Goal: Communication & Community: Answer question/provide support

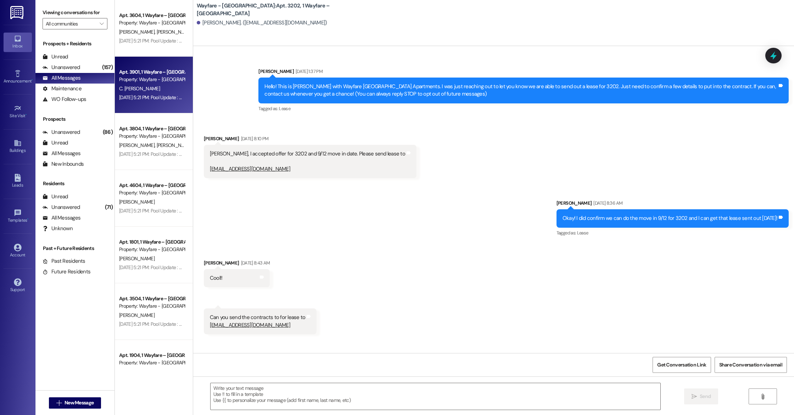
scroll to position [847, 0]
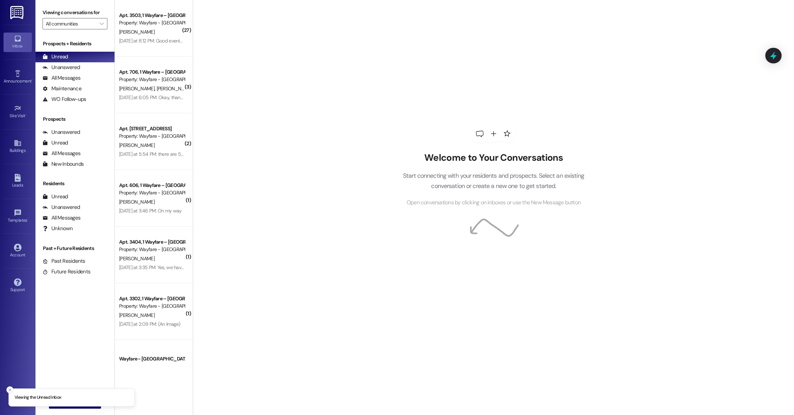
click at [10, 388] on icon "Close toast" at bounding box center [10, 390] width 4 height 4
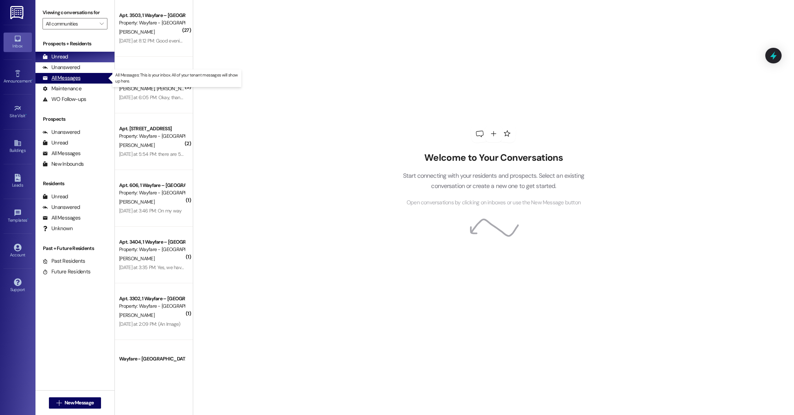
click at [65, 78] on div "All Messages" at bounding box center [62, 77] width 38 height 7
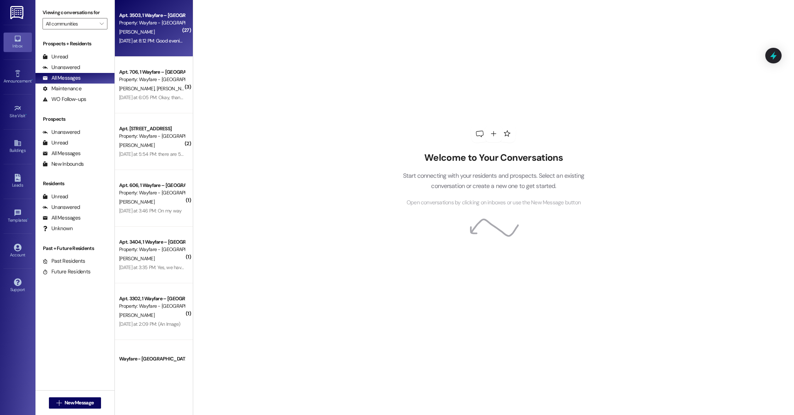
click at [144, 33] on div "H. Beard" at bounding box center [151, 32] width 67 height 9
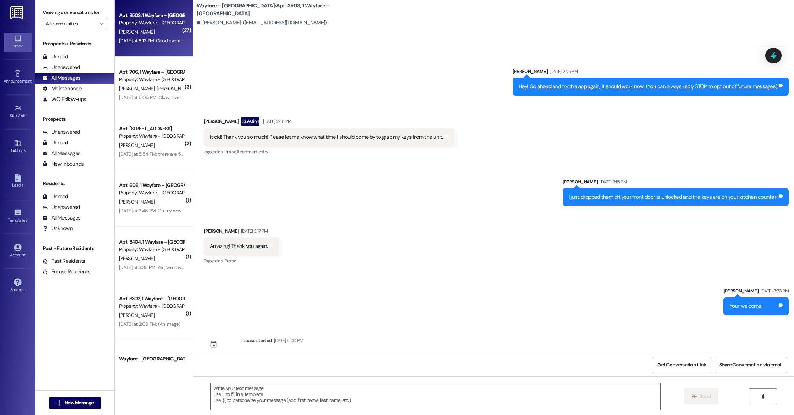
scroll to position [5188, 0]
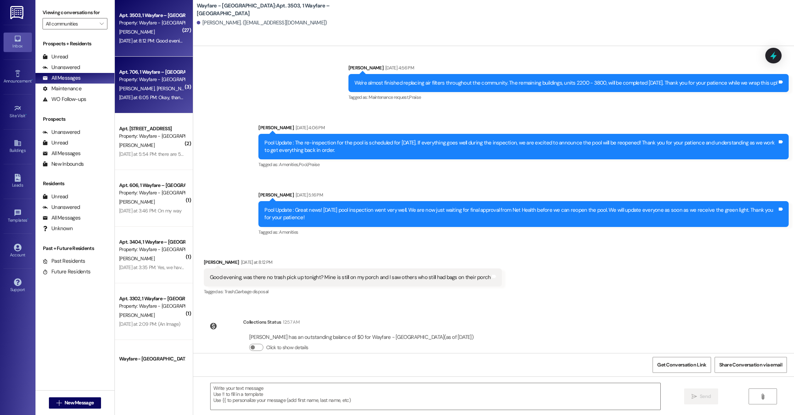
click at [149, 84] on div "Apt. 706, 1 Wayfare – Cumberland Park Property: Wayfare - Cumberland Park" at bounding box center [151, 76] width 67 height 17
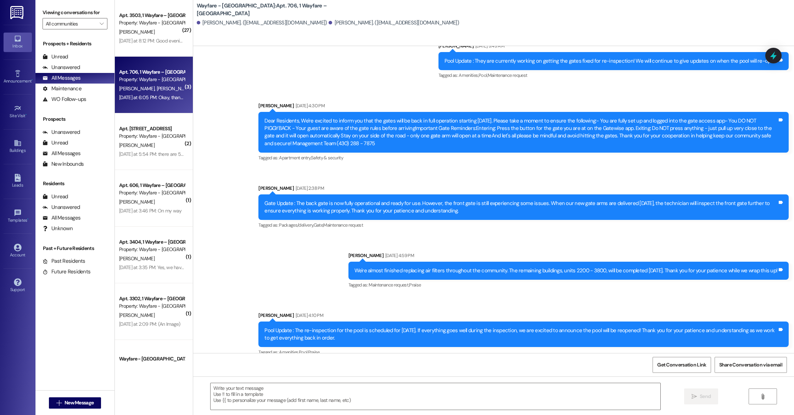
scroll to position [5766, 0]
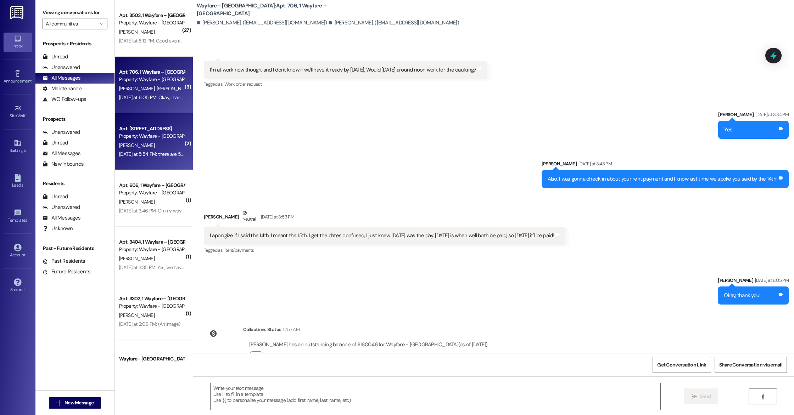
click at [148, 147] on div "T. Giorgio" at bounding box center [151, 145] width 67 height 9
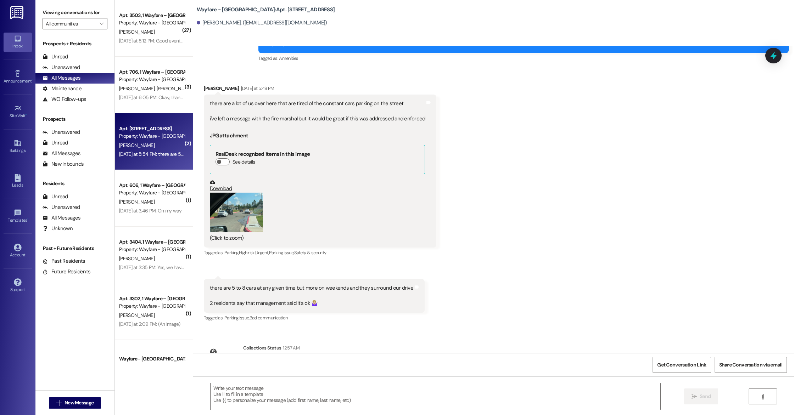
scroll to position [12838, 0]
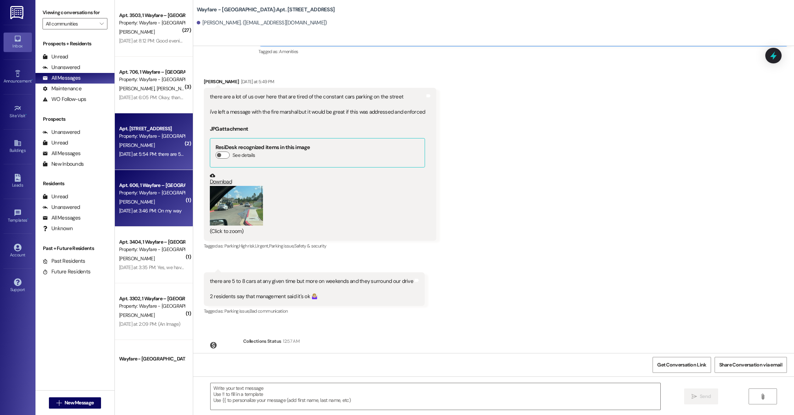
click at [154, 205] on div "B. Cooper" at bounding box center [151, 202] width 67 height 9
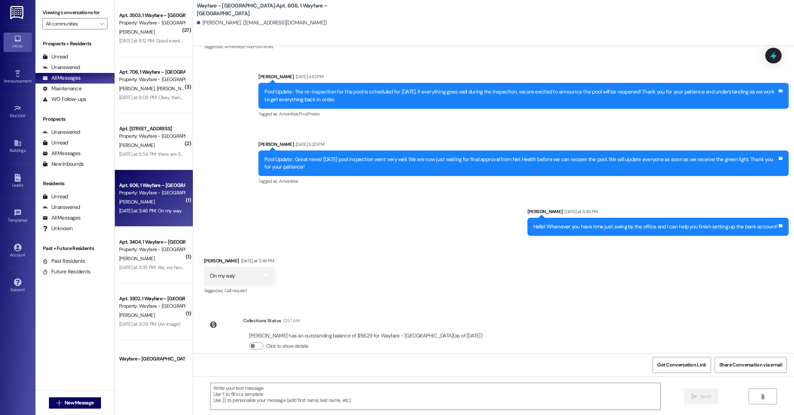
scroll to position [2634, 0]
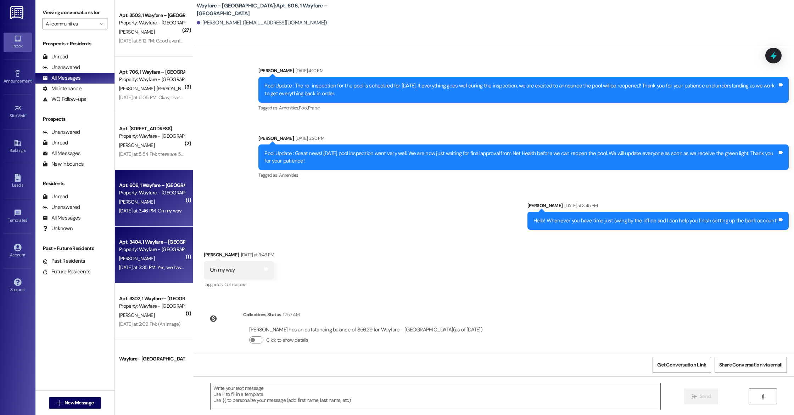
click at [159, 263] on div "Yesterday at 3:35 PM: Yes, we have it here in the office! Yesterday at 3:35 PM:…" at bounding box center [151, 267] width 67 height 9
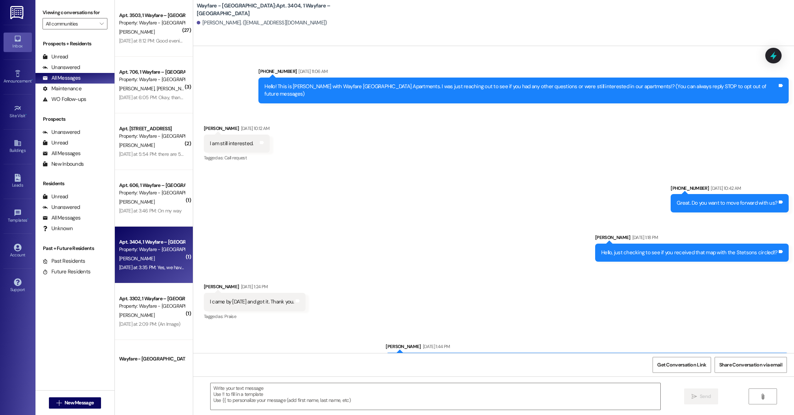
scroll to position [8198, 0]
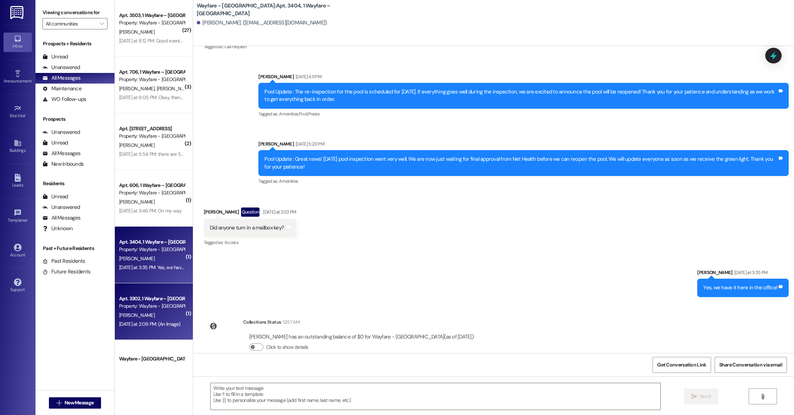
click at [135, 320] on div "Yesterday at 2:09 PM: (An Image) Yesterday at 2:09 PM: (An Image)" at bounding box center [151, 324] width 67 height 9
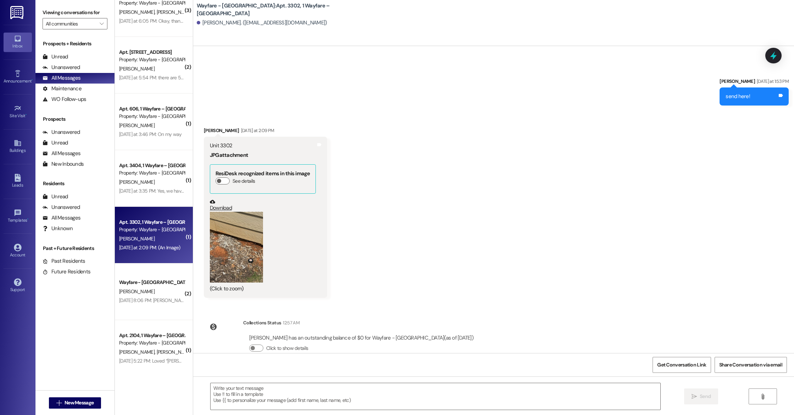
scroll to position [80, 0]
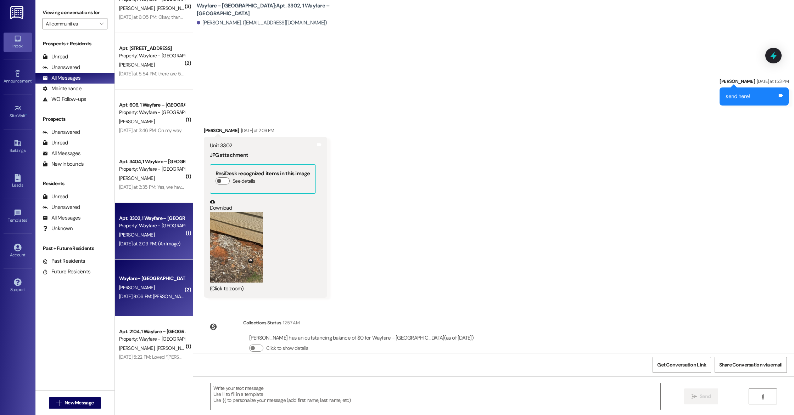
click at [140, 292] on div "Aug 13, 2025 at 8:06 PM: Mason, I am still interested. However, I fell and bust…" at bounding box center [151, 296] width 67 height 9
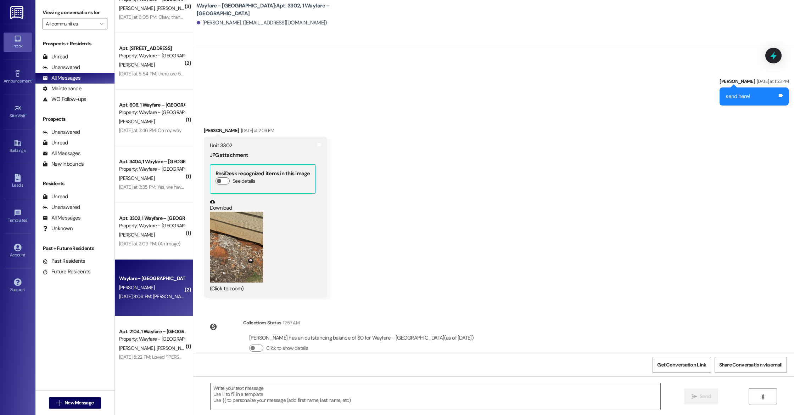
scroll to position [70, 0]
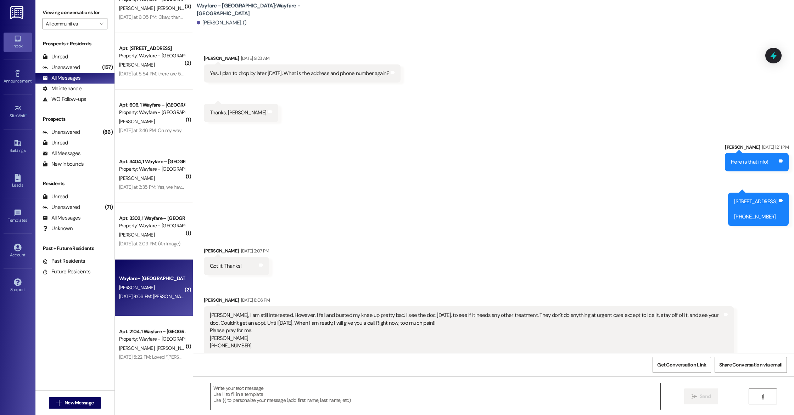
click at [259, 392] on textarea at bounding box center [435, 396] width 450 height 27
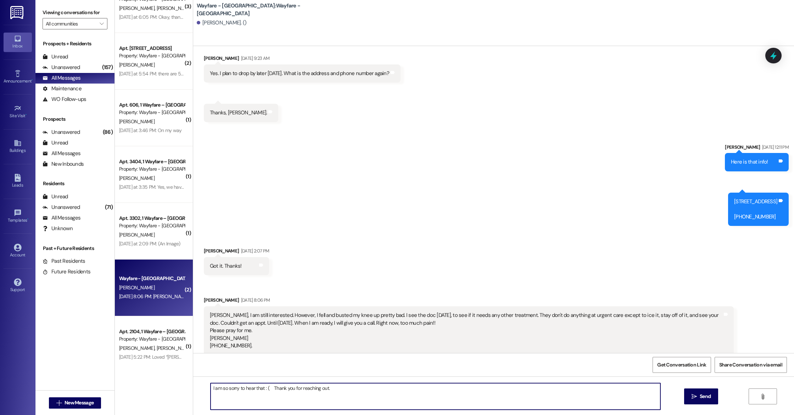
click at [333, 385] on textarea "I am so sorry to hear that : ( Thank you for reaching out." at bounding box center [435, 396] width 450 height 27
click at [327, 389] on textarea "I am so sorry to hear that : ( Thank you for reaching out." at bounding box center [435, 396] width 450 height 27
type textarea "I am so sorry to hear that : ( Thank you for reaching out. We look forward to h…"
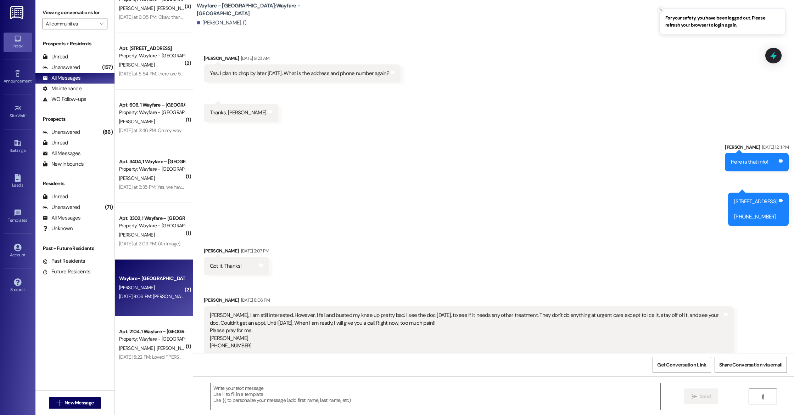
click at [661, 11] on line "Close toast" at bounding box center [660, 10] width 2 height 2
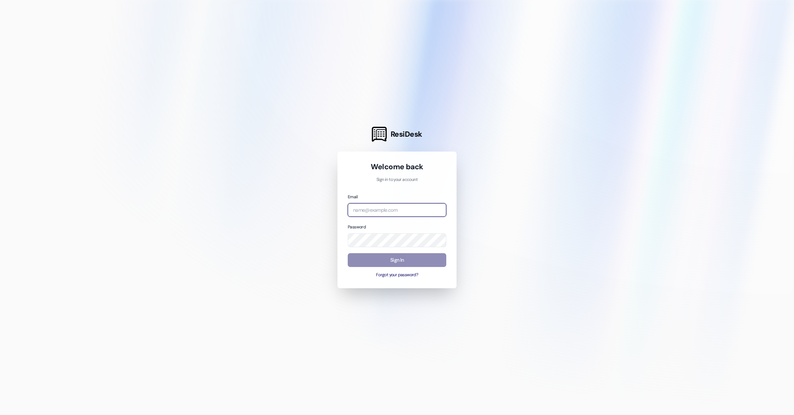
type input "[PERSON_NAME][EMAIL_ADDRESS][DOMAIN_NAME]"
click at [396, 260] on button "Sign In" at bounding box center [397, 260] width 98 height 14
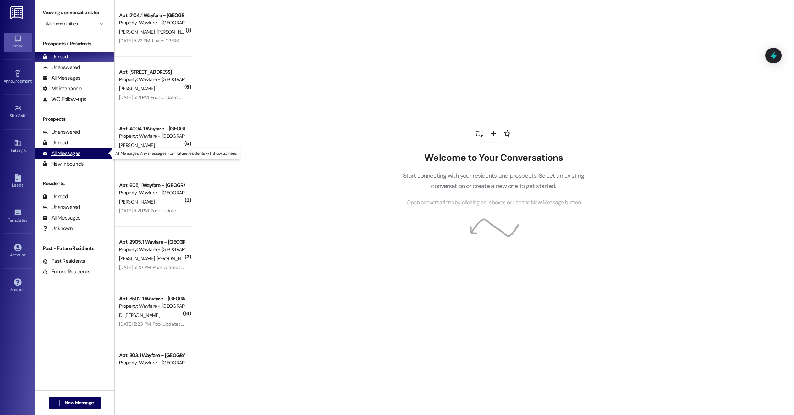
click at [64, 151] on div "All Messages" at bounding box center [62, 153] width 38 height 7
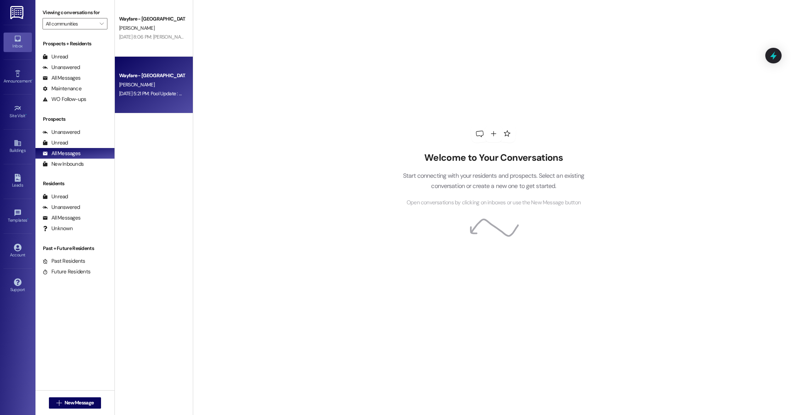
click at [152, 95] on div "Aug 13, 2025 at 5:21 PM: Pool Update : Great news! Today's pool inspection went…" at bounding box center [388, 93] width 538 height 6
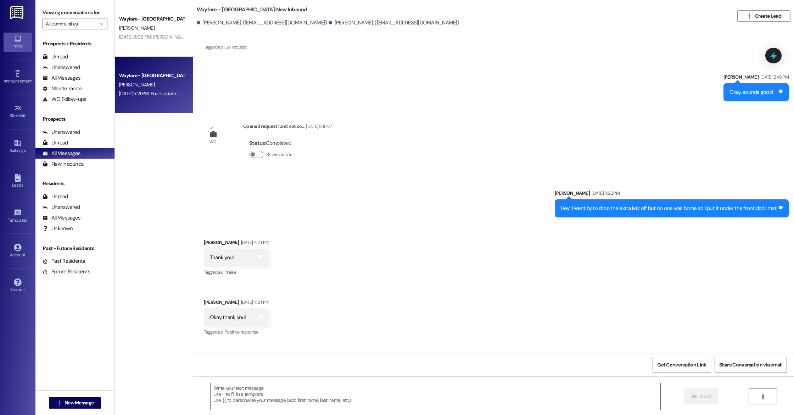
scroll to position [1089, 0]
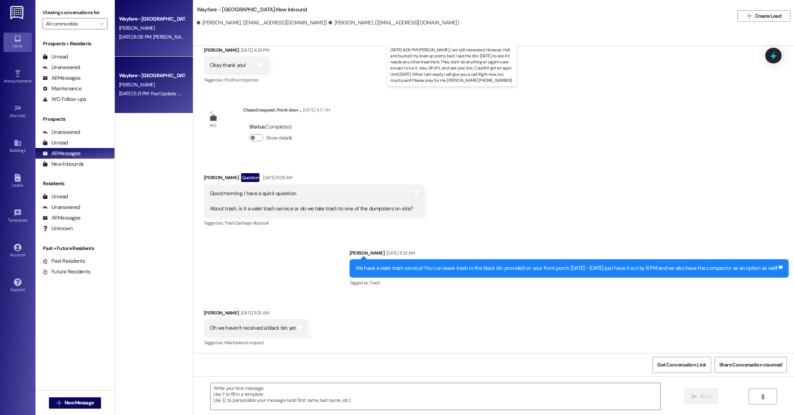
click at [150, 39] on div "Aug 13, 2025 at 8:06 PM: Mason, I am still interested. However, I fell and bust…" at bounding box center [534, 37] width 831 height 6
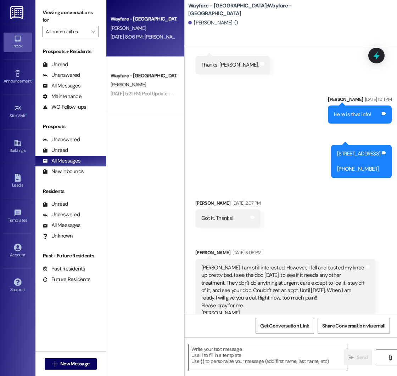
scroll to position [162, 0]
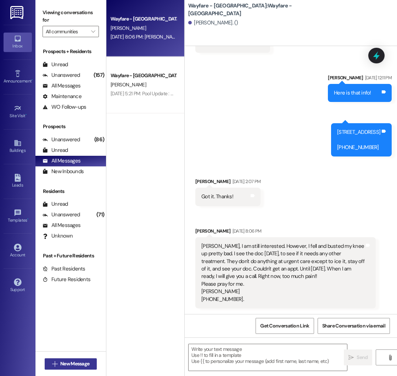
click at [59, 367] on span "New Message" at bounding box center [75, 363] width 32 height 7
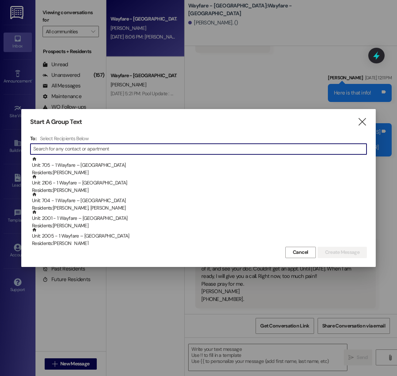
type input "j"
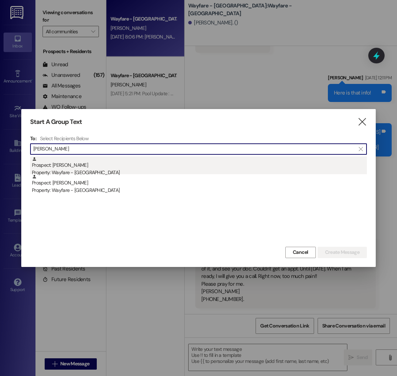
type input "kari king"
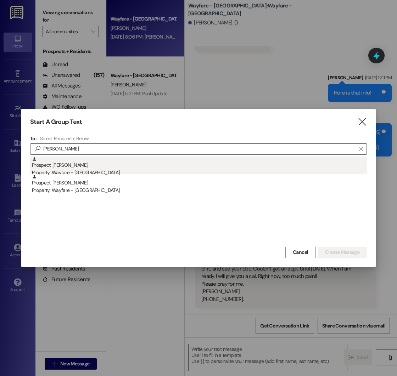
click at [72, 165] on div "Prospect: Kari King Property: Wayfare - Cumberland Park" at bounding box center [199, 167] width 335 height 20
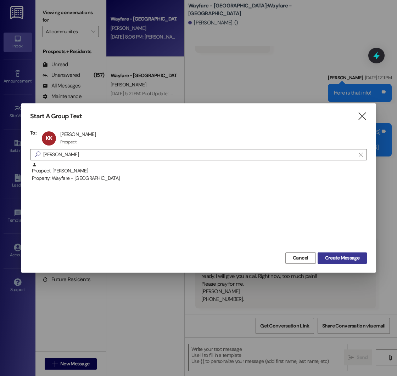
click at [337, 258] on span "Create Message" at bounding box center [342, 257] width 34 height 7
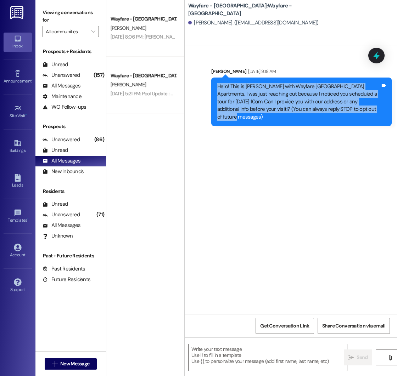
drag, startPoint x: 368, startPoint y: 111, endPoint x: 200, endPoint y: 79, distance: 170.9
click at [200, 79] on div "Sent via SMS Mason Rucker Aug 13, 2025 at 9:18 AM Hello! This is Mason with Way…" at bounding box center [291, 92] width 212 height 80
drag, startPoint x: 197, startPoint y: 84, endPoint x: 391, endPoint y: 119, distance: 197.3
click at [391, 119] on div "Sent via SMS Mason Rucker Aug 13, 2025 at 9:18 AM Hello! This is Mason with Way…" at bounding box center [291, 92] width 212 height 80
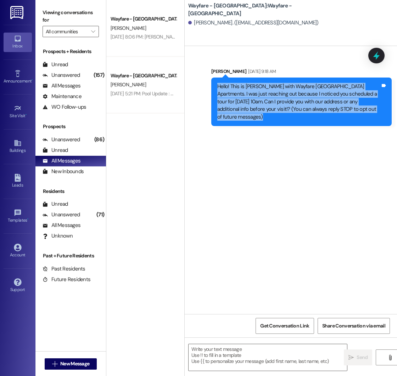
click at [391, 119] on div "Sent via SMS Mason Rucker Aug 13, 2025 at 9:18 AM Hello! This is Mason with Way…" at bounding box center [301, 96] width 191 height 69
drag, startPoint x: 371, startPoint y: 111, endPoint x: 201, endPoint y: 86, distance: 171.9
click at [201, 86] on div "Sent via SMS Mason Rucker Aug 13, 2025 at 9:18 AM Hello! This is Mason with Way…" at bounding box center [291, 92] width 212 height 80
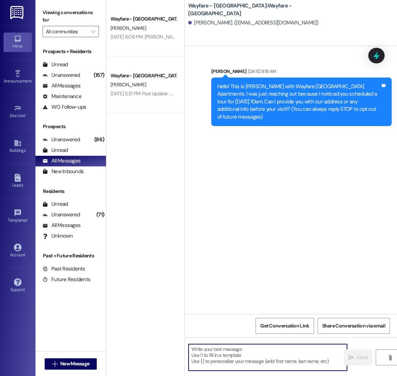
click at [244, 349] on textarea at bounding box center [267, 357] width 158 height 27
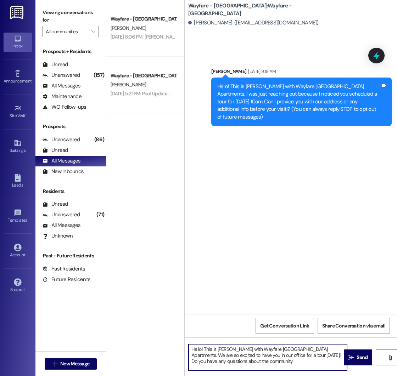
type textarea "Hello! This is Mason with Wayfare Cumberland Park Apartments. We are so excited…"
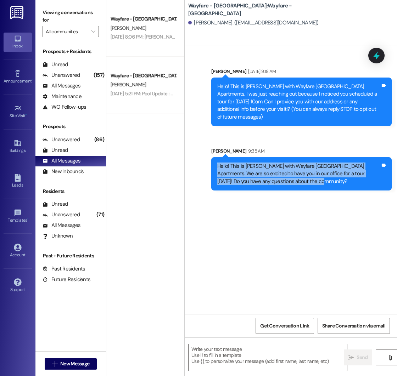
drag, startPoint x: 217, startPoint y: 158, endPoint x: 326, endPoint y: 177, distance: 110.4
click at [326, 177] on div "Hello! This is Mason with Wayfare Cumberland Park Apartments. We are so excited…" at bounding box center [298, 174] width 163 height 23
copy div "Hello! This is Mason with Wayfare Cumberland Park Apartments. We are so excited…"
click at [71, 363] on span "New Message" at bounding box center [74, 363] width 29 height 7
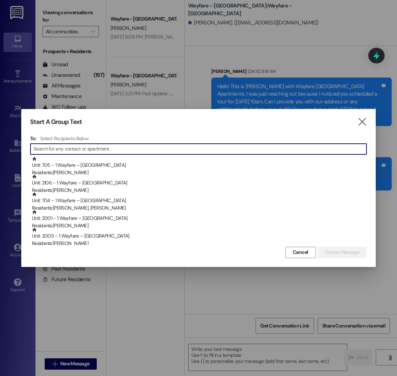
click at [106, 149] on input at bounding box center [199, 149] width 333 height 10
click at [103, 149] on input at bounding box center [199, 149] width 333 height 10
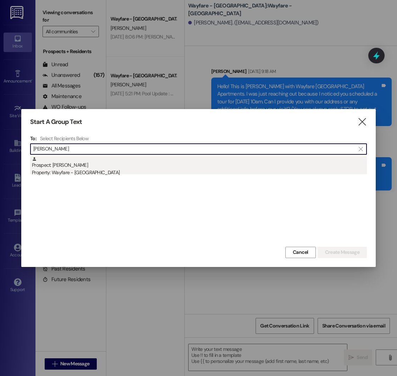
type input "lyndsey"
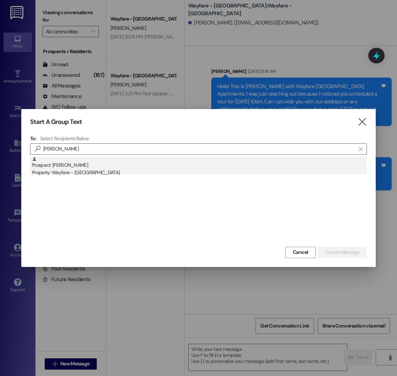
click at [97, 171] on div "Property: Wayfare - [GEOGRAPHIC_DATA]" at bounding box center [199, 172] width 335 height 7
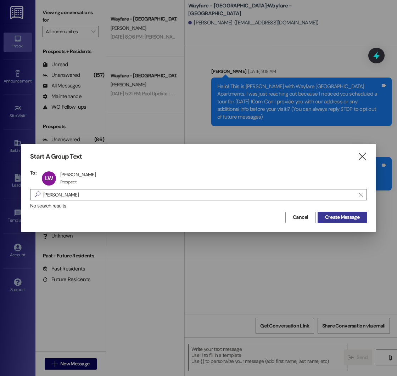
click at [332, 215] on span "Create Message" at bounding box center [342, 217] width 34 height 7
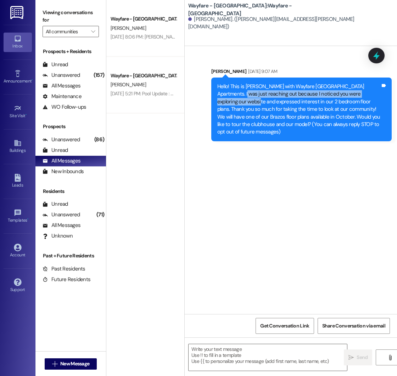
drag, startPoint x: 196, startPoint y: 95, endPoint x: 225, endPoint y: 105, distance: 30.9
click at [225, 105] on div "Sent via SMS Mason Rucker Aug 13, 2025 at 9:07 AM Hello! This is Mason with Way…" at bounding box center [291, 99] width 212 height 95
click at [187, 83] on div "Sent via SMS Mason Rucker Aug 13, 2025 at 9:07 AM Hello! This is Mason with Way…" at bounding box center [291, 99] width 212 height 95
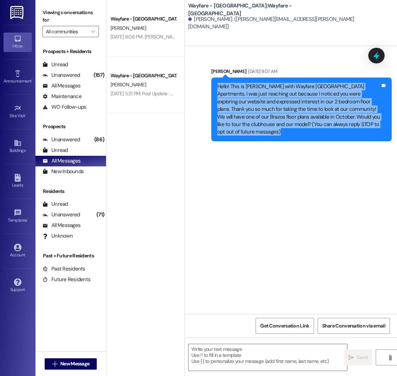
drag, startPoint x: 198, startPoint y: 81, endPoint x: 381, endPoint y: 134, distance: 190.4
click at [381, 134] on div "Sent via SMS Mason Rucker Aug 13, 2025 at 9:07 AM Hello! This is Mason with Way…" at bounding box center [291, 99] width 212 height 95
click at [381, 134] on div "Hello! This is Mason with Wayfare Cumberland Park Apartments. I was just reachi…" at bounding box center [301, 110] width 180 height 64
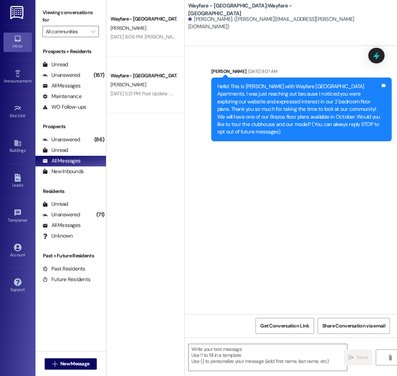
click at [113, 141] on div "Wayfare - Cumberland Park Prospect C. Reiss-Riley Aug 13, 2025 at 8:06 PM: Maso…" at bounding box center [145, 163] width 78 height 326
click at [112, 120] on div "Wayfare - Cumberland Park Prospect C. Reiss-Riley Aug 13, 2025 at 8:06 PM: Maso…" at bounding box center [145, 163] width 78 height 326
click at [109, 119] on div "Wayfare - Cumberland Park Prospect C. Reiss-Riley Aug 13, 2025 at 8:06 PM: Maso…" at bounding box center [145, 163] width 78 height 326
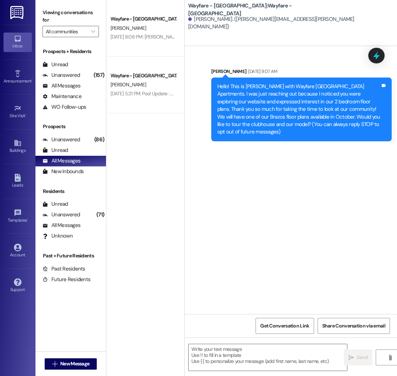
click at [110, 119] on div "Wayfare - Cumberland Park Prospect C. Reiss-Riley Aug 13, 2025 at 8:06 PM: Maso…" at bounding box center [145, 163] width 78 height 326
click at [110, 117] on div "Wayfare - Cumberland Park Prospect C. Reiss-Riley Aug 13, 2025 at 8:06 PM: Maso…" at bounding box center [145, 163] width 78 height 326
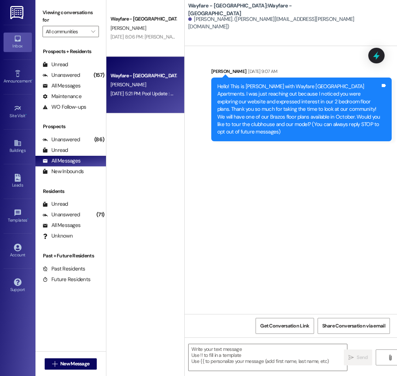
click at [120, 113] on div "Wayfare - Cumberland Park Prospect D. Taylor Aug 13, 2025 at 5:21 PM: Pool Upda…" at bounding box center [145, 85] width 78 height 57
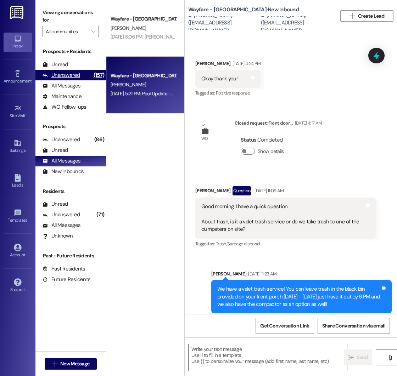
scroll to position [1203, 0]
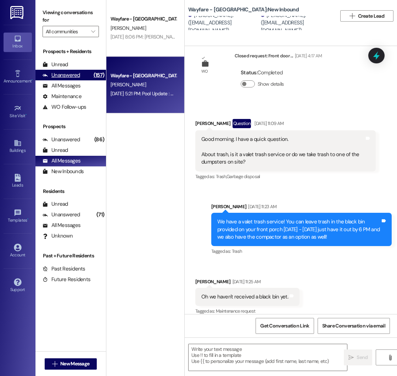
click at [63, 74] on div "Unanswered" at bounding box center [62, 75] width 38 height 7
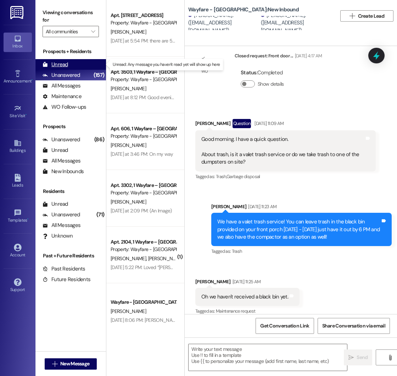
click at [62, 66] on div "Unread" at bounding box center [56, 64] width 26 height 7
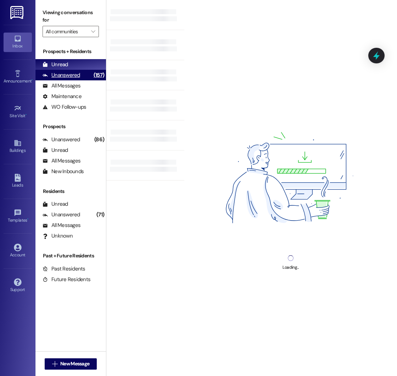
click at [62, 77] on div "Unanswered" at bounding box center [62, 75] width 38 height 7
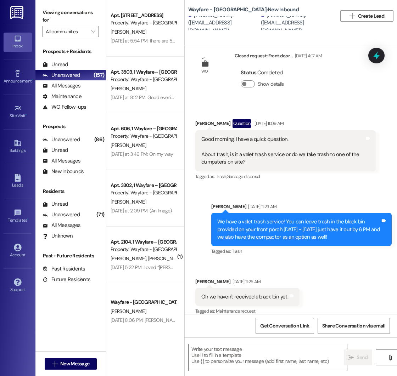
click at [72, 116] on div "Prospects + Residents Unread (0) Unread: Any message you haven't read yet will …" at bounding box center [70, 194] width 70 height 301
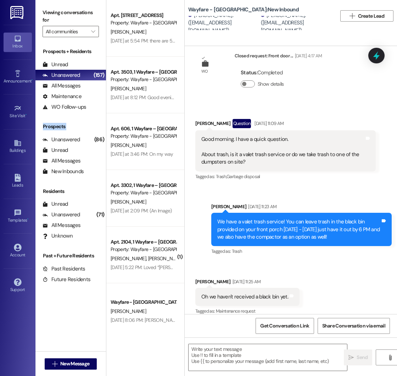
click at [72, 116] on div "Prospects + Residents Unread (0) Unread: Any message you haven't read yet will …" at bounding box center [70, 194] width 70 height 301
click at [77, 119] on div "Prospects + Residents Unread (0) Unread: Any message you haven't read yet will …" at bounding box center [70, 194] width 70 height 301
click at [59, 118] on div "Prospects + Residents Unread (0) Unread: Any message you haven't read yet will …" at bounding box center [70, 194] width 70 height 301
click at [59, 117] on div "Prospects + Residents Unread (0) Unread: Any message you haven't read yet will …" at bounding box center [70, 194] width 70 height 301
drag, startPoint x: 94, startPoint y: 106, endPoint x: 57, endPoint y: 117, distance: 37.9
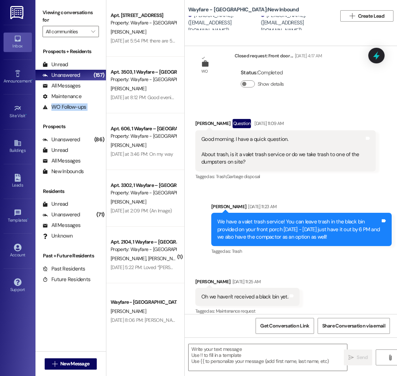
click at [57, 117] on div "Prospects + Residents Unread (0) Unread: Any message you haven't read yet will …" at bounding box center [70, 194] width 70 height 301
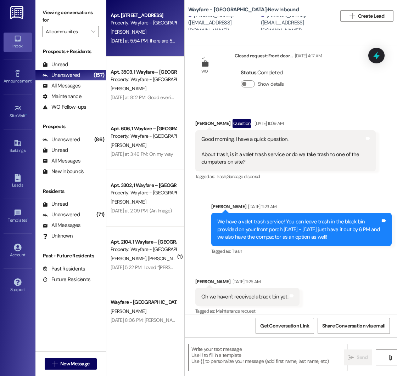
click at [132, 45] on div "Apt. 1505, 1 Wayfare – Cumberland Park Property: Wayfare - Cumberland Park T. G…" at bounding box center [145, 28] width 78 height 57
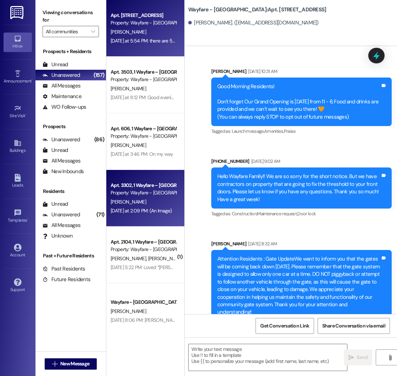
scroll to position [14593, 0]
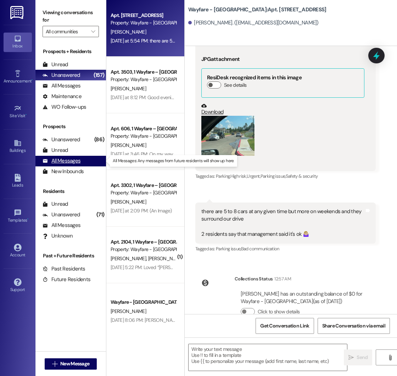
click at [67, 159] on div "All Messages" at bounding box center [62, 160] width 38 height 7
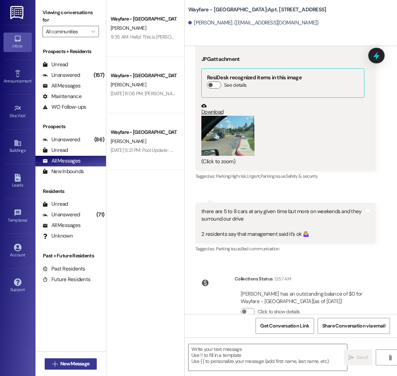
click at [61, 363] on span "New Message" at bounding box center [74, 363] width 29 height 7
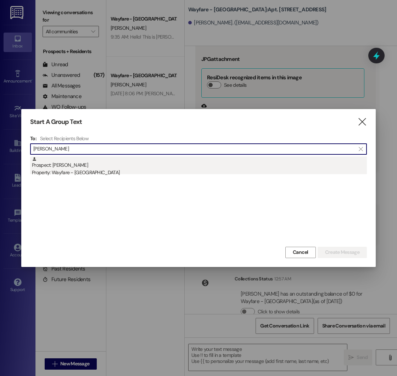
type input "lynds"
click at [128, 173] on div "Property: Wayfare - [GEOGRAPHIC_DATA]" at bounding box center [199, 172] width 335 height 7
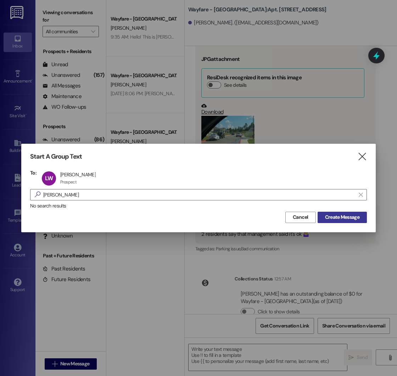
click at [337, 221] on span "Create Message" at bounding box center [342, 217] width 34 height 7
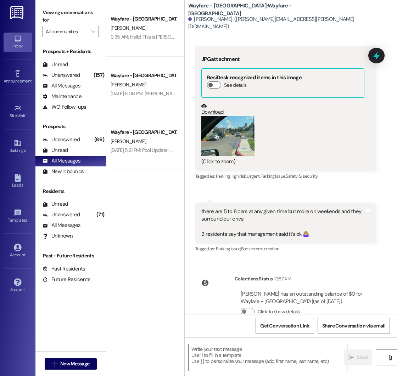
scroll to position [0, 0]
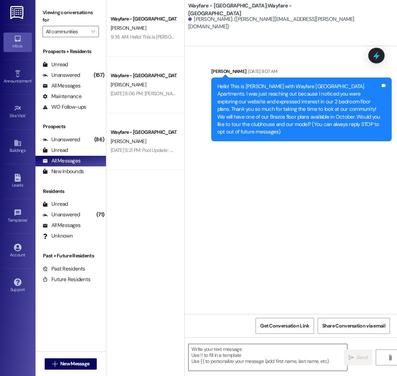
click at [216, 349] on textarea at bounding box center [267, 357] width 158 height 27
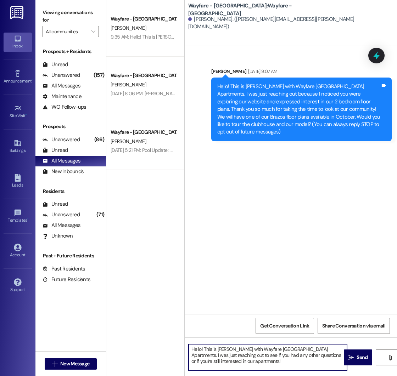
type textarea "Hello! This is Mason with Wayfare Cumberland Park Apartments. I was just reachi…"
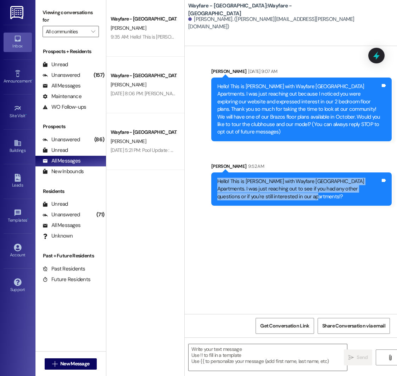
drag, startPoint x: 297, startPoint y: 191, endPoint x: 215, endPoint y: 176, distance: 83.2
click at [215, 176] on div "Hello! This is Mason with Wayfare Cumberland Park Apartments. I was just reachi…" at bounding box center [301, 189] width 180 height 33
copy div "Hello! This is Mason with Wayfare Cumberland Park Apartments. I was just reachi…"
click at [250, 232] on div "Sent via SMS Mason Rucker Aug 13, 2025 at 9:07 AM Hello! This is Mason with Way…" at bounding box center [291, 180] width 212 height 268
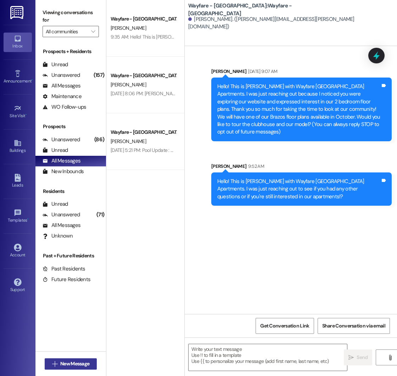
click at [63, 363] on span "New Message" at bounding box center [74, 363] width 29 height 7
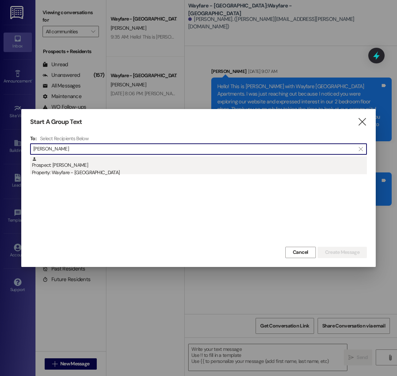
type input "yvonne"
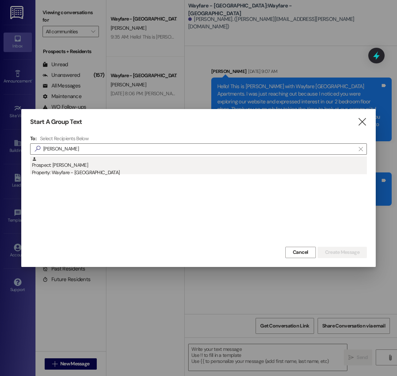
click at [122, 174] on div "Property: Wayfare - [GEOGRAPHIC_DATA]" at bounding box center [199, 172] width 335 height 7
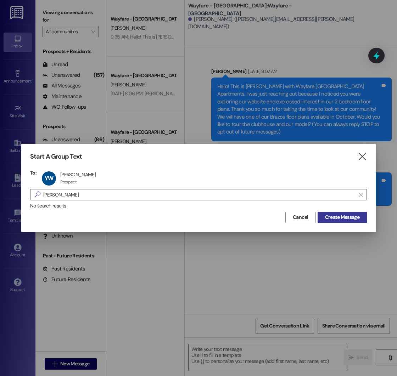
click at [336, 219] on span "Create Message" at bounding box center [342, 217] width 34 height 7
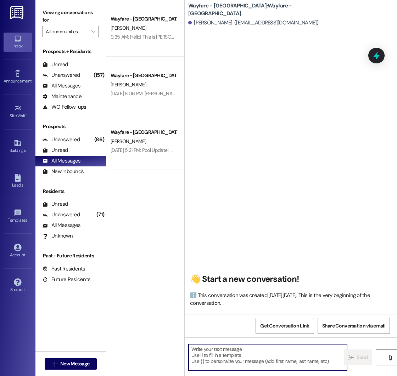
paste textarea "Hello! This is Mason with Wayfare Cumberland Park Apartments. I was just reachi…"
type textarea "Hello! This is Mason with Wayfare Cumberland Park Apartments. I was just reachi…"
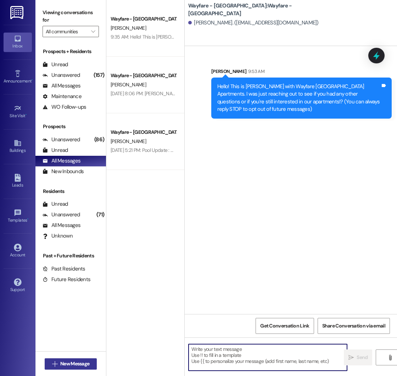
click at [66, 360] on span "New Message" at bounding box center [74, 363] width 29 height 7
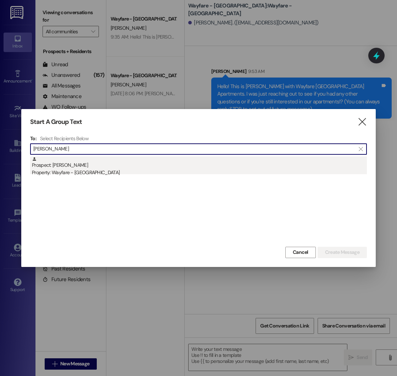
type input "patricia cave"
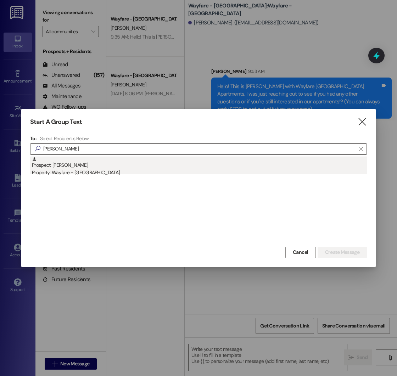
click at [101, 162] on div "Prospect: Patricia Cave Property: Wayfare - Cumberland Park" at bounding box center [199, 167] width 335 height 20
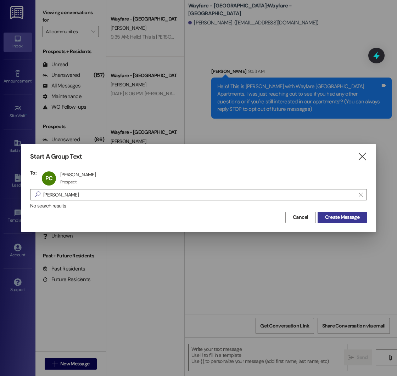
click at [331, 222] on button "Create Message" at bounding box center [341, 217] width 49 height 11
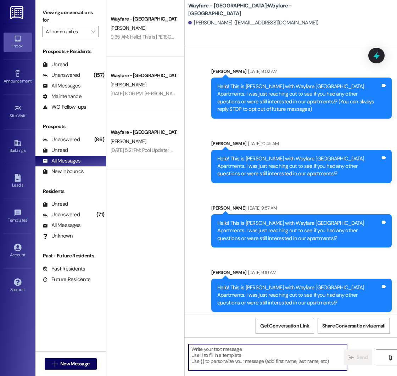
paste textarea "Hello! This is Mason with Wayfare Cumberland Park Apartments. I was just reachi…"
type textarea "Hello! This is Mason with Wayfare Cumberland Park Apartments. I was just reachi…"
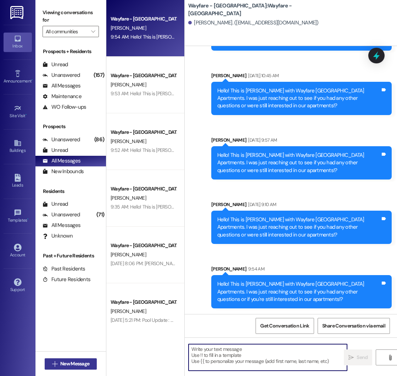
click at [62, 362] on span "New Message" at bounding box center [74, 363] width 29 height 7
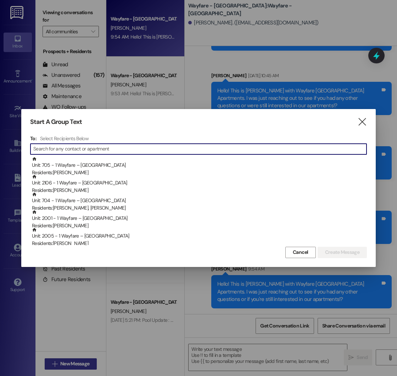
click at [62, 362] on div at bounding box center [198, 188] width 397 height 376
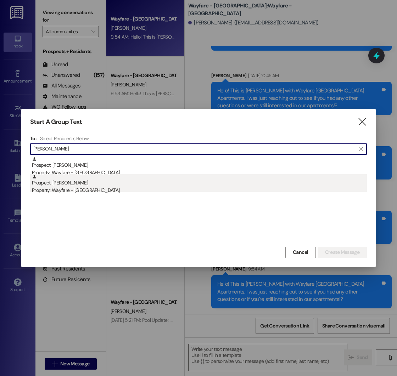
type input "katie"
click at [73, 188] on div "Property: Wayfare - [GEOGRAPHIC_DATA]" at bounding box center [199, 190] width 335 height 7
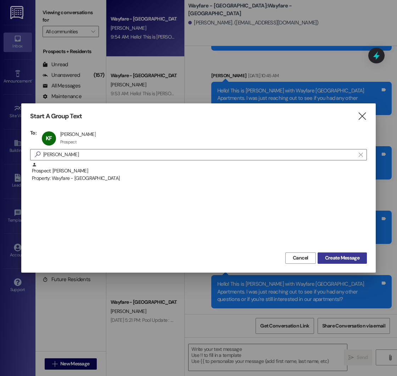
click at [337, 260] on span "Create Message" at bounding box center [342, 257] width 34 height 7
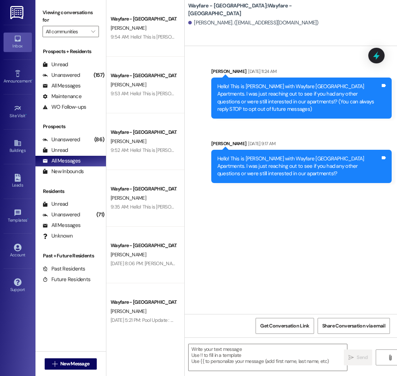
scroll to position [0, 0]
paste textarea "Hello! This is Mason with Wayfare Cumberland Park Apartments. I was just reachi…"
type textarea "Hello! This is Mason with Wayfare Cumberland Park Apartments. I was just reachi…"
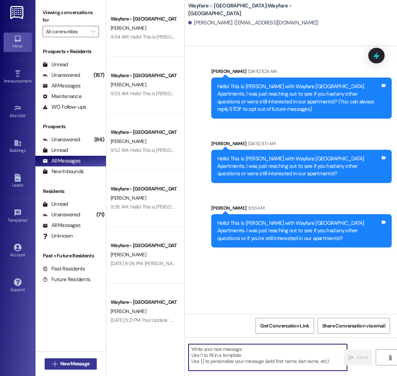
click at [68, 362] on span "New Message" at bounding box center [74, 363] width 29 height 7
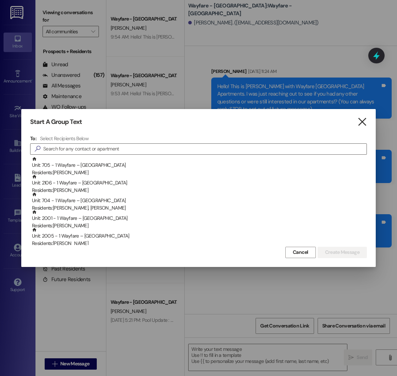
click at [362, 124] on icon "" at bounding box center [362, 121] width 10 height 7
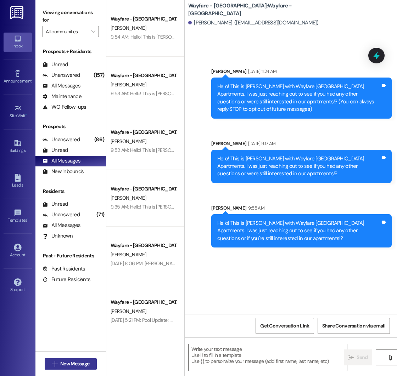
click at [67, 362] on span "New Message" at bounding box center [74, 363] width 29 height 7
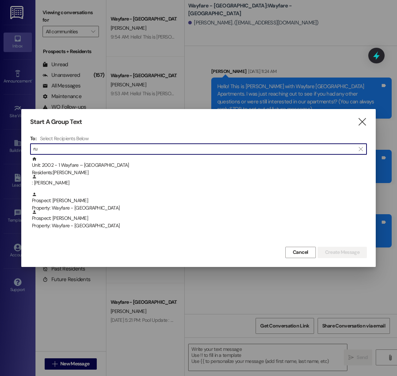
type input "r"
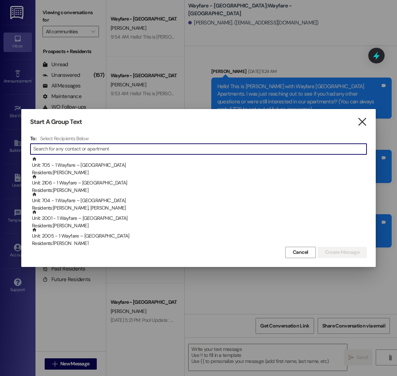
click at [365, 121] on icon "" at bounding box center [362, 121] width 10 height 7
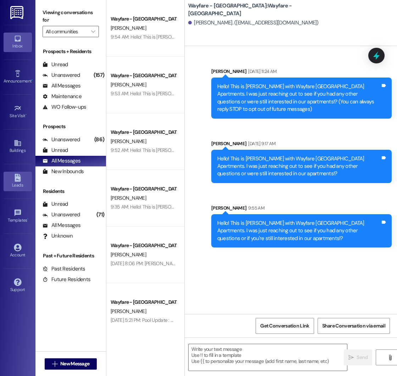
click at [15, 180] on icon at bounding box center [18, 178] width 6 height 8
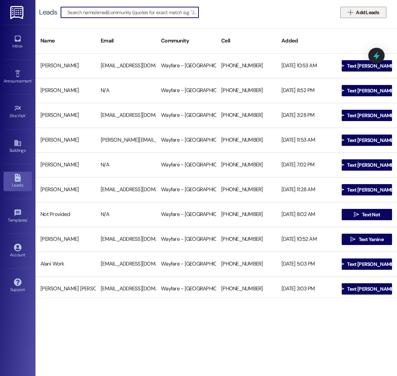
click at [361, 12] on span "Add Leads" at bounding box center [367, 12] width 23 height 7
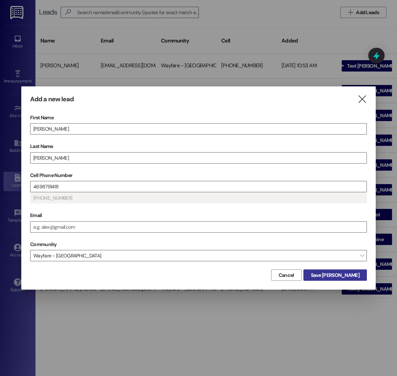
click at [347, 274] on span "Save Rudy" at bounding box center [335, 275] width 49 height 7
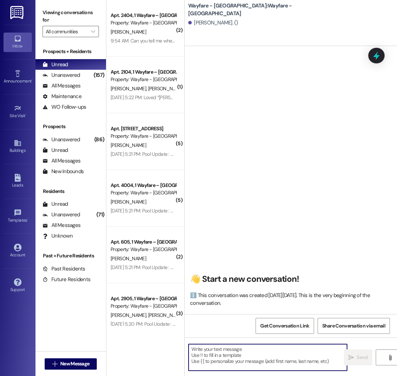
paste textarea "Hello! This is Mason with Wayfare Cumberland Park Apartments. I was just reachi…"
type textarea "Hello! This is Mason with Wayfare Cumberland Park Apartments. I was just reachi…"
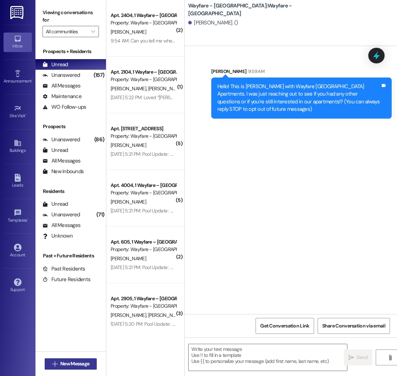
click at [83, 362] on span "New Message" at bounding box center [74, 363] width 29 height 7
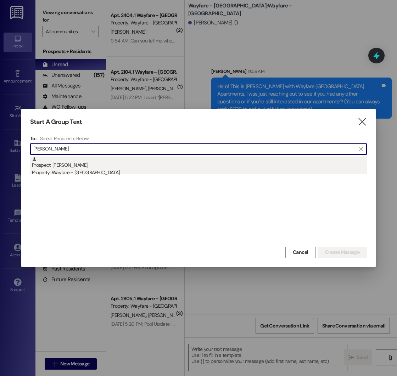
type input "isiah"
click at [96, 172] on div "Property: Wayfare - [GEOGRAPHIC_DATA]" at bounding box center [199, 172] width 335 height 7
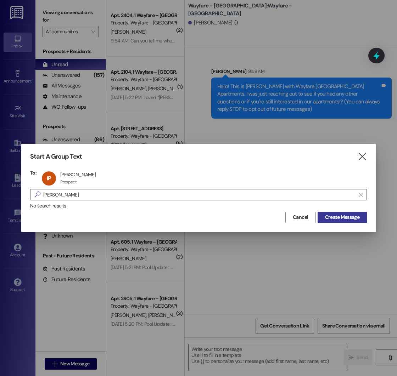
click at [352, 220] on span "Create Message" at bounding box center [342, 217] width 34 height 7
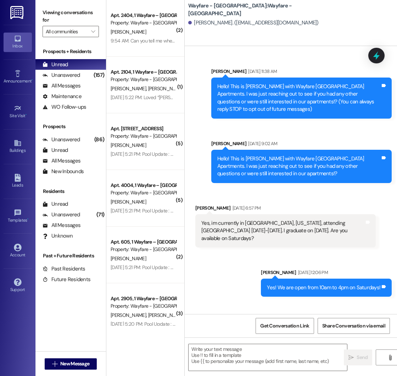
scroll to position [53, 0]
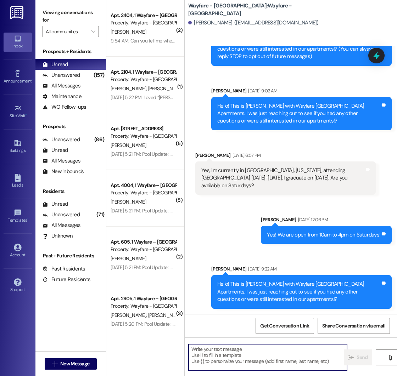
paste textarea "Hello! This is Mason with Wayfare Cumberland Park Apartments. I was just reachi…"
type textarea "Hello! This is Mason with Wayfare Cumberland Park Apartments. I was just reachi…"
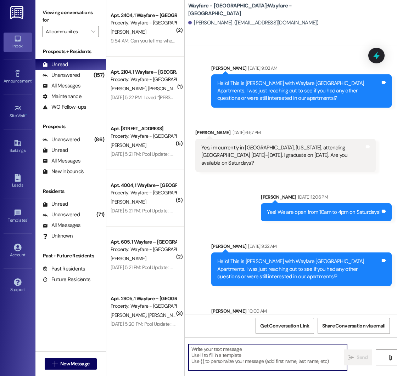
scroll to position [118, 0]
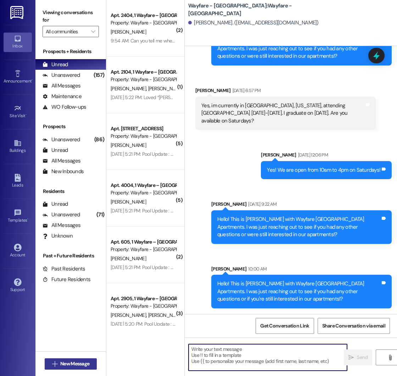
click at [73, 363] on span "New Message" at bounding box center [74, 363] width 29 height 7
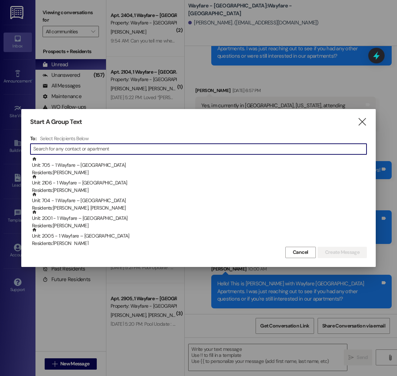
click at [112, 148] on input at bounding box center [199, 149] width 333 height 10
click at [103, 148] on input at bounding box center [199, 149] width 333 height 10
click at [109, 149] on input at bounding box center [199, 149] width 333 height 10
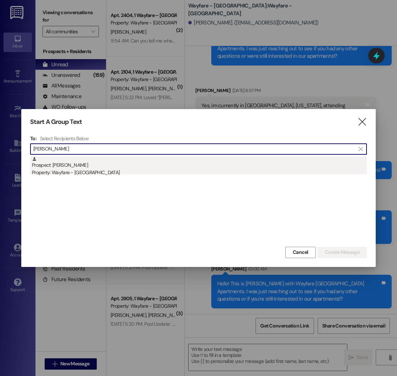
type input "shaun"
click at [68, 172] on div "Property: Wayfare - [GEOGRAPHIC_DATA]" at bounding box center [199, 172] width 335 height 7
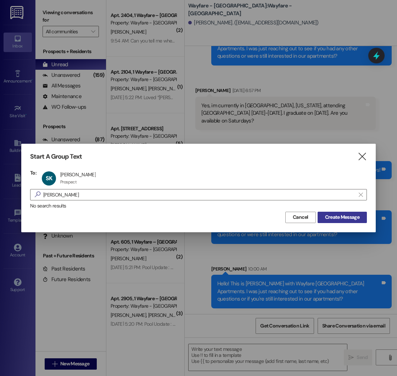
click at [344, 220] on span "Create Message" at bounding box center [342, 217] width 34 height 7
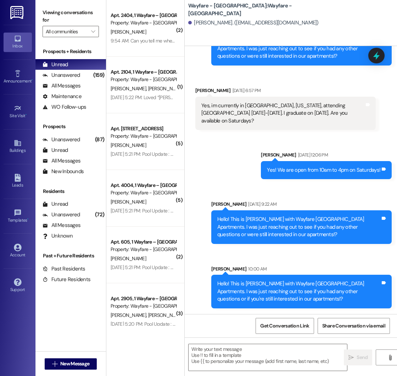
scroll to position [0, 0]
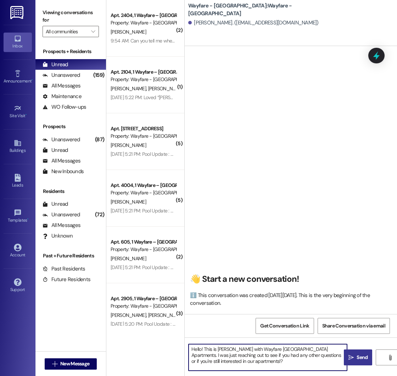
type textarea "Hello! This is Mason with Wayfare Cumberland Park Apartments. I was just reachi…"
click at [353, 356] on icon "" at bounding box center [350, 358] width 5 height 6
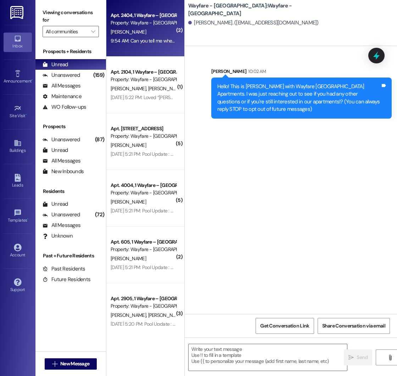
click at [151, 36] on div "9:54 AM: Can you tell me where the coffee is located? I came by this morning bu…" at bounding box center [143, 40] width 67 height 9
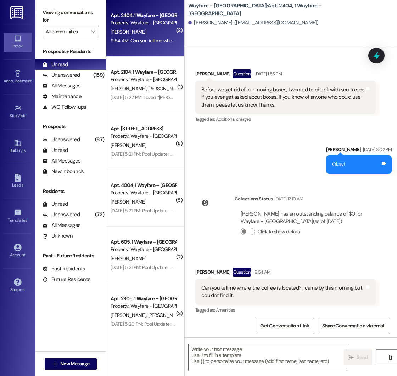
scroll to position [46, 0]
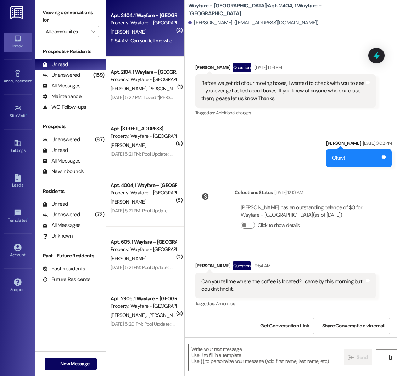
click at [213, 177] on div "Lease started Jun 30, 2025 at 7:00 PM Received via SMS Brenda Willard Question …" at bounding box center [291, 180] width 212 height 268
click at [225, 348] on textarea at bounding box center [267, 357] width 158 height 27
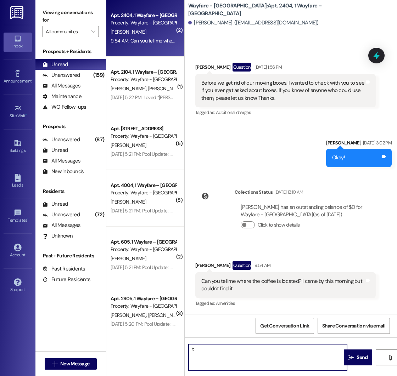
type textarea "I"
click at [211, 357] on textarea "Sure! It is accessed via a door in the kitchen/lounge. During office hours, it …" at bounding box center [267, 357] width 158 height 27
click at [253, 357] on textarea "Sure! It is accessed via a door in the kitchen/lounge. During office hours, it …" at bounding box center [267, 357] width 158 height 27
type textarea "Sure! It is accessed via a door in the kitchen/lounge. During office hours, it …"
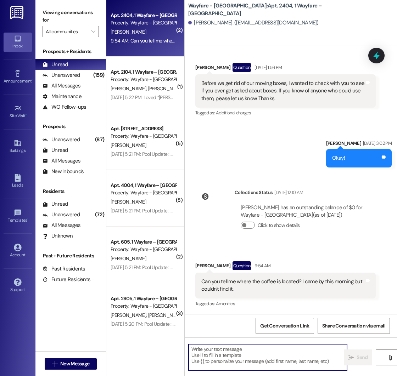
scroll to position [104, 0]
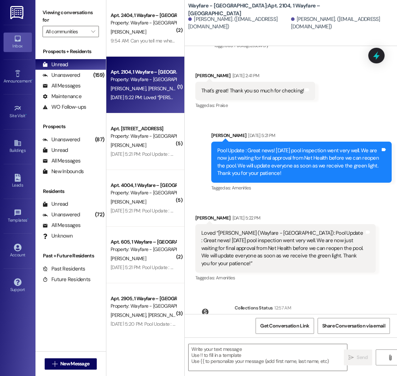
scroll to position [2889, 0]
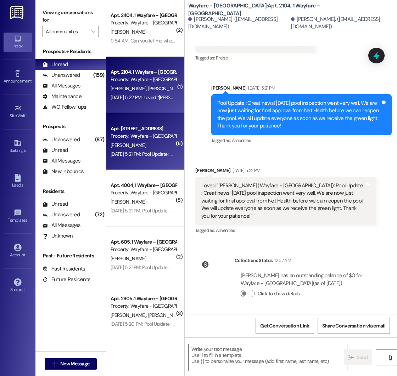
click at [159, 137] on div "Property: Wayfare - [GEOGRAPHIC_DATA]" at bounding box center [144, 135] width 66 height 7
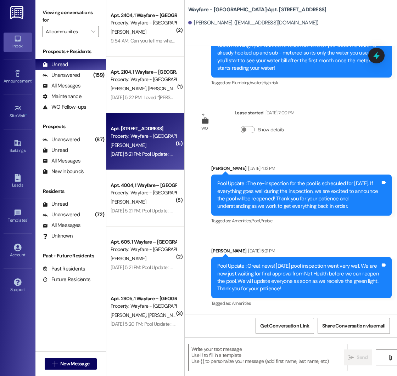
scroll to position [574, 0]
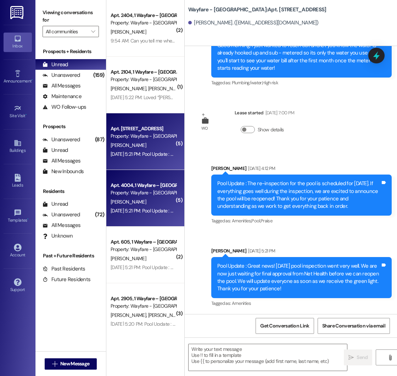
click at [166, 205] on div "S. Sewell" at bounding box center [143, 202] width 67 height 9
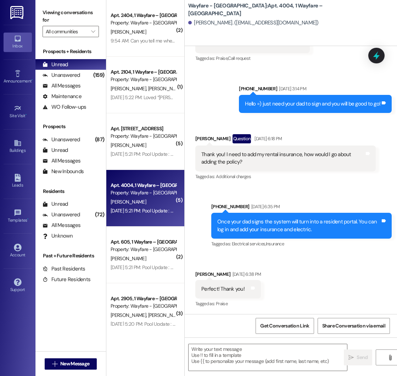
scroll to position [693, 0]
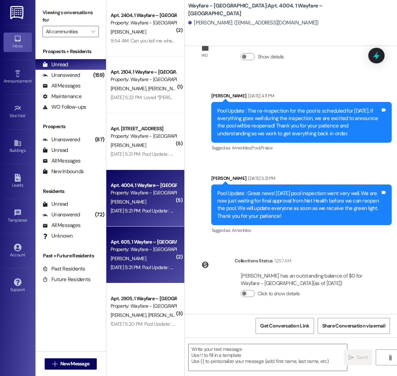
click at [145, 254] on div "P. Anyanwu" at bounding box center [143, 258] width 67 height 9
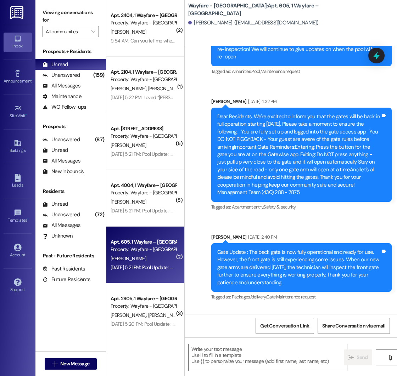
scroll to position [3084, 0]
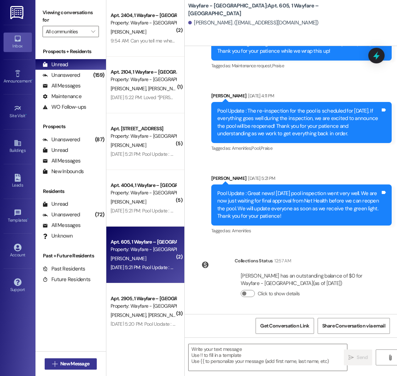
click at [69, 363] on span "New Message" at bounding box center [74, 363] width 29 height 7
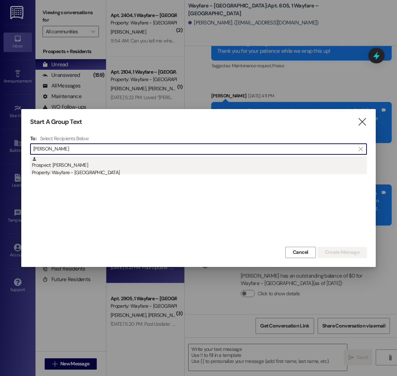
type input "tammy hart"
click at [92, 168] on div "Prospect: Tammy Hart Property: Wayfare - Cumberland Park" at bounding box center [199, 167] width 335 height 20
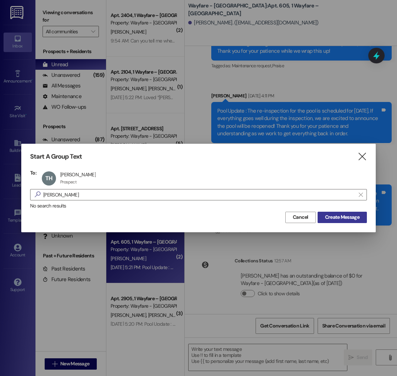
click at [350, 216] on span "Create Message" at bounding box center [342, 217] width 34 height 7
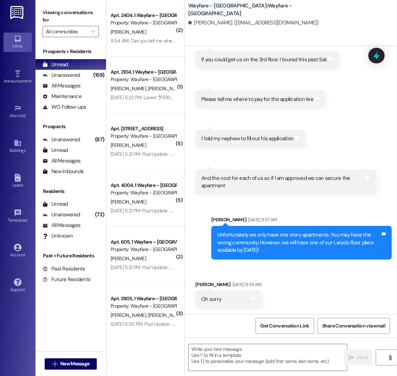
scroll to position [359, 0]
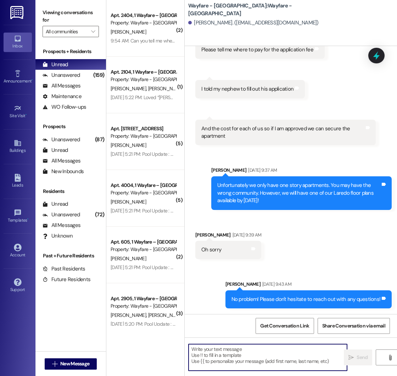
paste textarea "Hello! This is Mason with Wayfare Cumberland Park Apartments. I was just reachi…"
type textarea "Hello! This is Mason with Wayfare Cumberland Park Apartments. I was just reachi…"
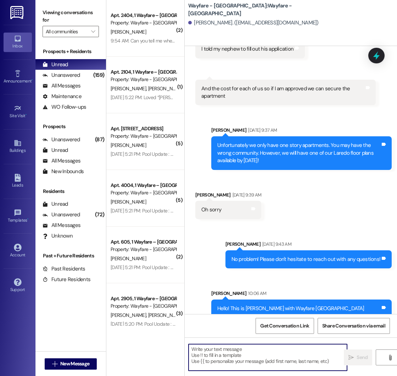
scroll to position [423, 0]
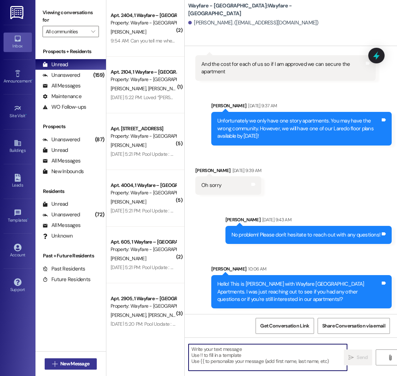
click at [70, 363] on span "New Message" at bounding box center [74, 363] width 29 height 7
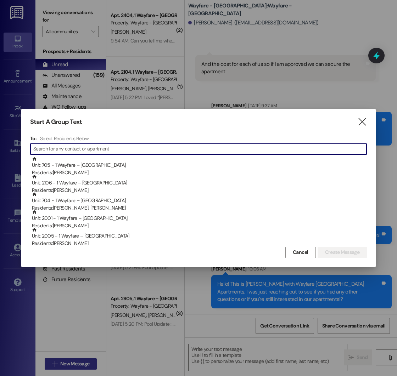
click at [70, 363] on div at bounding box center [198, 188] width 397 height 376
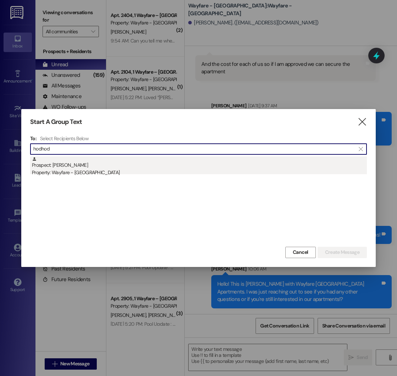
type input "hodhod"
click at [85, 166] on div "Prospect: Hodhod Alsefan Property: Wayfare - Cumberland Park" at bounding box center [199, 167] width 335 height 20
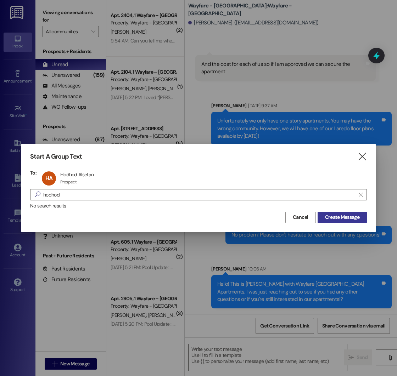
click at [355, 216] on span "Create Message" at bounding box center [342, 217] width 34 height 7
click at [334, 214] on span "Create Message" at bounding box center [342, 217] width 34 height 7
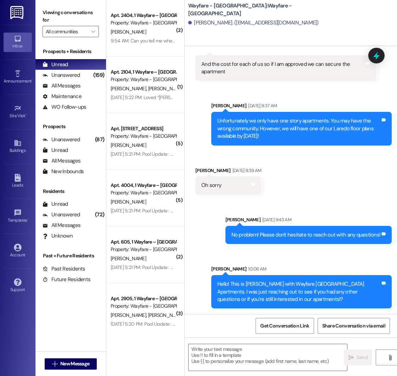
scroll to position [0, 0]
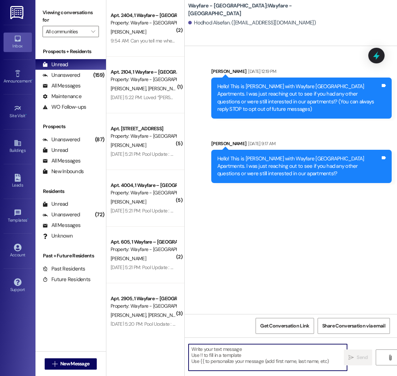
paste textarea "Hello! This is Mason with Wayfare Cumberland Park Apartments. I was just reachi…"
type textarea "Hello! This is Mason with Wayfare Cumberland Park Apartments. I was just reachi…"
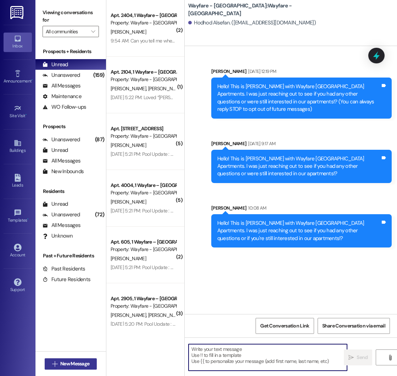
click at [70, 364] on span "New Message" at bounding box center [74, 363] width 29 height 7
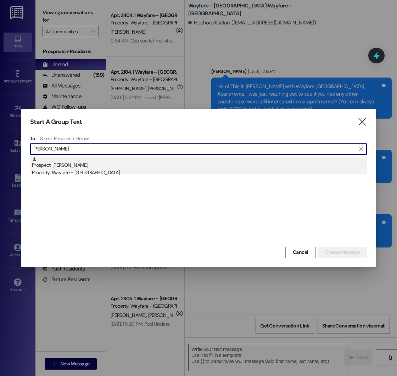
type input "nakela"
click at [87, 170] on div "Property: Wayfare - [GEOGRAPHIC_DATA]" at bounding box center [199, 172] width 335 height 7
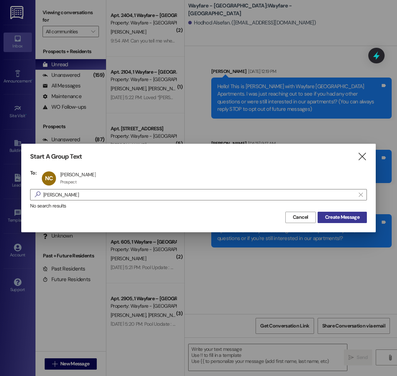
click at [338, 218] on span "Create Message" at bounding box center [342, 217] width 34 height 7
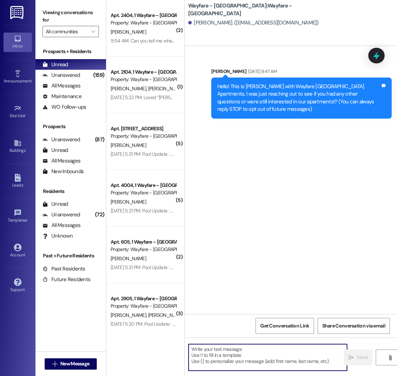
paste textarea "Hello! This is Mason with Wayfare Cumberland Park Apartments. I was just reachi…"
type textarea "Hello! This is Mason with Wayfare Cumberland Park Apartments. I was just reachi…"
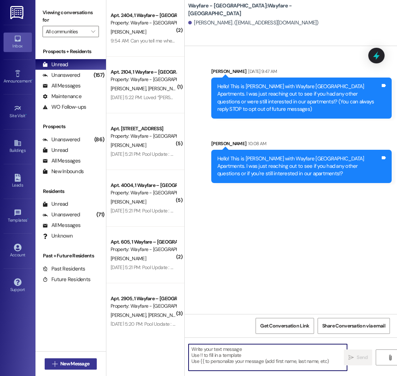
click at [73, 364] on span "New Message" at bounding box center [74, 363] width 29 height 7
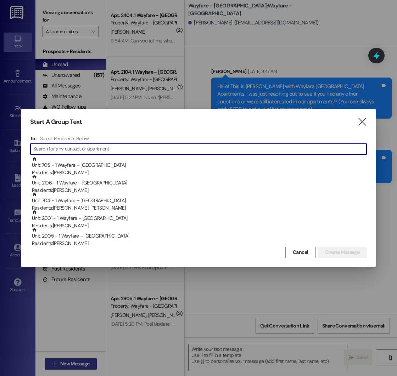
click at [73, 364] on div at bounding box center [198, 188] width 397 height 376
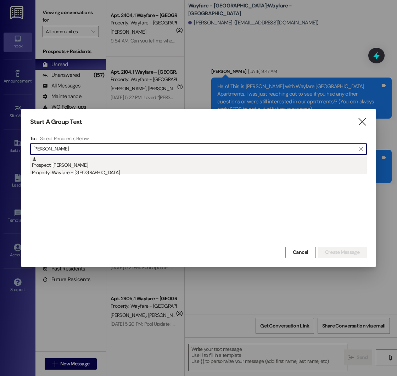
type input "janet schnoor"
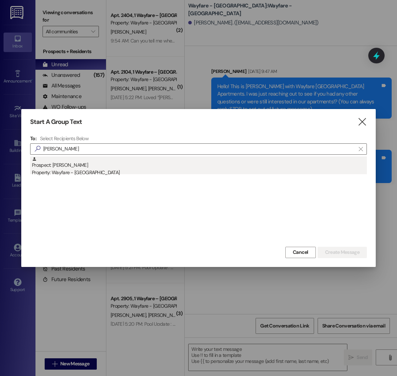
click at [89, 169] on div "Property: Wayfare - [GEOGRAPHIC_DATA]" at bounding box center [199, 172] width 335 height 7
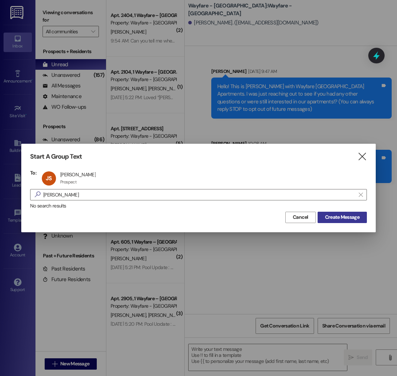
click at [336, 215] on span "Create Message" at bounding box center [342, 217] width 34 height 7
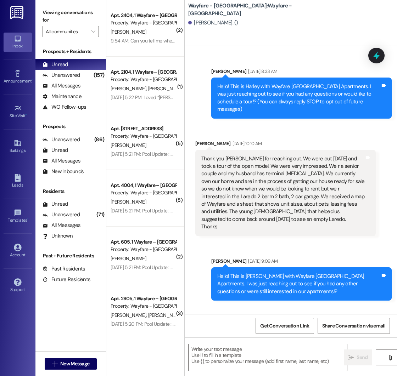
scroll to position [219, 0]
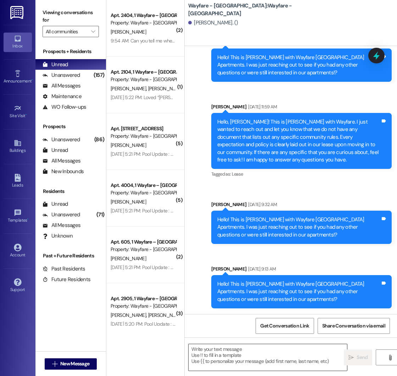
click at [231, 350] on textarea at bounding box center [267, 357] width 158 height 27
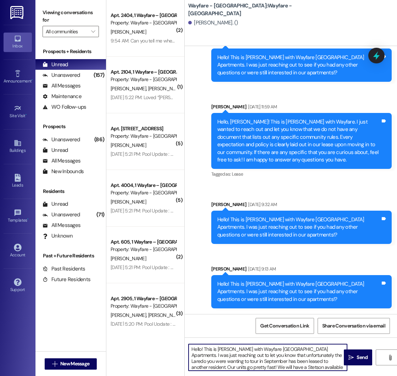
click at [302, 366] on textarea "Hello! This is Mason with Wayfare Cumberland Park Apartments. I was just reachi…" at bounding box center [267, 357] width 158 height 27
type textarea "Hello! This is Mason with Wayfare Cumberland Park Apartments. I was just reachi…"
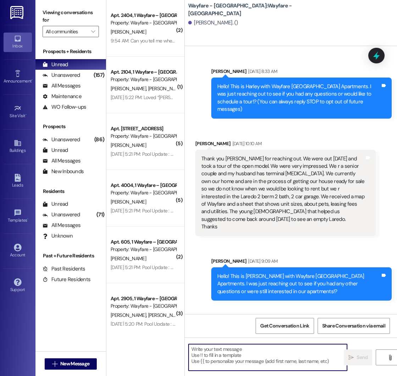
scroll to position [299, 0]
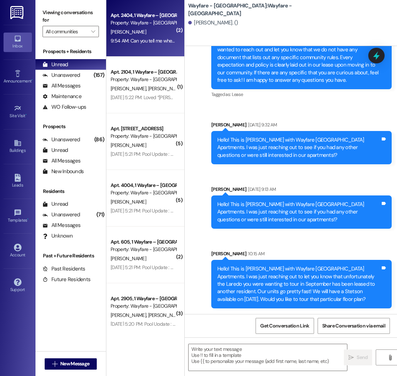
click at [136, 32] on div "B. Willard" at bounding box center [143, 32] width 67 height 9
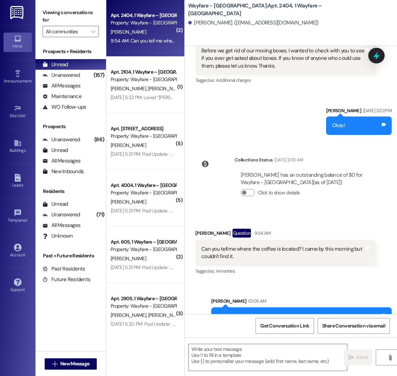
scroll to position [104, 0]
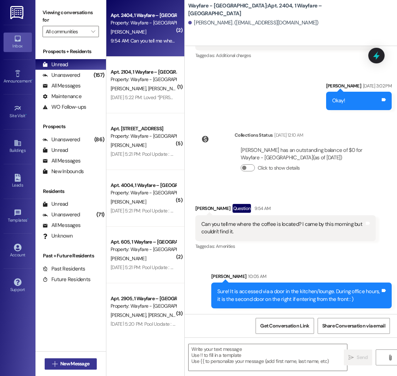
click at [64, 363] on span "New Message" at bounding box center [74, 363] width 29 height 7
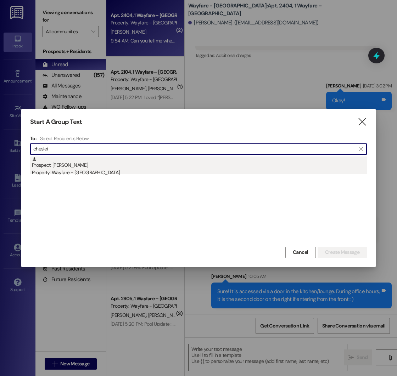
type input "cheslei"
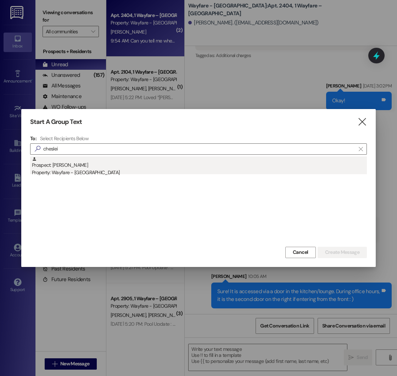
click at [109, 169] on div "Property: Wayfare - [GEOGRAPHIC_DATA]" at bounding box center [199, 172] width 335 height 7
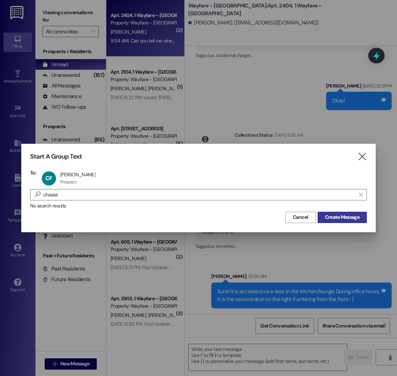
click at [331, 220] on span "Create Message" at bounding box center [342, 217] width 34 height 7
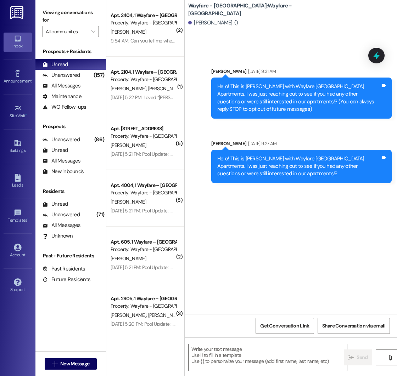
scroll to position [0, 0]
paste textarea "Hello! This is Mason with Wayfare Cumberland Park Apartments. I was just reachi…"
type textarea "Hello! This is Mason with Wayfare Cumberland Park Apartments. I was just reachi…"
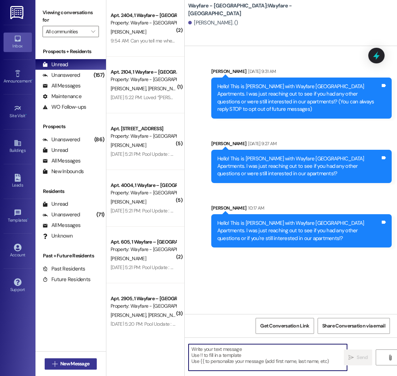
click at [80, 365] on span "New Message" at bounding box center [74, 363] width 29 height 7
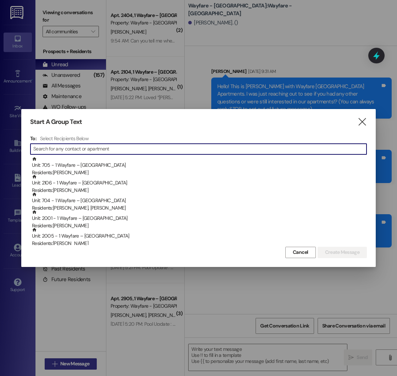
click at [80, 365] on div at bounding box center [198, 188] width 397 height 376
click at [88, 148] on input at bounding box center [199, 149] width 333 height 10
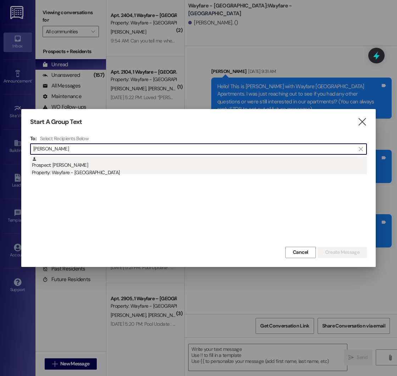
type input "yanine"
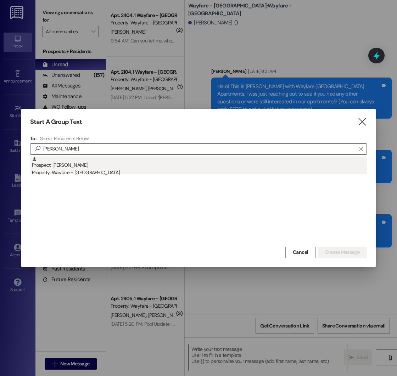
click at [86, 173] on div "Property: Wayfare - [GEOGRAPHIC_DATA]" at bounding box center [199, 172] width 335 height 7
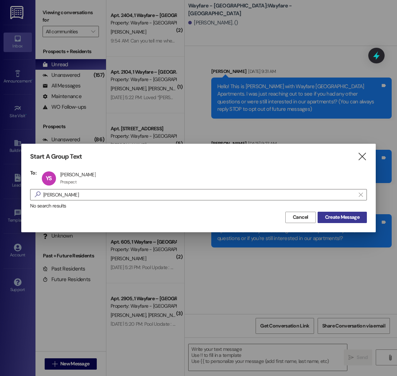
click at [337, 220] on span "Create Message" at bounding box center [342, 217] width 34 height 7
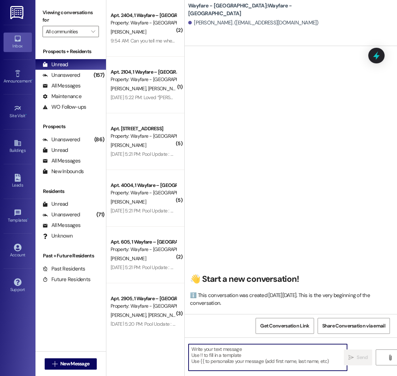
paste textarea "Hello! This is Mason with Wayfare Cumberland Park Apartments. I was just reachi…"
type textarea "Hello! This is Mason with Wayfare Cumberland Park Apartments. I was just reachi…"
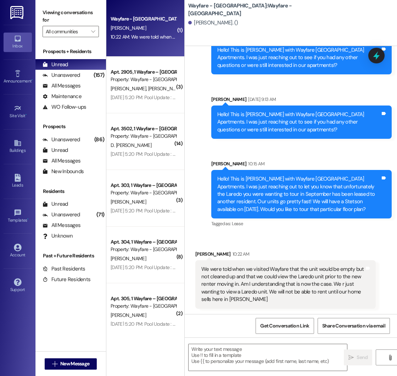
scroll to position [389, 0]
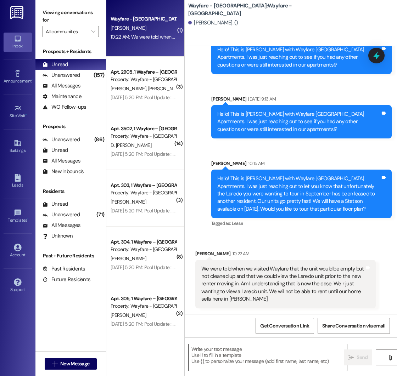
click at [243, 350] on textarea at bounding box center [267, 357] width 158 height 27
click at [233, 349] on textarea at bounding box center [267, 357] width 158 height 27
click at [230, 351] on textarea at bounding box center [267, 357] width 158 height 27
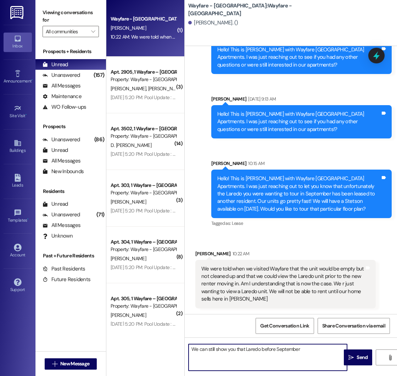
click at [310, 350] on textarea "We can still show you that Laredo before September" at bounding box center [267, 357] width 158 height 27
type textarea "We can still show you that Laredo before September 13!"
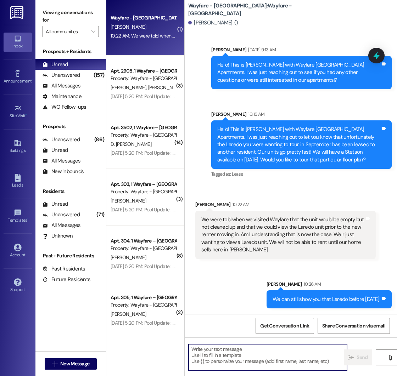
scroll to position [0, 0]
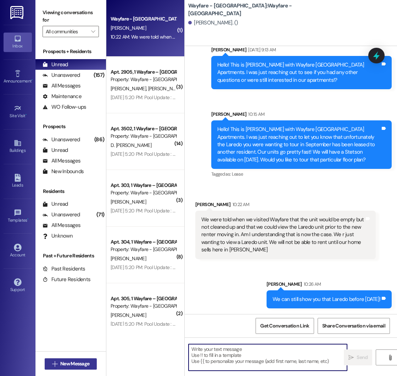
click at [76, 366] on span "New Message" at bounding box center [74, 363] width 29 height 7
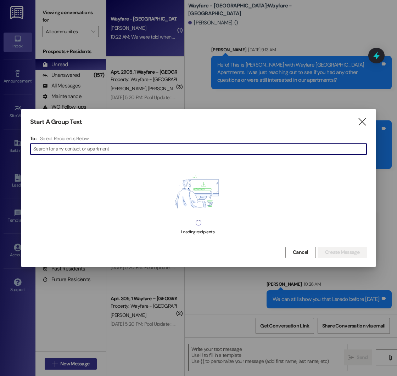
click at [76, 366] on div at bounding box center [198, 188] width 397 height 376
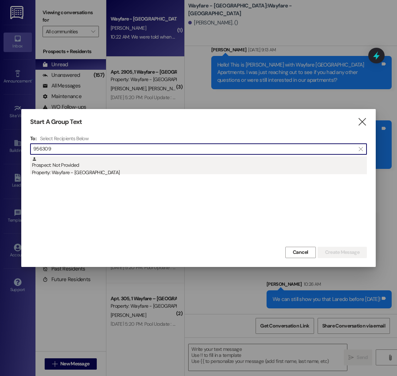
type input "956309"
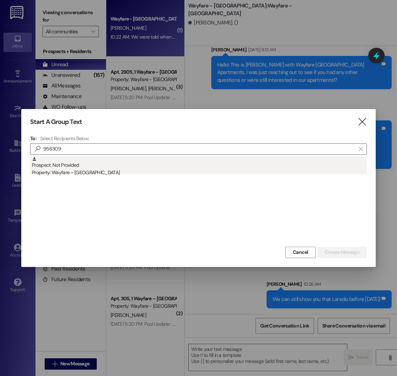
click at [98, 171] on div "Property: Wayfare - [GEOGRAPHIC_DATA]" at bounding box center [199, 172] width 335 height 7
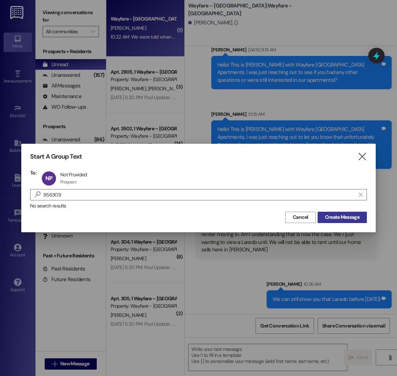
click at [335, 215] on span "Create Message" at bounding box center [342, 217] width 34 height 7
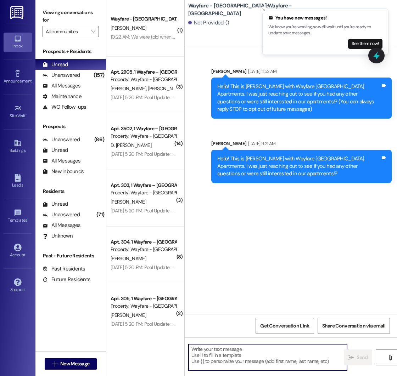
paste textarea "Hello! This is Mason with Wayfare Cumberland Park Apartments. I was just reachi…"
type textarea "Hello! This is Mason with Wayfare Cumberland Park Apartments. I was just reachi…"
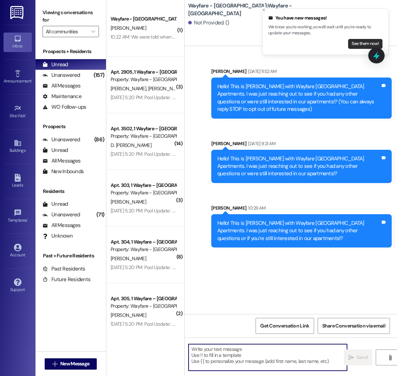
click at [360, 45] on button "See them now!" at bounding box center [365, 44] width 34 height 10
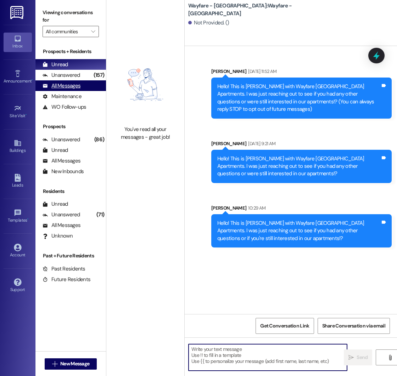
click at [68, 88] on div "All Messages" at bounding box center [62, 85] width 38 height 7
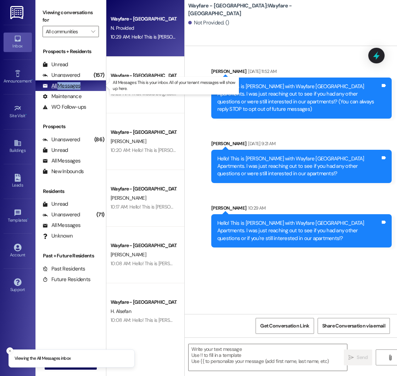
click at [68, 88] on div "All Messages" at bounding box center [62, 85] width 38 height 7
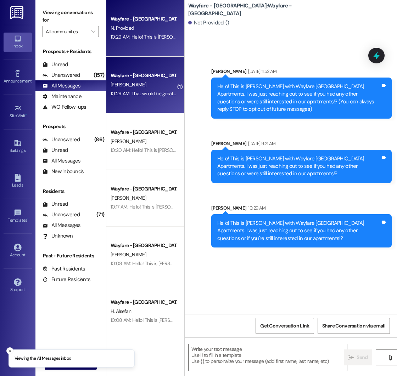
click at [144, 85] on div "J. Schnoor" at bounding box center [143, 84] width 67 height 9
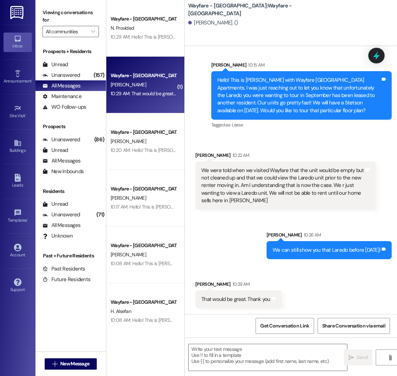
scroll to position [488, 0]
click at [234, 349] on textarea at bounding box center [267, 357] width 158 height 27
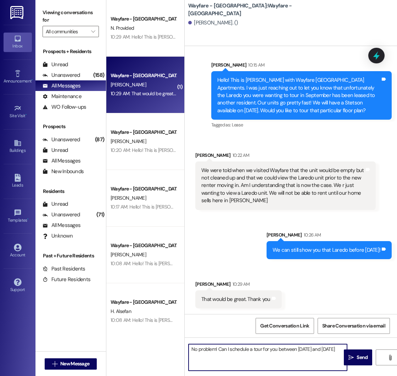
type textarea "No problem! Can I schedule a tour for you between August 31 and September 12?"
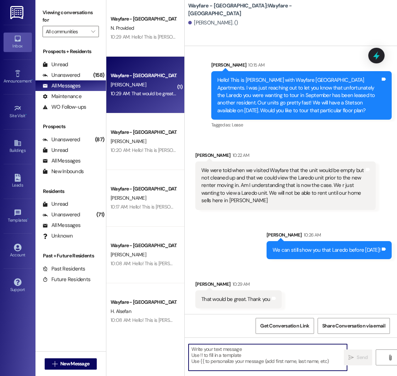
scroll to position [544, 0]
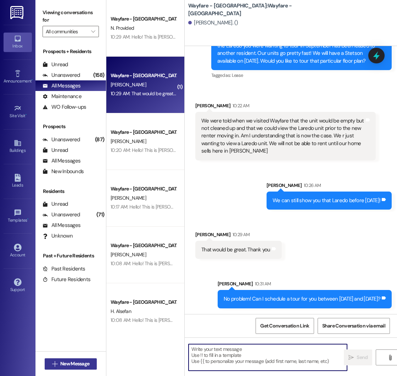
click at [63, 365] on span "New Message" at bounding box center [74, 363] width 29 height 7
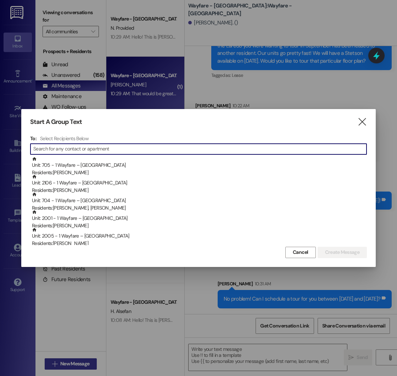
click at [63, 365] on div at bounding box center [198, 188] width 397 height 376
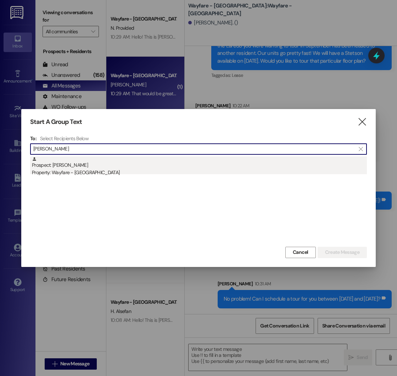
type input "cory knight"
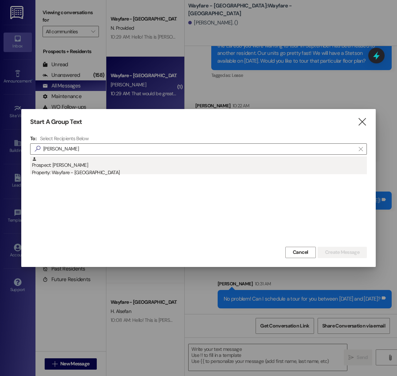
click at [105, 164] on div "Prospect: Cory Knight Property: Wayfare - Cumberland Park" at bounding box center [199, 167] width 335 height 20
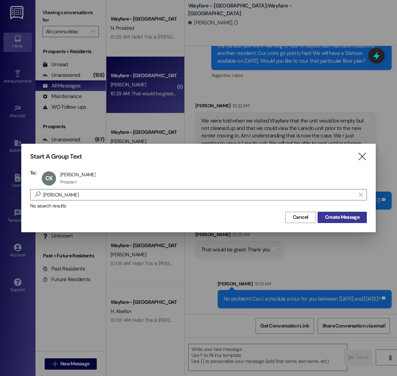
click at [328, 218] on span "Create Message" at bounding box center [342, 217] width 34 height 7
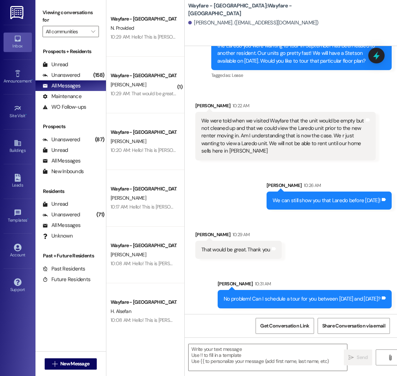
scroll to position [61, 0]
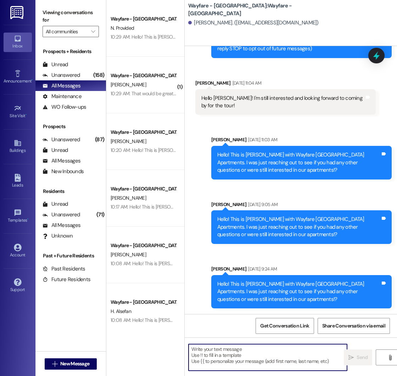
paste textarea "Hello! This is Mason with Wayfare Cumberland Park Apartments. I was just reachi…"
type textarea "Hello! This is Mason with Wayfare Cumberland Park Apartments. I was just reachi…"
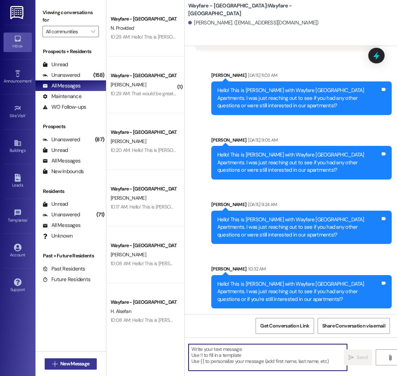
click at [65, 365] on span "New Message" at bounding box center [74, 363] width 29 height 7
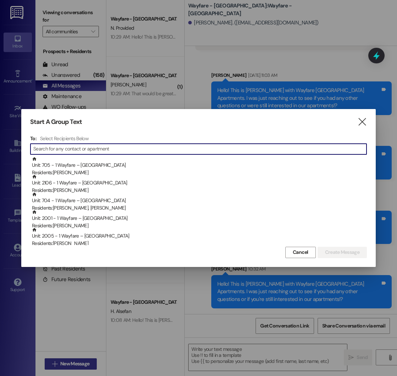
click at [65, 365] on div at bounding box center [198, 188] width 397 height 376
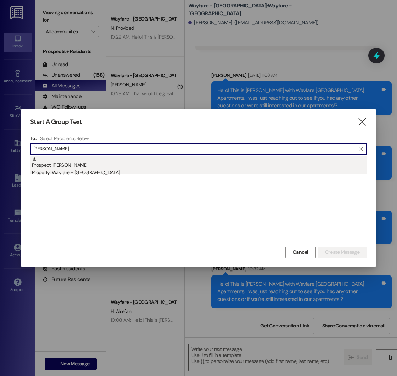
type input "tisha"
click at [116, 164] on div "Prospect: Tisha McDaniel Property: Wayfare - Cumberland Park" at bounding box center [199, 167] width 335 height 20
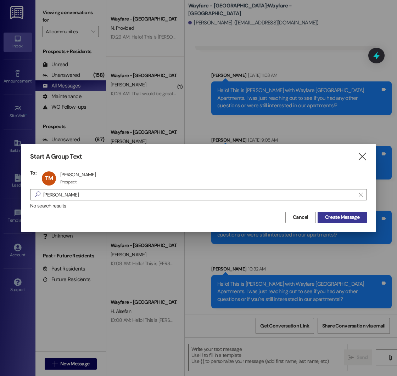
click at [328, 218] on span "Create Message" at bounding box center [342, 217] width 34 height 7
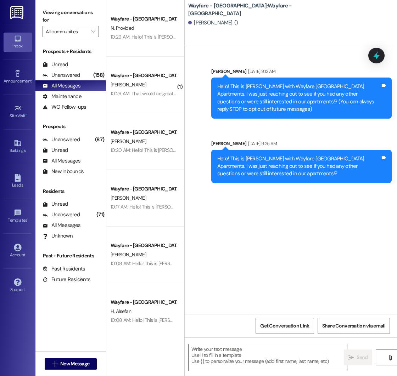
scroll to position [0, 0]
paste textarea "Hello! This is Mason with Wayfare Cumberland Park Apartments. I was just reachi…"
type textarea "Hello! This is Mason with Wayfare Cumberland Park Apartments. I was just reachi…"
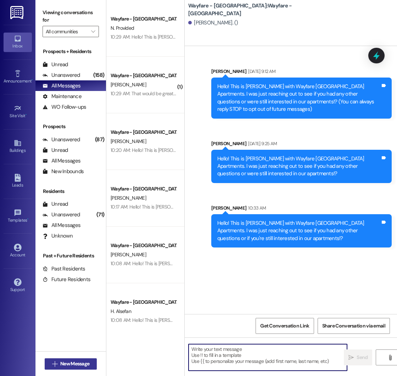
click at [64, 363] on span "New Message" at bounding box center [74, 363] width 29 height 7
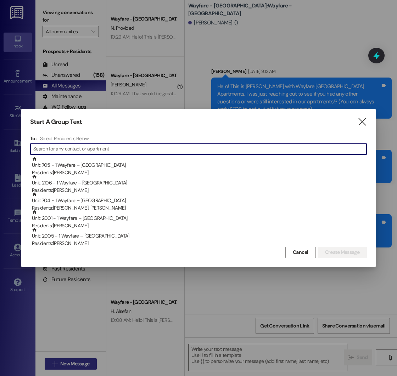
click at [64, 363] on div at bounding box center [198, 188] width 397 height 376
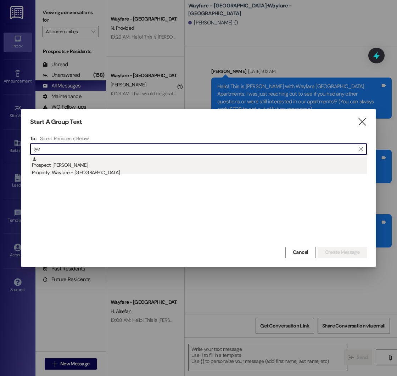
type input "tye"
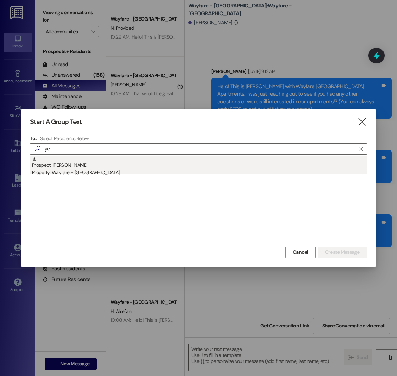
click at [94, 165] on div "Prospect: Tye Maldonado Property: Wayfare - Cumberland Park" at bounding box center [199, 167] width 335 height 20
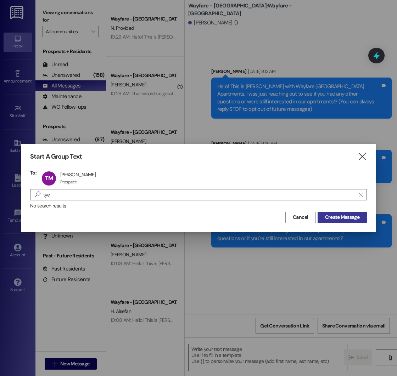
click at [335, 216] on span "Create Message" at bounding box center [342, 217] width 34 height 7
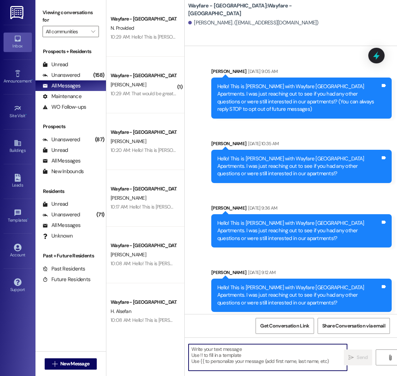
paste textarea "Hello! This is Mason with Wayfare Cumberland Park Apartments. I was just reachi…"
type textarea "Hello! This is Mason with Wayfare Cumberland Park Apartments. I was just reachi…"
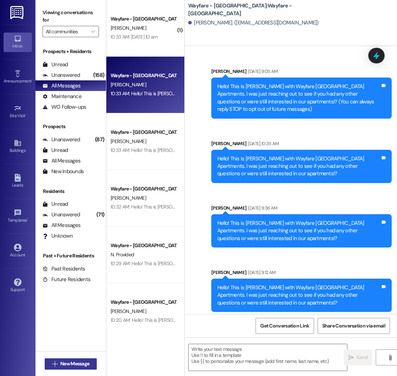
click at [71, 364] on span "New Message" at bounding box center [74, 363] width 29 height 7
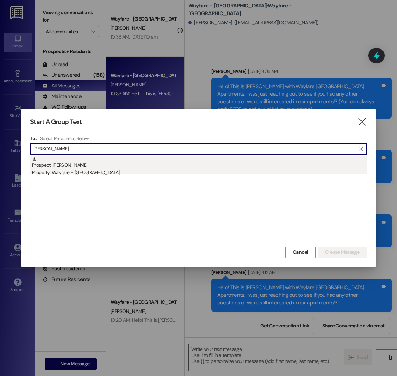
type input "judith"
click at [103, 170] on div "Property: Wayfare - [GEOGRAPHIC_DATA]" at bounding box center [199, 172] width 335 height 7
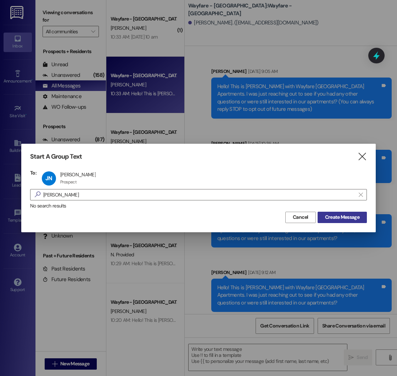
click at [344, 214] on span "Create Message" at bounding box center [342, 217] width 34 height 7
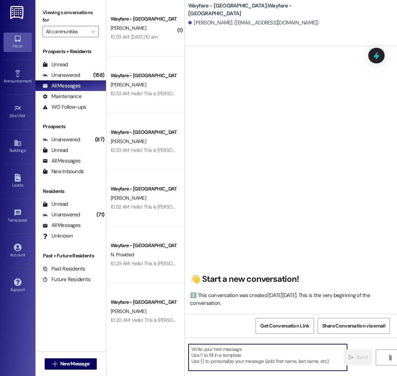
click at [219, 351] on textarea at bounding box center [267, 357] width 158 height 27
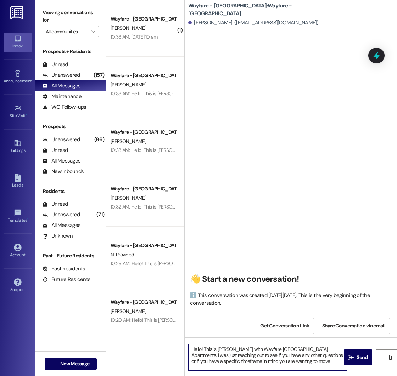
type textarea "Hello! This is Mason with Wayfare Cumberland Park Apartments. I was just reachi…"
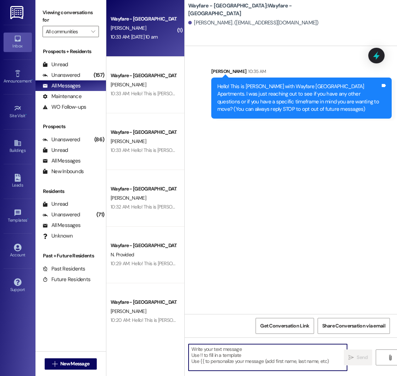
click at [132, 46] on div "Wayfare - Cumberland Park Prospect J. Schnoor 10:33 AM: September 5th at 10 am …" at bounding box center [145, 28] width 78 height 57
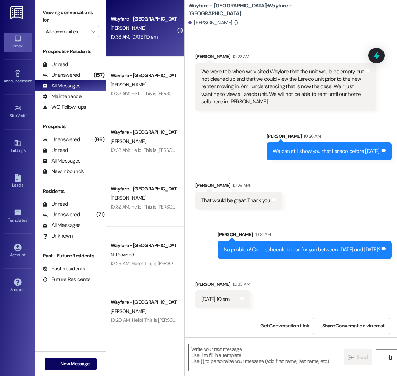
scroll to position [594, 0]
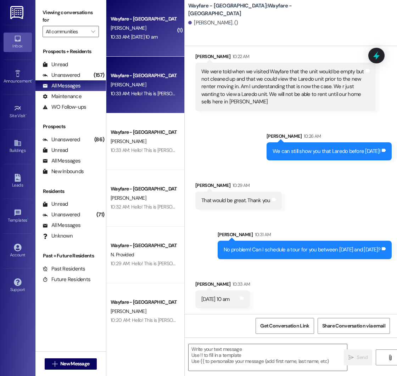
click at [155, 89] on div "T. Maldonado" at bounding box center [143, 84] width 67 height 9
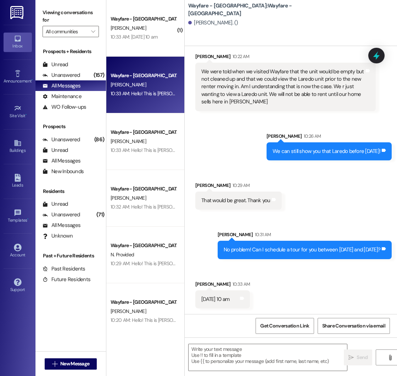
click at [155, 89] on div "T. Maldonado" at bounding box center [143, 84] width 67 height 9
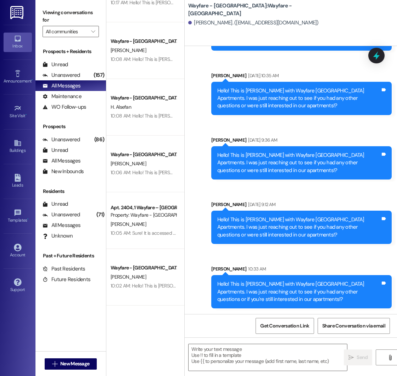
scroll to position [0, 0]
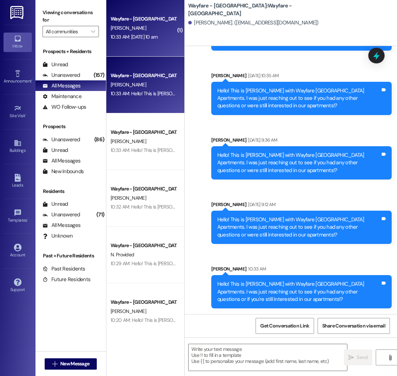
click at [140, 32] on div "J. Schnoor" at bounding box center [143, 28] width 67 height 9
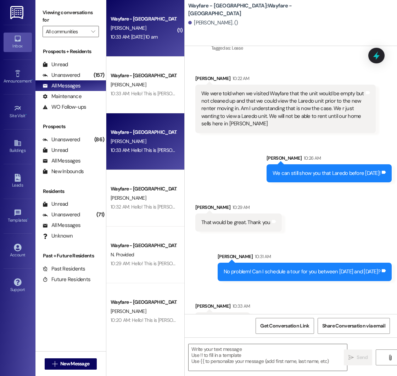
scroll to position [594, 0]
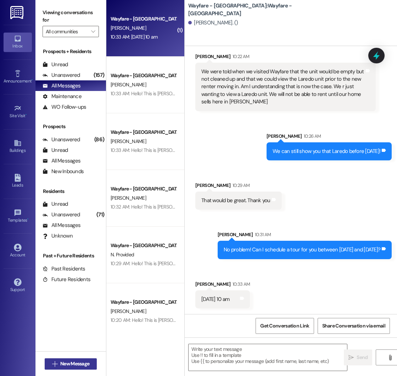
click at [73, 359] on button " New Message" at bounding box center [71, 364] width 52 height 11
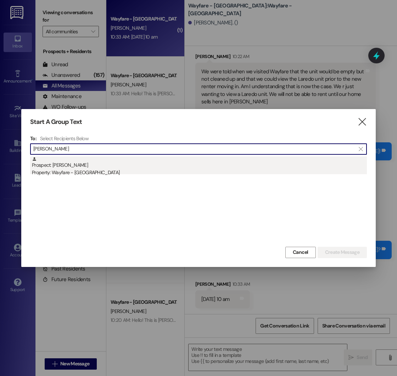
type input "judith"
click at [114, 164] on div "Prospect: Judith Neely Property: Wayfare - Cumberland Park" at bounding box center [199, 167] width 335 height 20
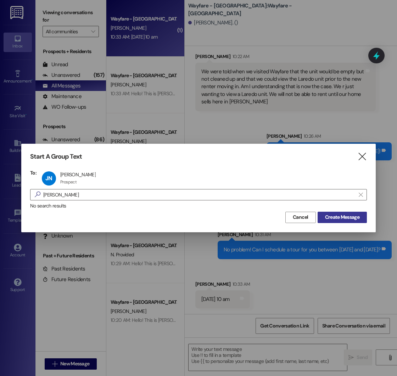
click at [334, 214] on span "Create Message" at bounding box center [342, 217] width 34 height 7
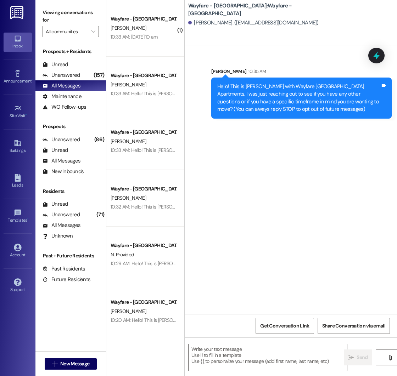
scroll to position [0, 0]
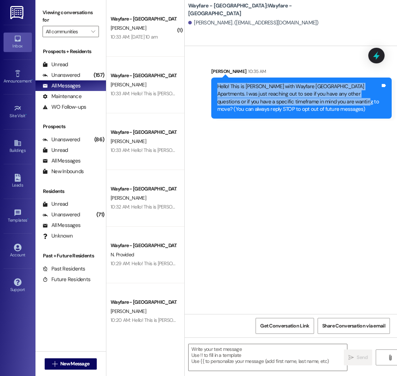
drag, startPoint x: 218, startPoint y: 85, endPoint x: 333, endPoint y: 105, distance: 116.8
click at [333, 105] on div "Hello! This is Mason with Wayfare Cumberland Park Apartments. I was just reachi…" at bounding box center [298, 98] width 163 height 30
copy div "Hello! This is Mason with Wayfare Cumberland Park Apartments. I was just reachi…"
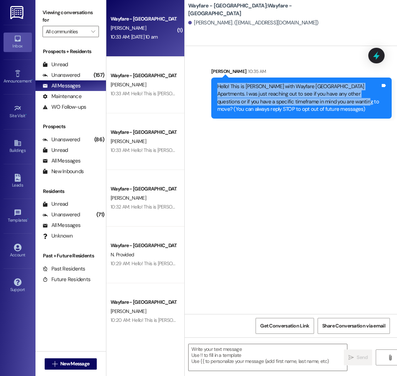
click at [134, 32] on div "J. Schnoor" at bounding box center [143, 28] width 67 height 9
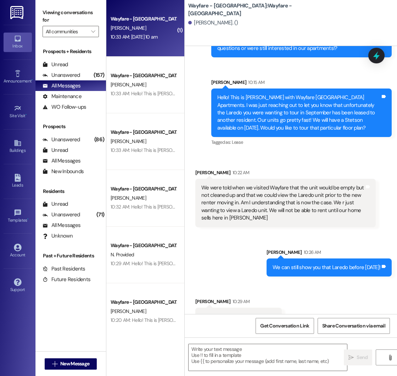
scroll to position [468, 0]
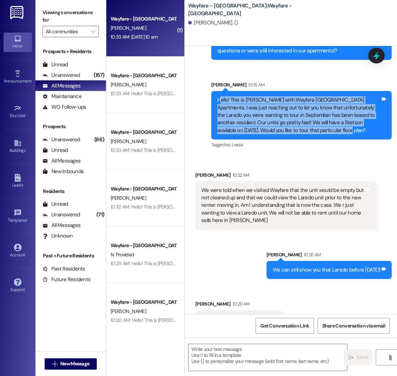
drag, startPoint x: 219, startPoint y: 100, endPoint x: 322, endPoint y: 134, distance: 108.3
click at [322, 134] on div "Hello! This is Mason with Wayfare Cumberland Park Apartments. I was just reachi…" at bounding box center [298, 115] width 163 height 38
copy div "ello! This is Mason with Wayfare Cumberland Park Apartments. I was just reachin…"
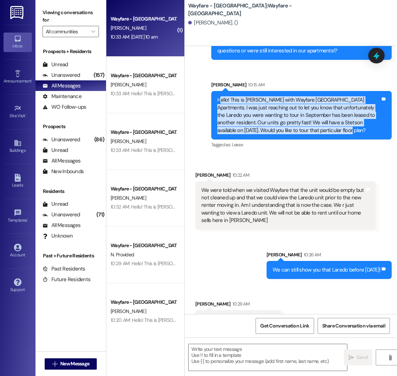
scroll to position [594, 0]
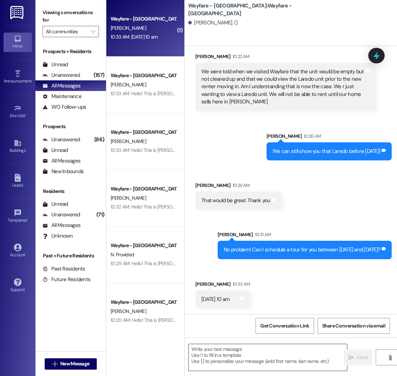
click at [227, 350] on textarea at bounding box center [267, 357] width 158 height 27
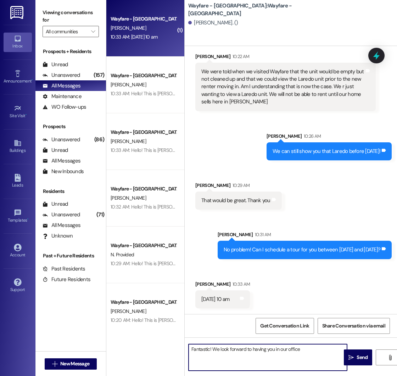
type textarea "Fantastic! We look forward to having you in our office."
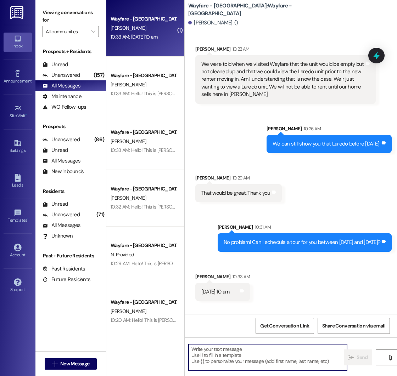
scroll to position [643, 0]
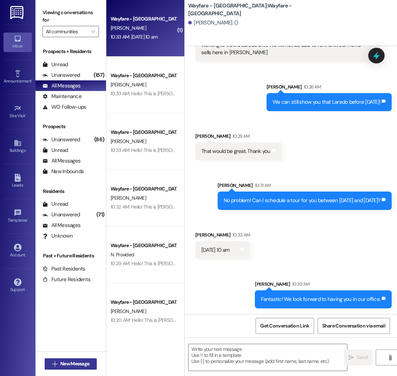
click at [64, 364] on span "New Message" at bounding box center [74, 363] width 29 height 7
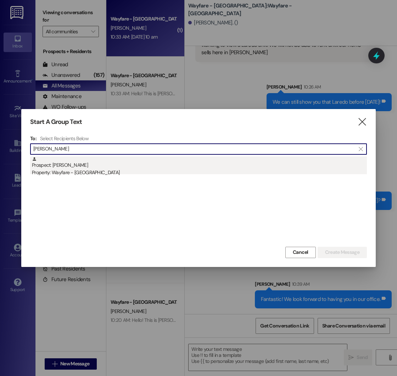
type input "cody allan"
click at [91, 159] on div "Prospect: Cody Allan Property: Wayfare - Cumberland Park" at bounding box center [199, 167] width 335 height 20
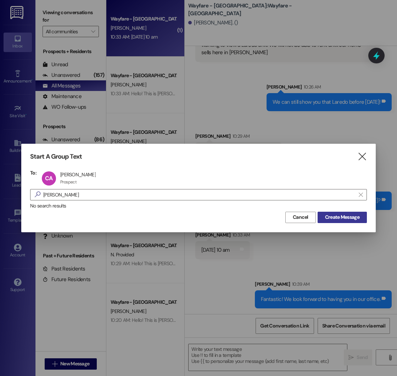
click at [348, 219] on span "Create Message" at bounding box center [342, 217] width 34 height 7
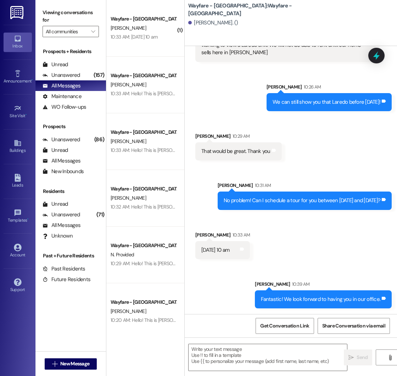
scroll to position [95, 0]
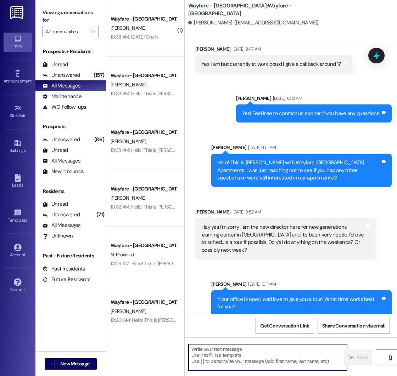
click at [219, 349] on textarea at bounding box center [267, 357] width 158 height 27
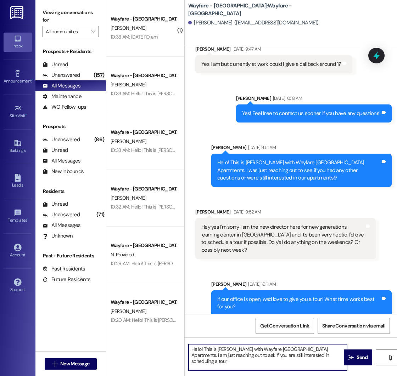
type textarea "Hello! This is [PERSON_NAME] with Wayfare [GEOGRAPHIC_DATA] Apartments. I am ju…"
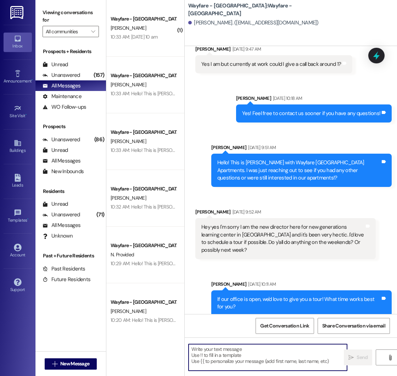
scroll to position [152, 0]
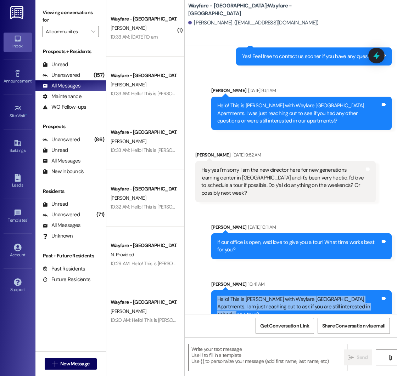
drag, startPoint x: 218, startPoint y: 292, endPoint x: 362, endPoint y: 305, distance: 144.7
click at [362, 305] on div "Hello! This is Mason with Wayfare Cumberland Park Apartments. I am just reachin…" at bounding box center [301, 306] width 180 height 33
copy div "Hello! This is [PERSON_NAME] with Wayfare [GEOGRAPHIC_DATA] Apartments. I am ju…"
click at [60, 363] on span "New Message" at bounding box center [74, 363] width 29 height 7
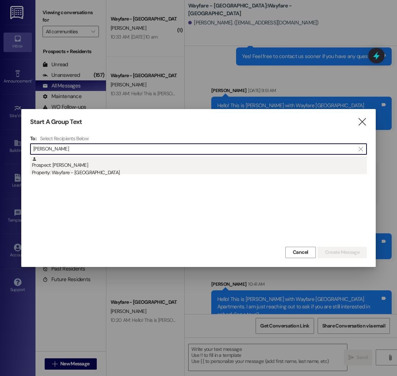
type input "sheryl"
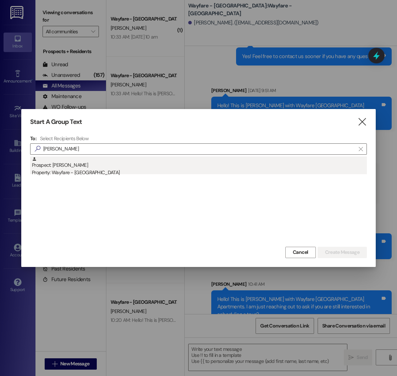
click at [119, 169] on div "Property: Wayfare - [GEOGRAPHIC_DATA]" at bounding box center [199, 172] width 335 height 7
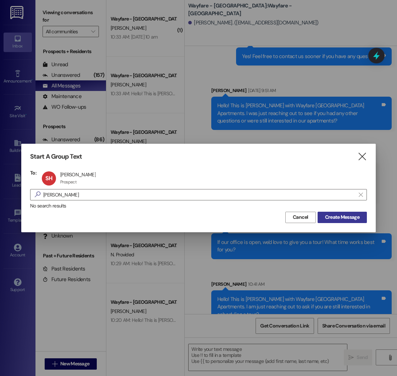
click at [346, 218] on span "Create Message" at bounding box center [342, 217] width 34 height 7
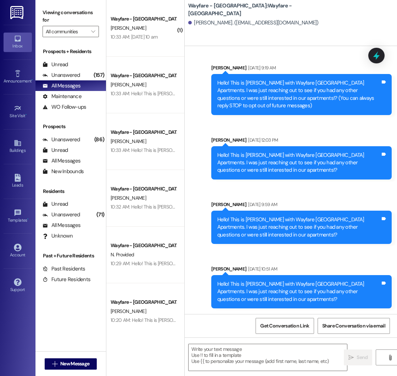
scroll to position [4, 0]
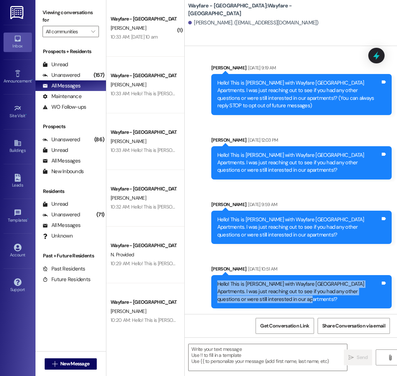
drag, startPoint x: 217, startPoint y: 285, endPoint x: 294, endPoint y: 298, distance: 77.7
click at [294, 298] on div "Hello! This is [PERSON_NAME] with Wayfare [GEOGRAPHIC_DATA] Apartments. I was j…" at bounding box center [298, 292] width 163 height 23
copy div "Hello! This is [PERSON_NAME] with Wayfare [GEOGRAPHIC_DATA] Apartments. I was j…"
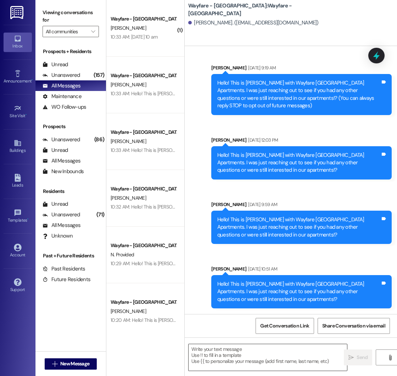
click at [223, 349] on textarea at bounding box center [267, 357] width 158 height 27
paste textarea "Hello! This is [PERSON_NAME] with Wayfare [GEOGRAPHIC_DATA] Apartments. I was j…"
type textarea "Hello! This is [PERSON_NAME] with Wayfare [GEOGRAPHIC_DATA] Apartments. I was j…"
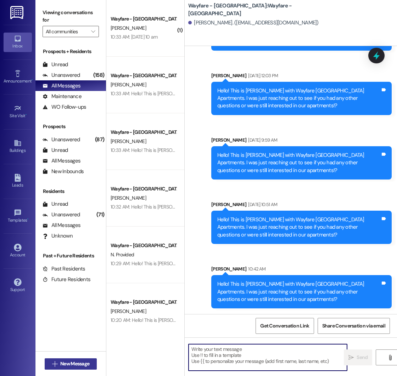
click at [52, 361] on span " New Message" at bounding box center [71, 363] width 40 height 7
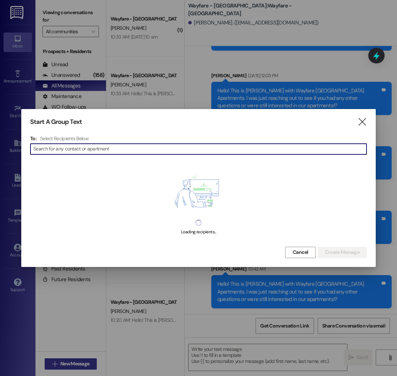
click at [52, 361] on div at bounding box center [198, 188] width 397 height 376
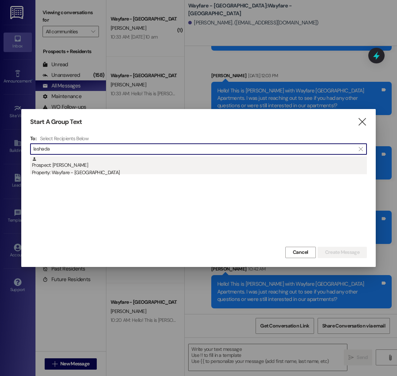
type input "lashada"
click at [96, 168] on div "Prospect: Lashada Taylor Property: Wayfare - Cumberland Park" at bounding box center [199, 167] width 335 height 20
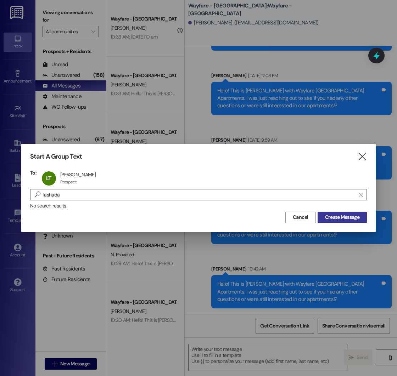
click at [332, 216] on span "Create Message" at bounding box center [342, 217] width 34 height 7
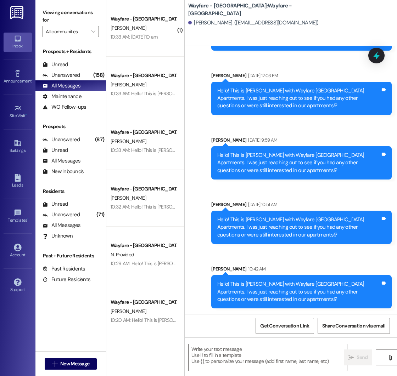
scroll to position [0, 0]
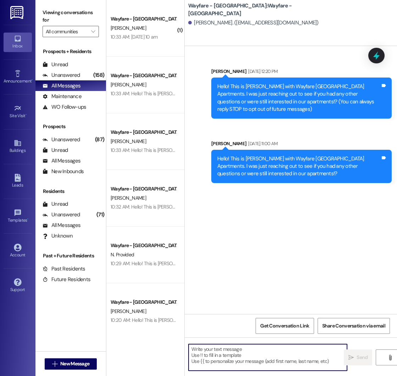
paste textarea "Hello! This is [PERSON_NAME] with Wayfare [GEOGRAPHIC_DATA] Apartments. I was j…"
type textarea "Hello! This is [PERSON_NAME] with Wayfare [GEOGRAPHIC_DATA] Apartments. I was j…"
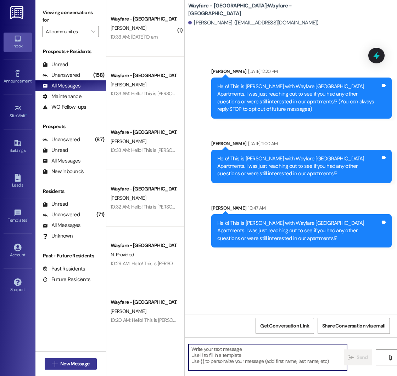
click at [70, 361] on span "New Message" at bounding box center [74, 363] width 29 height 7
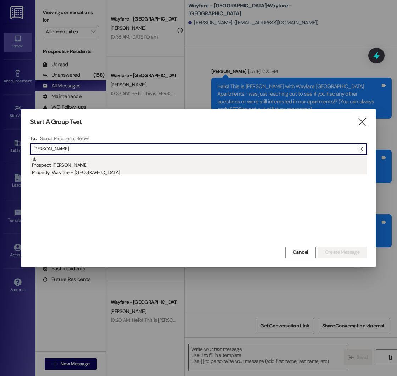
type input "trudy"
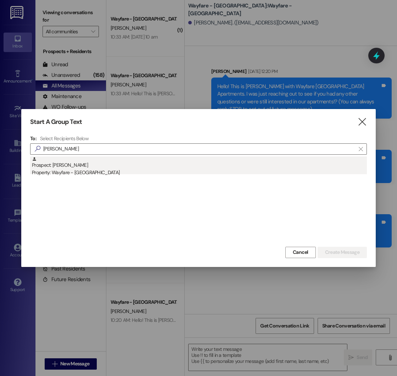
click at [117, 170] on div "Property: Wayfare - [GEOGRAPHIC_DATA]" at bounding box center [199, 172] width 335 height 7
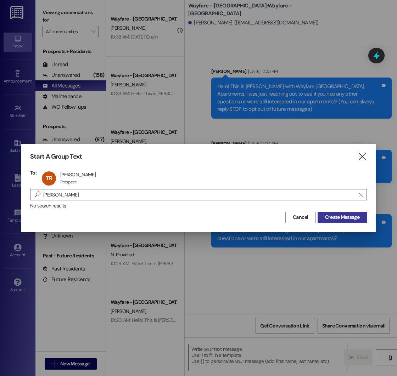
click at [337, 216] on span "Create Message" at bounding box center [342, 217] width 34 height 7
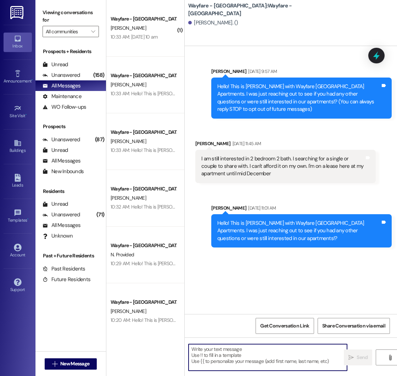
paste textarea "Hello! This is [PERSON_NAME] with Wayfare [GEOGRAPHIC_DATA] Apartments. I was j…"
type textarea "Hello! This is [PERSON_NAME] with Wayfare [GEOGRAPHIC_DATA] Apartments. I was j…"
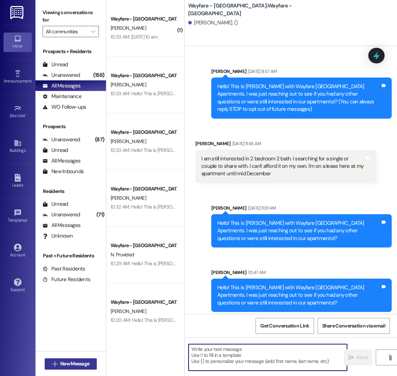
click at [79, 362] on span "New Message" at bounding box center [74, 363] width 29 height 7
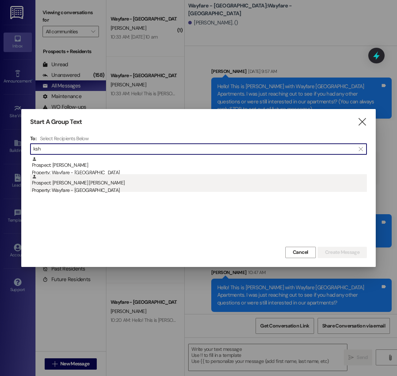
type input "ksh"
click at [113, 184] on div "Prospect: Kshetri Parixit Baniya Property: Wayfare - Cumberland Park" at bounding box center [199, 184] width 335 height 20
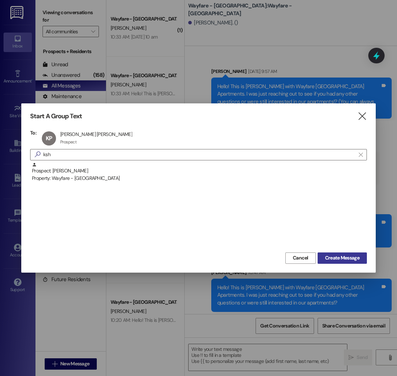
click at [333, 260] on span "Create Message" at bounding box center [342, 257] width 34 height 7
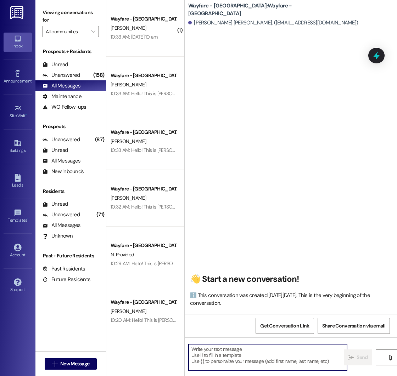
paste textarea "Hello! This is [PERSON_NAME] with Wayfare [GEOGRAPHIC_DATA] Apartments. I was j…"
type textarea "Hello! This is [PERSON_NAME] with Wayfare [GEOGRAPHIC_DATA] Apartments. I was j…"
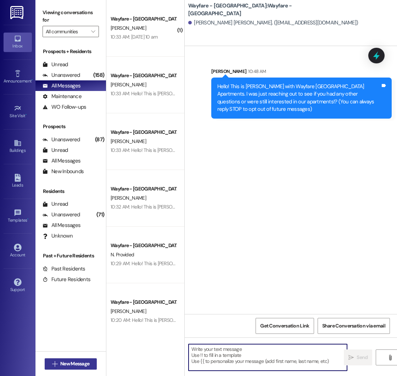
click at [75, 364] on span "New Message" at bounding box center [74, 363] width 29 height 7
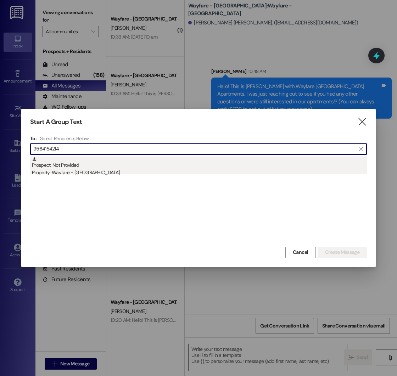
type input "9564154214"
click at [164, 163] on div "Prospect: Not Provided Property: Wayfare - Cumberland Park" at bounding box center [199, 167] width 335 height 20
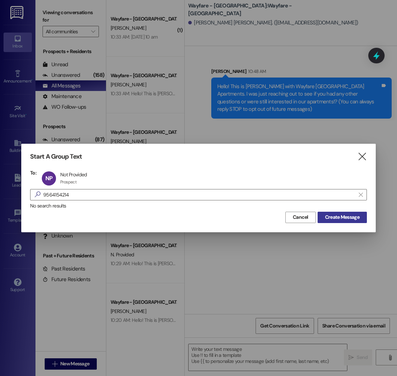
click at [330, 216] on span "Create Message" at bounding box center [342, 217] width 34 height 7
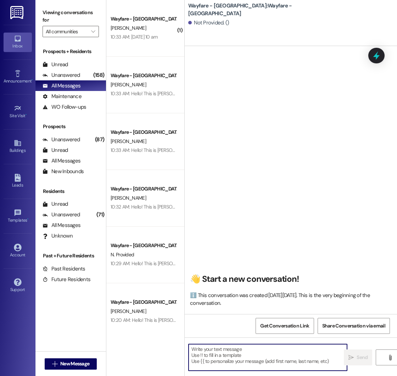
paste textarea "Hello! This is [PERSON_NAME] with Wayfare [GEOGRAPHIC_DATA] Apartments. I was j…"
type textarea "Hello! This is [PERSON_NAME] with Wayfare [GEOGRAPHIC_DATA] Apartments. I was j…"
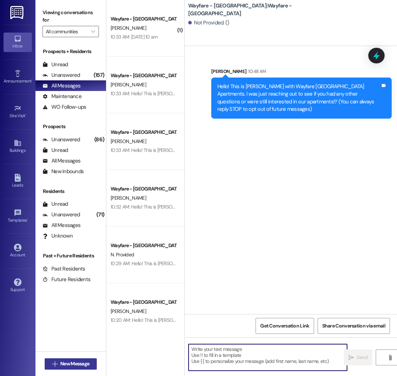
click at [64, 367] on span "New Message" at bounding box center [74, 363] width 29 height 7
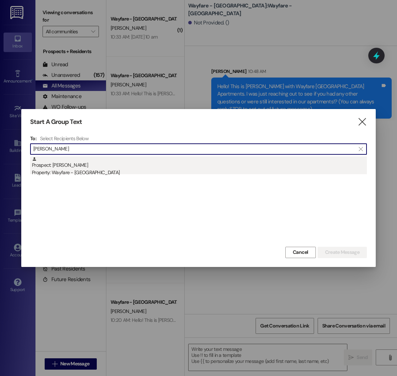
type input "evonne"
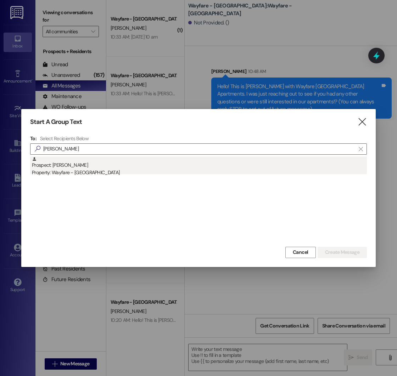
click at [109, 161] on div "Prospect: Evonne Attaway Property: Wayfare - Cumberland Park" at bounding box center [199, 167] width 335 height 20
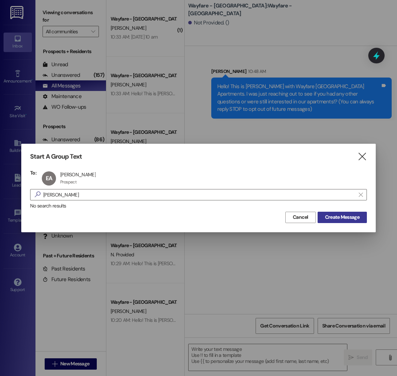
click at [334, 214] on span "Create Message" at bounding box center [342, 217] width 34 height 7
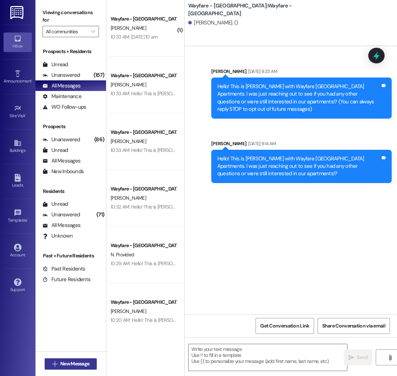
click at [59, 365] on span "New Message" at bounding box center [75, 363] width 32 height 7
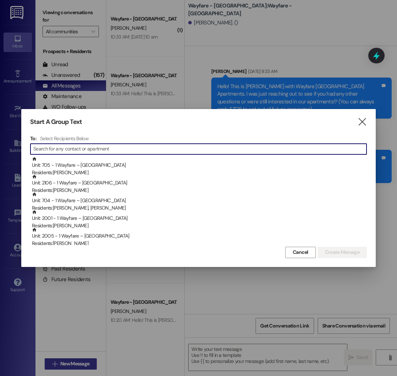
click at [58, 365] on div at bounding box center [198, 188] width 397 height 376
click at [86, 149] on input at bounding box center [199, 149] width 333 height 10
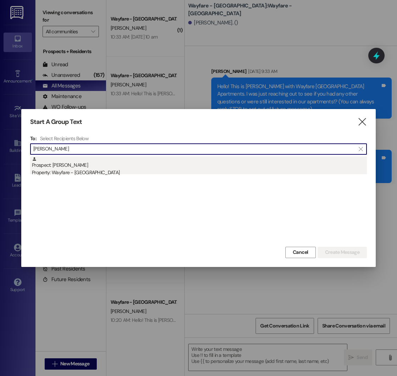
type input "robyn"
click at [69, 165] on div "Prospect: Robyn Wiggs Property: Wayfare - Cumberland Park" at bounding box center [199, 167] width 335 height 20
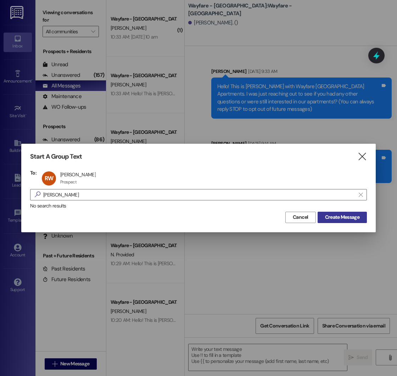
click at [326, 215] on span "Create Message" at bounding box center [342, 217] width 34 height 7
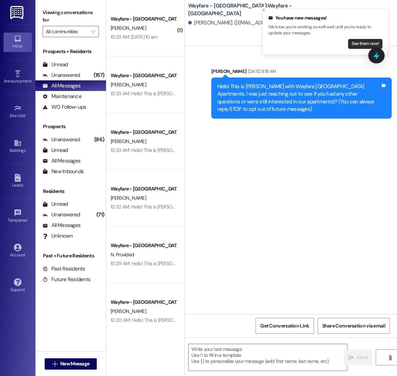
click at [362, 44] on button "See them now!" at bounding box center [365, 44] width 34 height 10
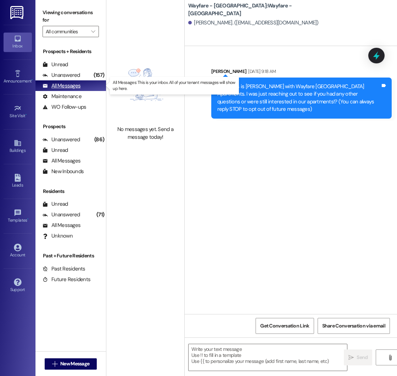
click at [72, 86] on div "All Messages" at bounding box center [62, 85] width 38 height 7
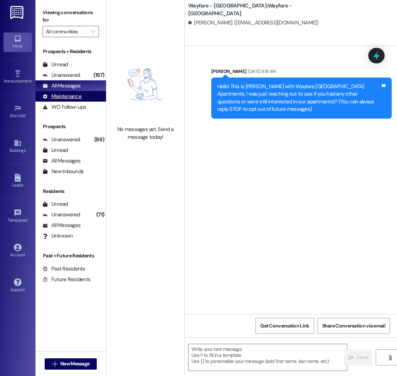
click at [67, 97] on div "Maintenance" at bounding box center [62, 96] width 39 height 7
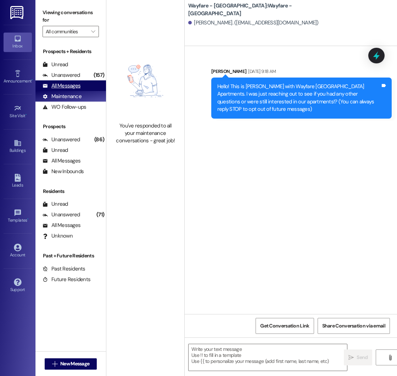
click at [70, 81] on div "All Messages (undefined)" at bounding box center [70, 85] width 70 height 11
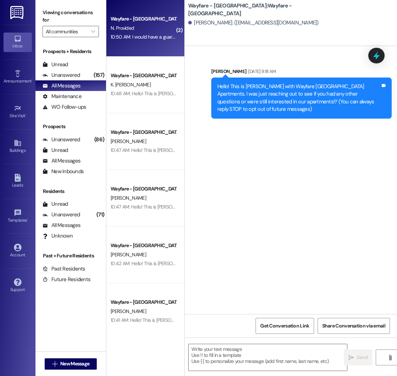
click at [141, 41] on div "10:50 AM: I would have a guarantor 10:50 AM: I would have a guarantor" at bounding box center [143, 37] width 67 height 9
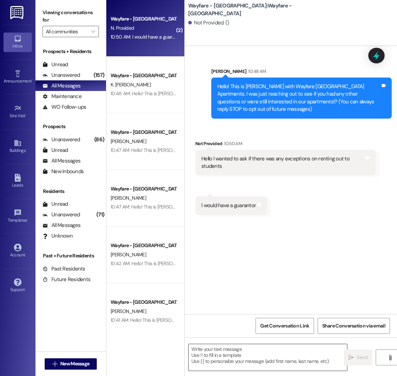
click at [229, 351] on textarea at bounding box center [267, 357] width 158 height 27
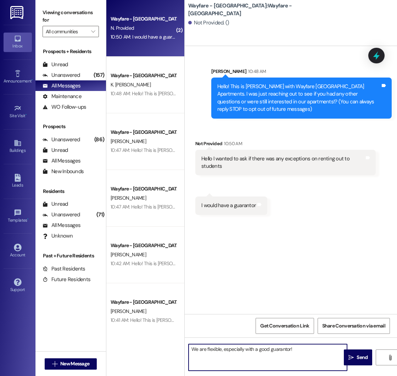
type textarea "We are flexible, especially with a good guarantor!"
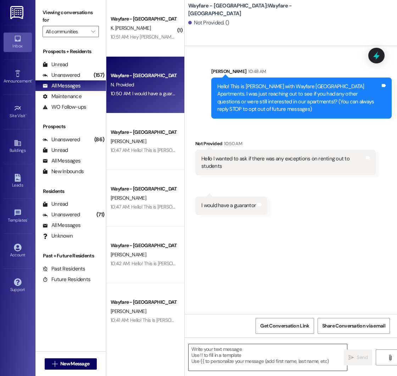
click at [254, 351] on textarea at bounding box center [267, 357] width 158 height 27
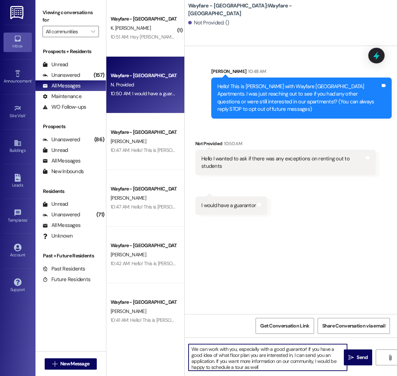
type textarea "We can work with you, especially with a good guarantor! If you have a good idea…"
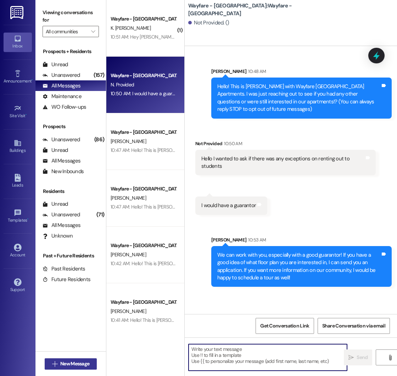
click at [65, 364] on span "New Message" at bounding box center [74, 363] width 29 height 7
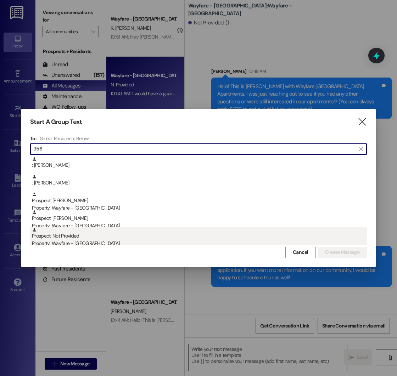
type input "956"
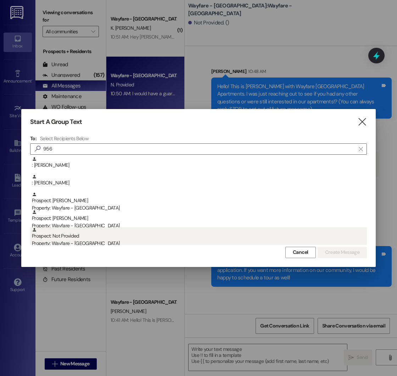
click at [99, 230] on div "Prospect: Not Provided Property: Wayfare - Cumberland Park" at bounding box center [199, 237] width 335 height 20
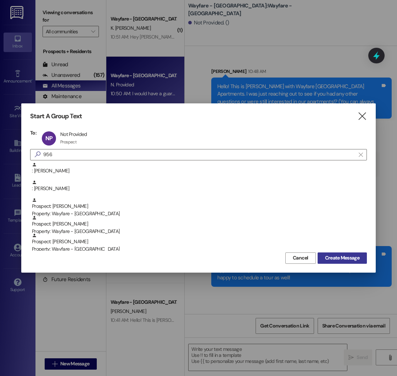
click at [326, 257] on span "Create Message" at bounding box center [342, 257] width 34 height 7
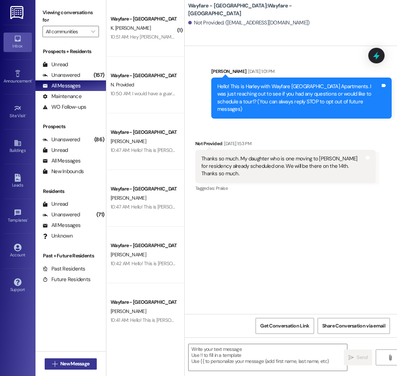
click at [56, 365] on icon "" at bounding box center [54, 364] width 5 height 6
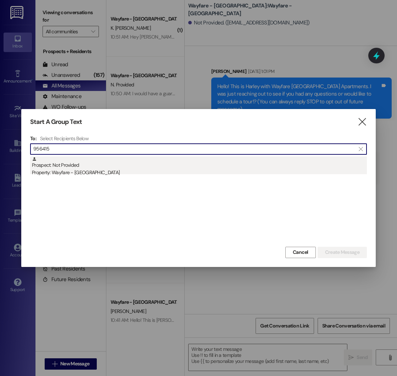
type input "956415"
click at [68, 172] on div "Property: Wayfare - [GEOGRAPHIC_DATA]" at bounding box center [199, 172] width 335 height 7
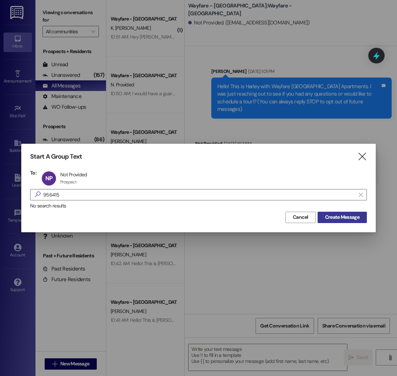
click at [351, 218] on span "Create Message" at bounding box center [342, 217] width 34 height 7
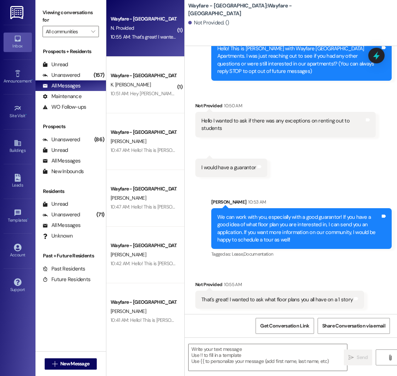
scroll to position [38, 0]
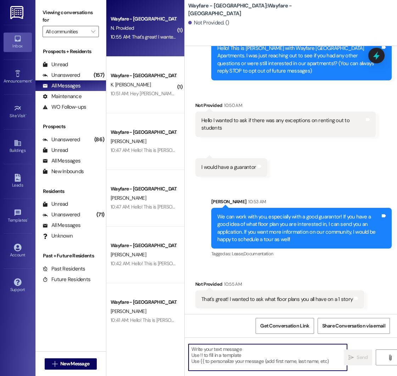
click at [229, 348] on textarea at bounding box center [267, 357] width 158 height 27
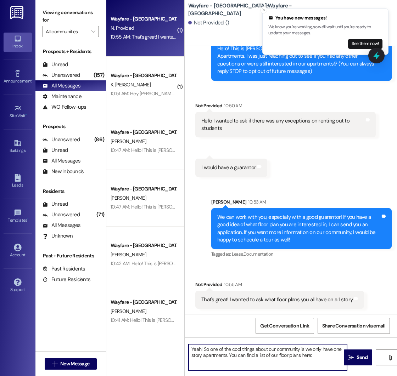
paste textarea "https://wayfarecumberlandpark.com/floor-plans/"
click at [203, 362] on textarea "Yeah! So one of the cool things about our community is we only have one story a…" at bounding box center [267, 357] width 158 height 27
type textarea "Yeah! So one of the cool things about our community is we only have one story a…"
click at [297, 360] on textarea "Yeah! So one of the cool things about our community is we only have one story a…" at bounding box center [267, 357] width 158 height 27
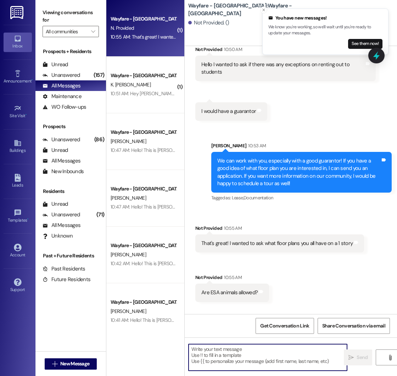
scroll to position [152, 0]
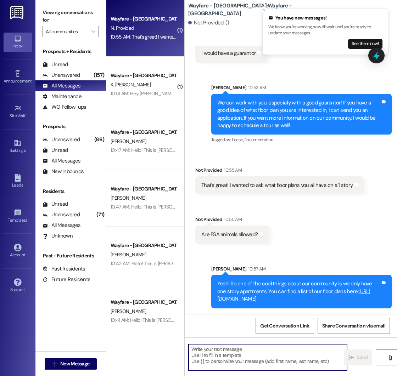
click at [230, 349] on textarea at bounding box center [267, 357] width 158 height 27
type textarea "ESA animals are allowed at no extra cost, as long as you are able to submit pro…"
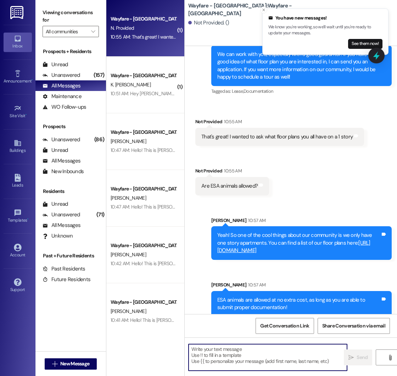
scroll to position [209, 0]
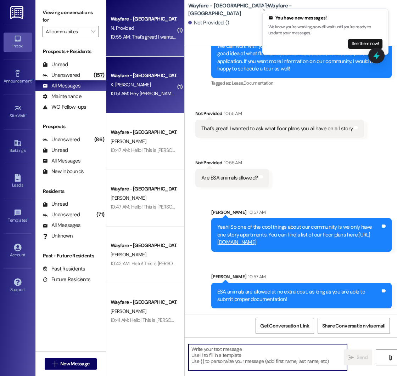
click at [141, 102] on div "Wayfare - Cumberland Park Prospect K. Parixit Baniya 10:51 AM: Hey Mason , I ca…" at bounding box center [145, 85] width 78 height 57
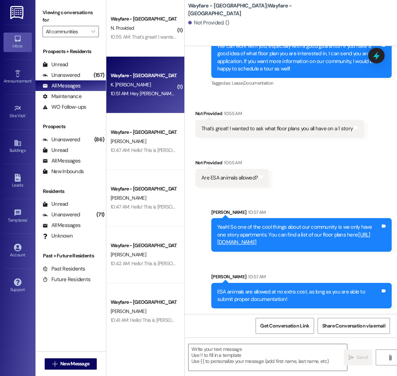
scroll to position [0, 0]
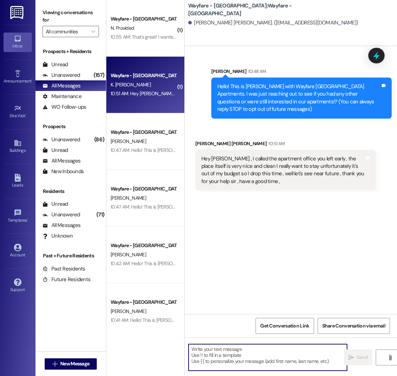
click at [231, 353] on textarea at bounding box center [267, 357] width 158 height 27
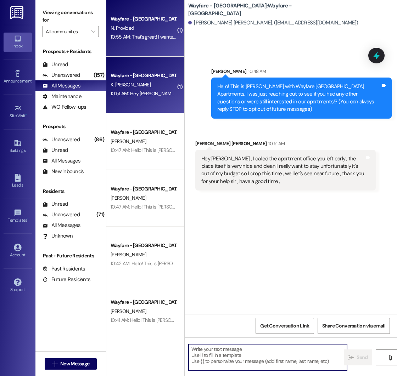
click at [146, 45] on div "Wayfare - Cumberland Park Prospect N. Provided 10:55 AM: That's great! I wanted…" at bounding box center [145, 28] width 78 height 57
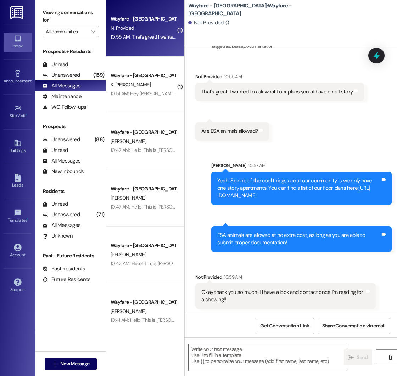
scroll to position [296, 0]
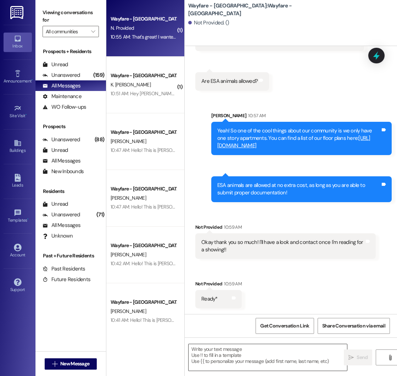
click at [229, 351] on textarea at bounding box center [267, 357] width 158 height 27
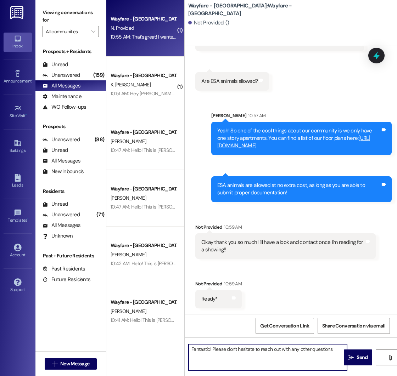
type textarea "Fantastic! Please don't hesitate to reach out with any other questions."
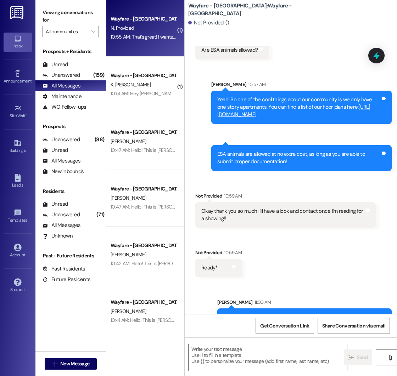
drag, startPoint x: 268, startPoint y: 277, endPoint x: 271, endPoint y: 266, distance: 11.1
click at [271, 266] on div "Received via SMS Not Provided 10:59 AM Okay thank you so much! I'll have a look…" at bounding box center [291, 229] width 212 height 106
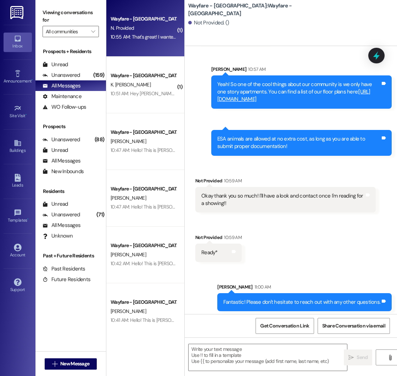
scroll to position [345, 0]
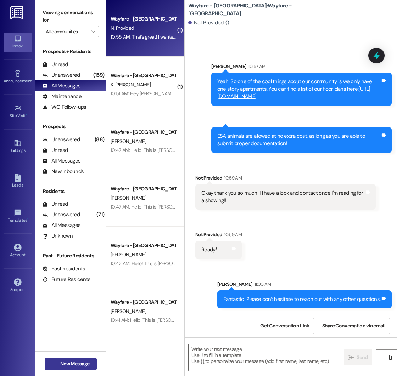
click at [69, 365] on span "New Message" at bounding box center [74, 363] width 29 height 7
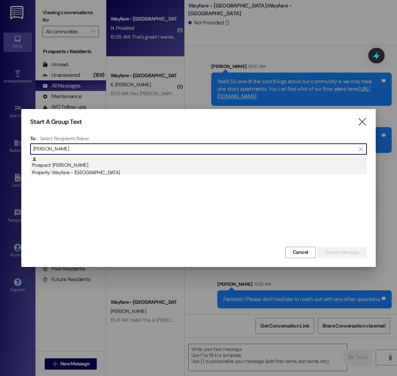
type input "robyn"
click at [102, 169] on div "Property: Wayfare - [GEOGRAPHIC_DATA]" at bounding box center [199, 172] width 335 height 7
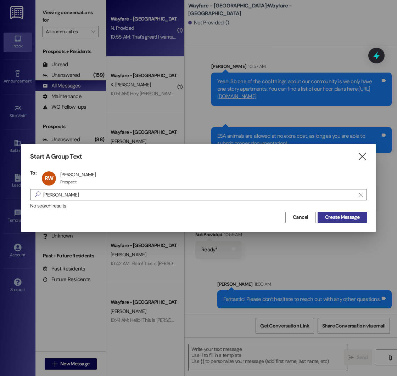
click at [341, 219] on span "Create Message" at bounding box center [342, 217] width 34 height 7
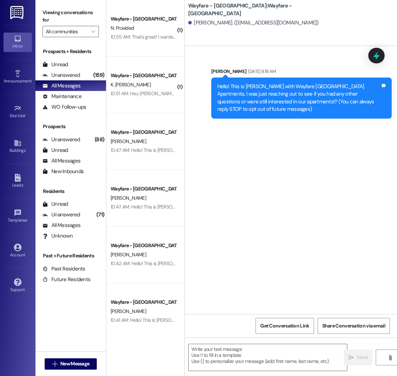
scroll to position [0, 0]
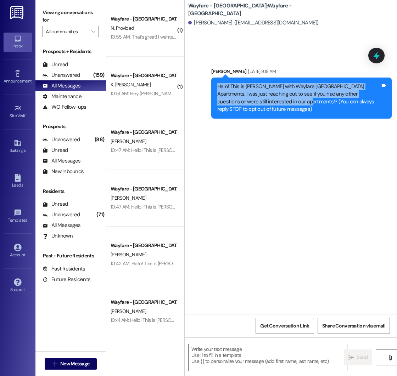
drag, startPoint x: 217, startPoint y: 86, endPoint x: 259, endPoint y: 104, distance: 45.6
click at [259, 104] on div "Hello! This is [PERSON_NAME] with Wayfare [GEOGRAPHIC_DATA] Apartments. I was j…" at bounding box center [298, 98] width 163 height 30
copy div "Hello! This is [PERSON_NAME] with Wayfare [GEOGRAPHIC_DATA] Apartments. I was j…"
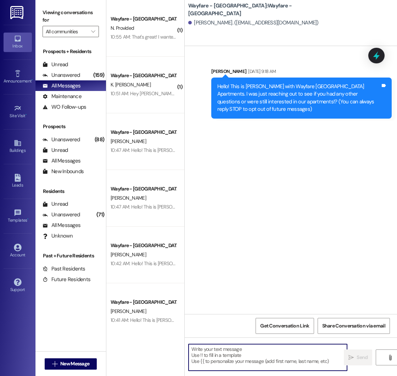
paste textarea "Hello! This is [PERSON_NAME] with Wayfare [GEOGRAPHIC_DATA] Apartments. I was j…"
type textarea "Hello! This is [PERSON_NAME] with Wayfare [GEOGRAPHIC_DATA] Apartments. I was j…"
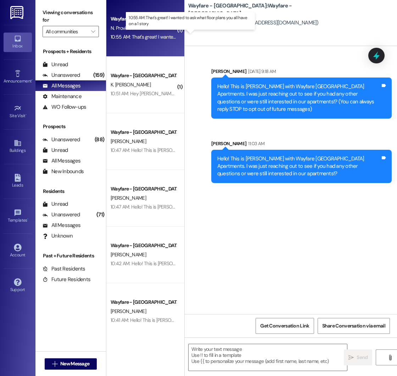
click at [140, 37] on div "10:55 AM: That's great! I wanted to ask what floor plans you all have on a 1 st…" at bounding box center [192, 37] width 162 height 6
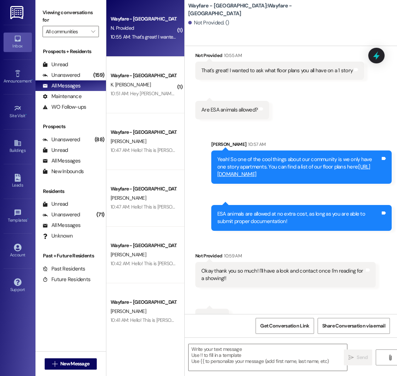
scroll to position [286, 0]
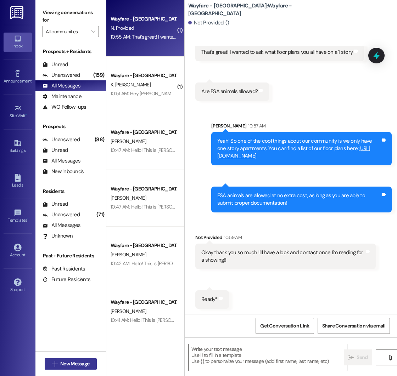
click at [68, 367] on span "New Message" at bounding box center [74, 363] width 29 height 7
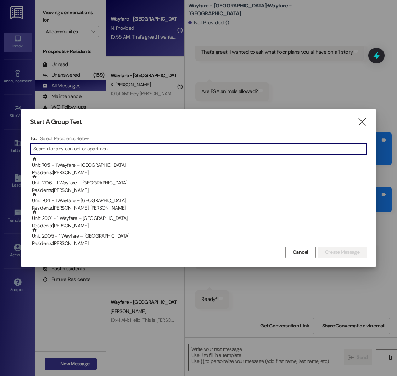
click at [68, 368] on div at bounding box center [198, 188] width 397 height 376
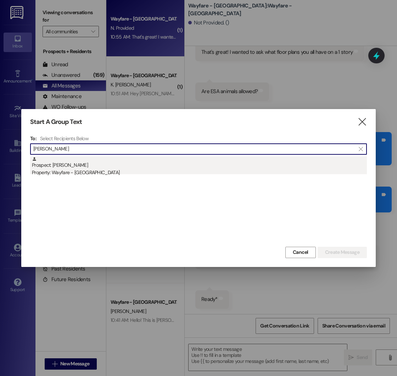
type input "cynthia reiss"
click at [106, 167] on div "Prospect: Cynthia Reiss-Riley Property: Wayfare - Cumberland Park" at bounding box center [199, 167] width 335 height 20
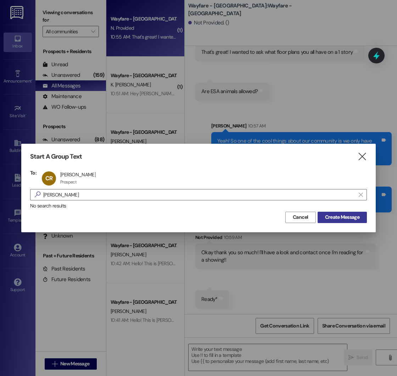
click at [326, 215] on span "Create Message" at bounding box center [342, 217] width 34 height 7
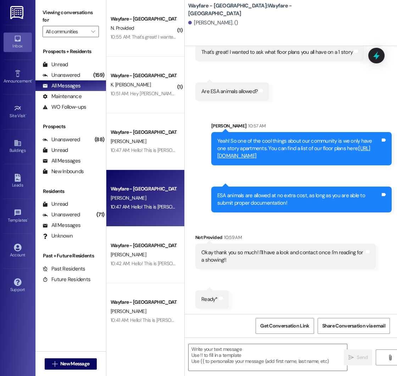
scroll to position [162, 0]
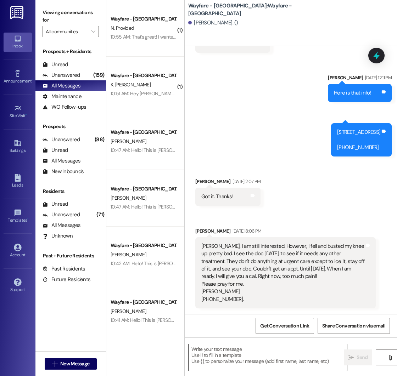
click at [224, 348] on textarea at bounding box center [267, 357] width 158 height 27
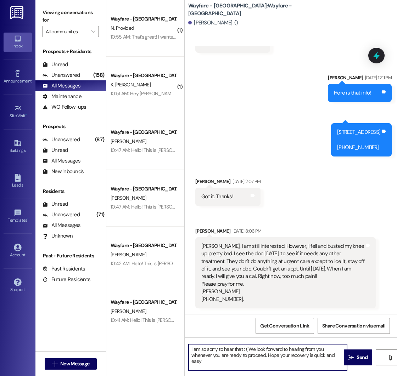
type textarea "I am so sorry to hear that : ( We look forward to hearing from you whenever you…"
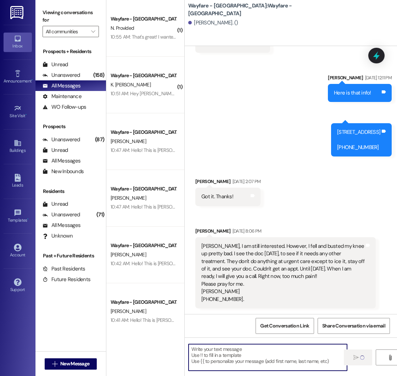
scroll to position [227, 0]
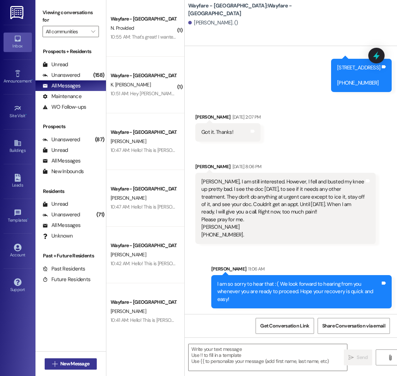
click at [61, 360] on span "New Message" at bounding box center [74, 363] width 29 height 7
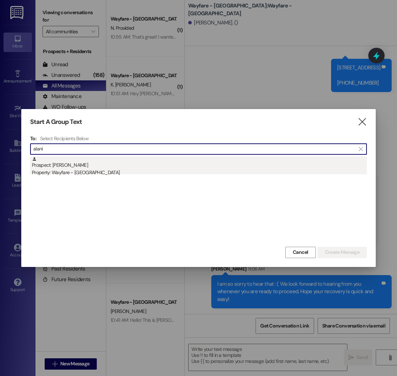
type input "alani"
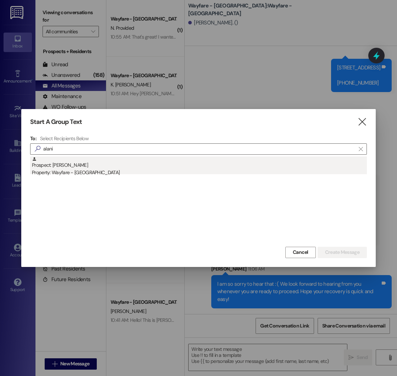
click at [101, 160] on div "Prospect: Alani Work Property: Wayfare - Cumberland Park" at bounding box center [199, 167] width 335 height 20
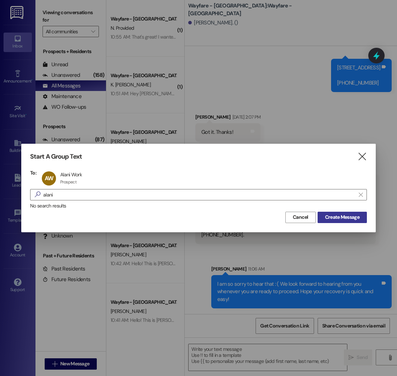
click at [346, 216] on span "Create Message" at bounding box center [342, 217] width 34 height 7
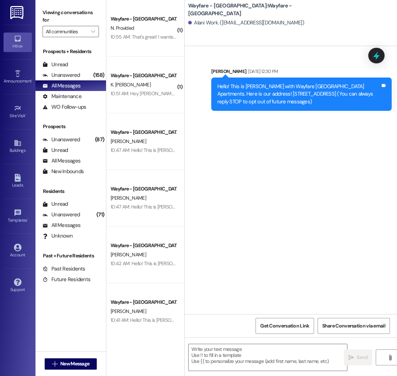
scroll to position [0, 0]
click at [200, 351] on textarea at bounding box center [267, 357] width 158 height 27
paste textarea "Hello! This is [PERSON_NAME] with Wayfare [GEOGRAPHIC_DATA] Apartments. I was j…"
type textarea "Hello! This is [PERSON_NAME] with Wayfare [GEOGRAPHIC_DATA] Apartments. I was j…"
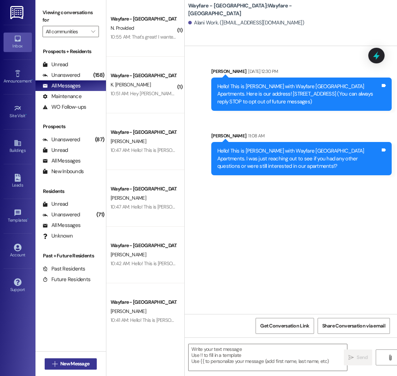
click at [71, 363] on span "New Message" at bounding box center [74, 363] width 29 height 7
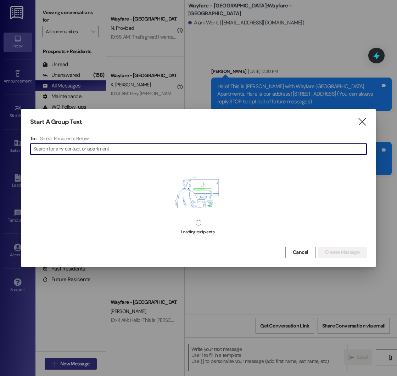
click at [71, 363] on div at bounding box center [198, 188] width 397 height 376
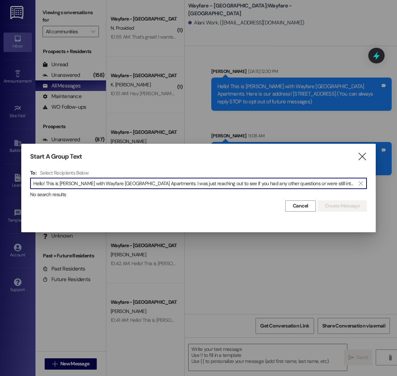
scroll to position [0, 20]
type input "Hello! This is [PERSON_NAME] with Wayfare [GEOGRAPHIC_DATA] Apartments. I was j…"
click at [360, 181] on icon "" at bounding box center [361, 184] width 4 height 6
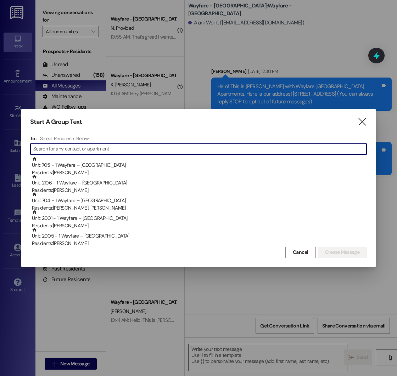
click at [103, 148] on input at bounding box center [199, 149] width 333 height 10
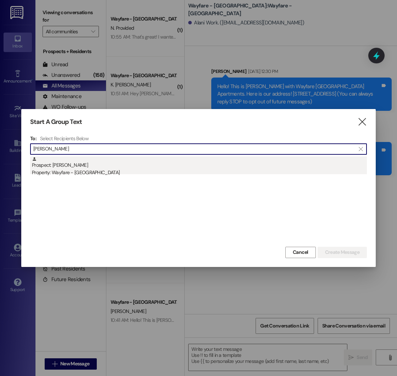
type input "bertha"
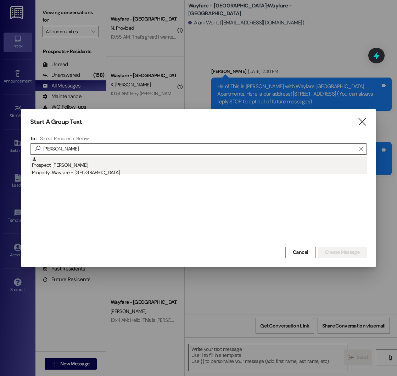
click at [94, 172] on div "Property: Wayfare - [GEOGRAPHIC_DATA]" at bounding box center [199, 172] width 335 height 7
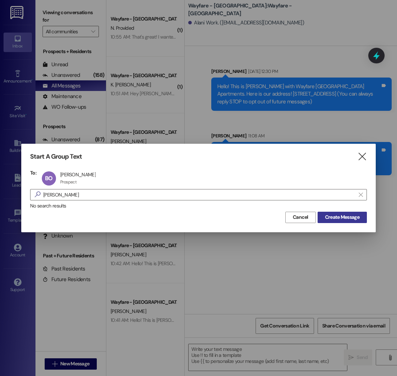
click at [347, 218] on span "Create Message" at bounding box center [342, 217] width 34 height 7
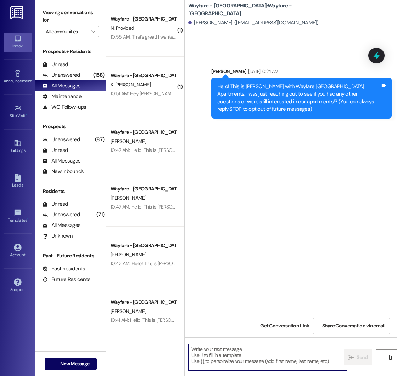
paste textarea "Hello! This is [PERSON_NAME] with Wayfare [GEOGRAPHIC_DATA] Apartments. I was j…"
type textarea "Hello! This is [PERSON_NAME] with Wayfare [GEOGRAPHIC_DATA] Apartments. I was j…"
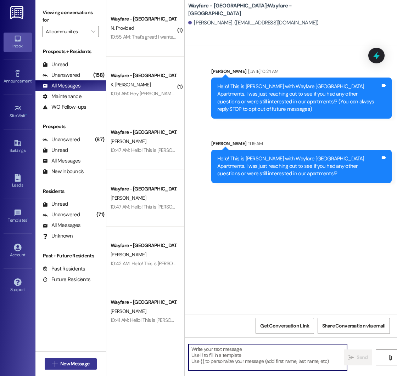
click at [71, 362] on span "New Message" at bounding box center [74, 363] width 29 height 7
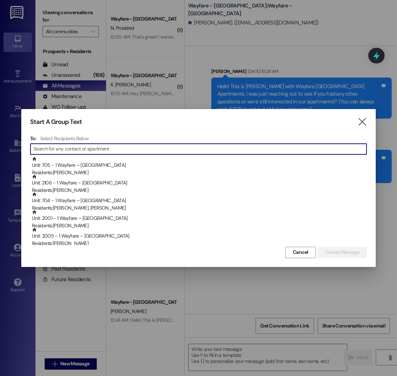
click at [92, 151] on input at bounding box center [199, 149] width 333 height 10
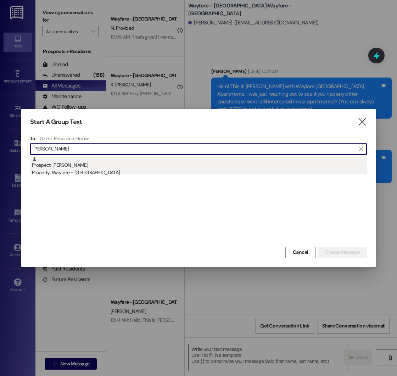
type input "crawford"
click at [82, 167] on div "Prospect: Crawford Brian Property: Wayfare - Cumberland Park" at bounding box center [199, 167] width 335 height 20
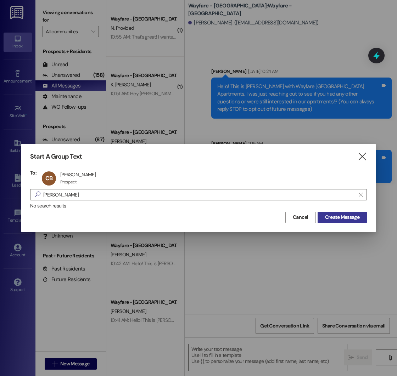
click at [344, 218] on span "Create Message" at bounding box center [342, 217] width 34 height 7
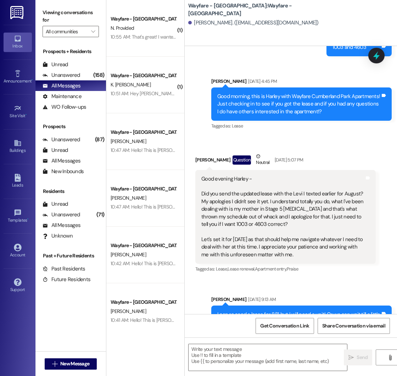
scroll to position [1242, 0]
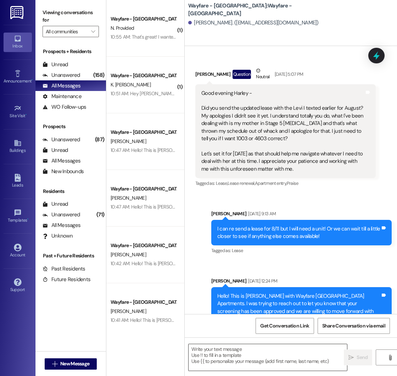
click at [222, 346] on textarea at bounding box center [267, 357] width 158 height 27
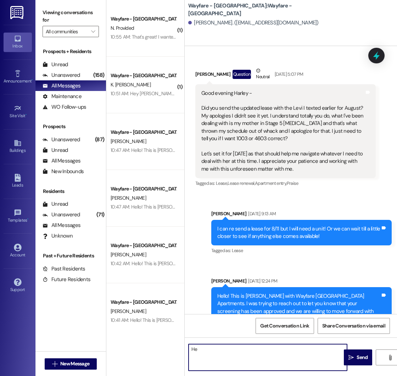
type textarea "H"
paste textarea "Hello! This is [PERSON_NAME] with Wayfare [GEOGRAPHIC_DATA] Apartments. I was j…"
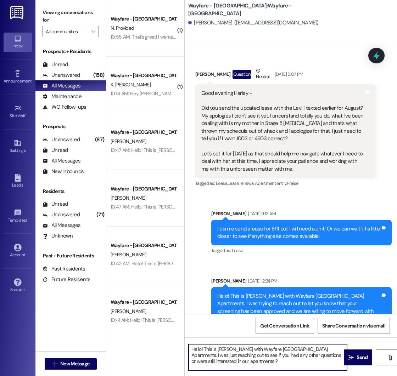
drag, startPoint x: 237, startPoint y: 364, endPoint x: 262, endPoint y: 357, distance: 26.1
click at [262, 357] on textarea "Hello! This is [PERSON_NAME] with Wayfare [GEOGRAPHIC_DATA] Apartments. I was j…" at bounding box center [267, 357] width 158 height 27
type textarea "Hello! This is [PERSON_NAME] with Wayfare [GEOGRAPHIC_DATA] Apartments. I was j…"
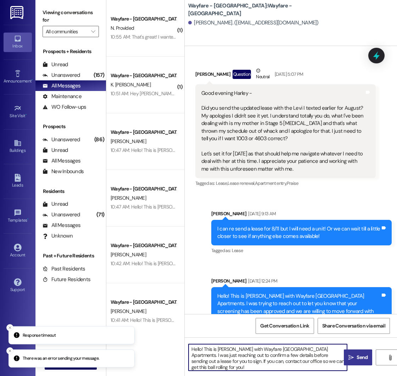
click at [357, 359] on span "Send" at bounding box center [361, 357] width 11 height 7
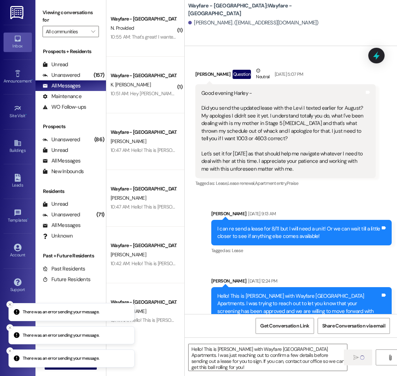
click at [11, 304] on icon "Close toast" at bounding box center [10, 305] width 4 height 4
click at [10, 305] on icon "Close toast" at bounding box center [10, 305] width 4 height 4
click at [11, 327] on icon "Close toast" at bounding box center [10, 328] width 4 height 4
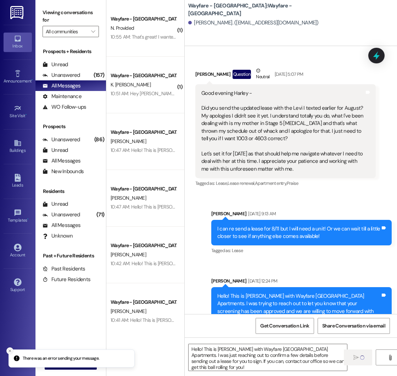
click at [9, 350] on line "Close toast" at bounding box center [10, 351] width 2 height 2
click at [9, 329] on line "Close toast" at bounding box center [10, 328] width 2 height 2
click at [9, 350] on line "Close toast" at bounding box center [10, 351] width 2 height 2
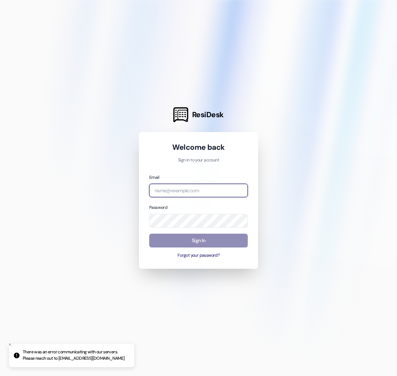
type input "[PERSON_NAME][EMAIL_ADDRESS][DOMAIN_NAME]"
click at [193, 239] on button "Sign In" at bounding box center [198, 241] width 98 height 14
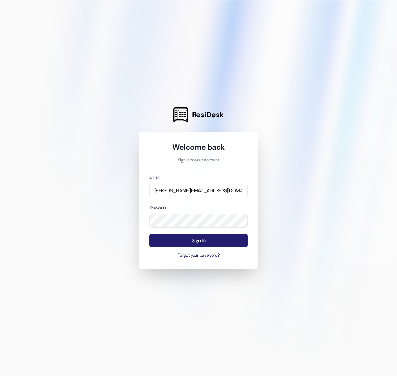
click at [177, 242] on button "Sign In" at bounding box center [198, 241] width 98 height 14
click at [196, 243] on button "Sign In" at bounding box center [198, 241] width 98 height 14
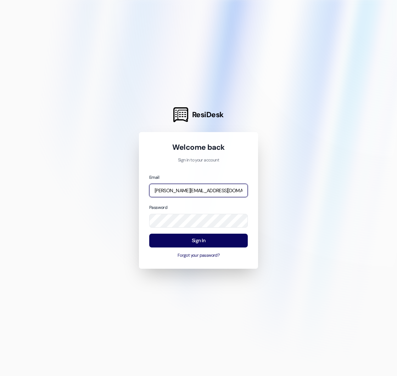
click at [222, 188] on input "mason@wayfarecommunities.com" at bounding box center [198, 191] width 98 height 14
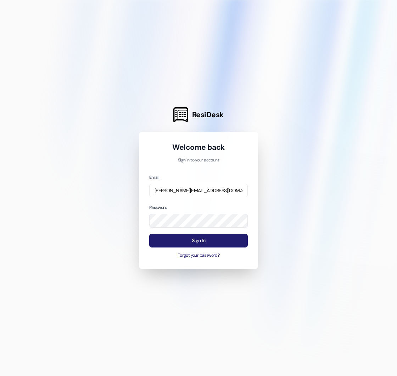
click at [164, 241] on button "Sign In" at bounding box center [198, 241] width 98 height 14
click at [194, 241] on button "Sign In" at bounding box center [198, 241] width 98 height 14
click at [187, 241] on button "Sign In" at bounding box center [198, 241] width 98 height 14
click at [199, 241] on button "Sign In" at bounding box center [198, 241] width 98 height 14
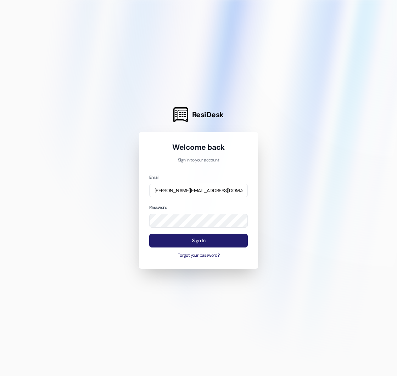
click at [199, 241] on button "Sign In" at bounding box center [198, 241] width 98 height 14
drag, startPoint x: 199, startPoint y: 241, endPoint x: 101, endPoint y: 176, distance: 116.8
click at [110, 176] on div "ResiDesk Welcome back Sign in to your account Email mason@wayfarecommunities.co…" at bounding box center [198, 188] width 397 height 376
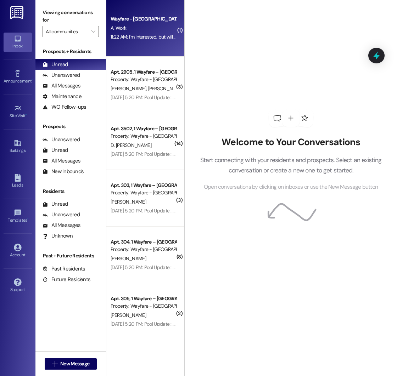
click at [136, 48] on div "Wayfare - [GEOGRAPHIC_DATA] A. Work 11:22 AM: I'm interested, but will not be m…" at bounding box center [145, 28] width 78 height 57
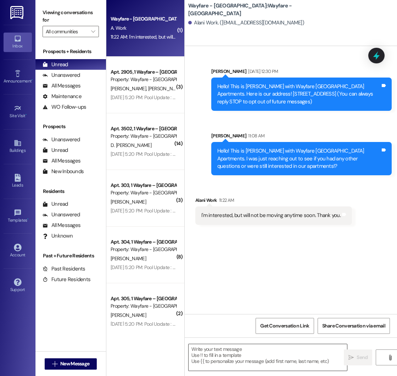
click at [210, 352] on textarea at bounding box center [267, 357] width 158 height 27
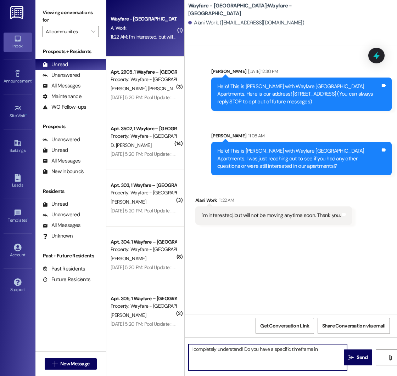
click at [319, 348] on textarea "I completely understand! Do you have a specific timeframe in" at bounding box center [267, 357] width 158 height 27
type textarea "I completely understand! Do you have a specific timeframe in mind?"
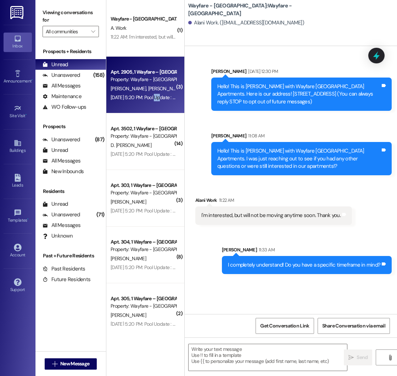
click at [156, 95] on div "[DATE] 5:20 PM: Pool Update : Great news! [DATE] pool inspection went very well…" at bounding box center [381, 97] width 541 height 6
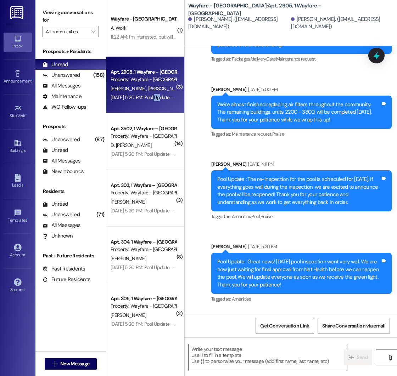
scroll to position [2802, 0]
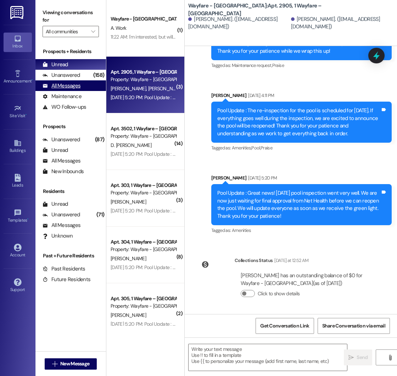
click at [66, 84] on div "All Messages" at bounding box center [62, 85] width 38 height 7
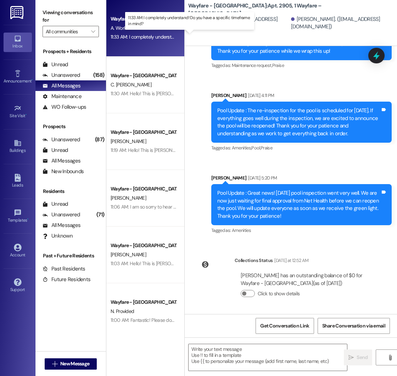
click at [149, 40] on div "11:33 AM: I completely understand! Do you have a specific timeframe in mind? 11…" at bounding box center [190, 37] width 158 height 6
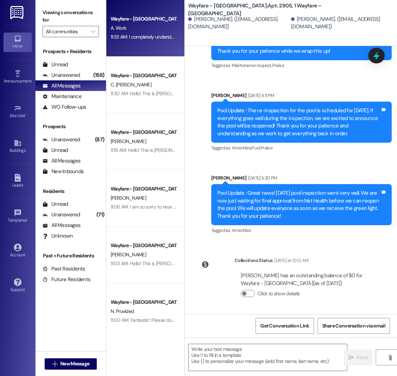
scroll to position [0, 0]
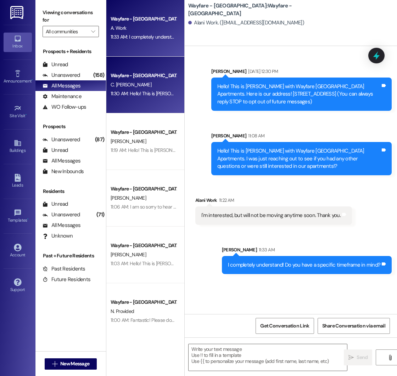
click at [131, 91] on div "11:30 AM: Hello! This is [PERSON_NAME] with Wayfare [GEOGRAPHIC_DATA] Apartment…" at bounding box center [361, 93] width 501 height 6
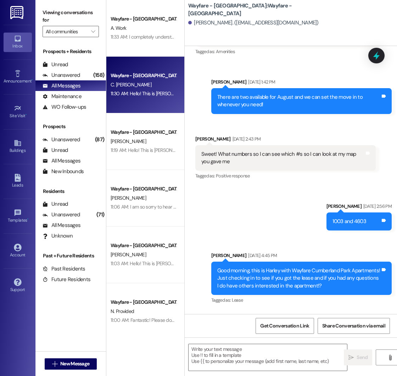
scroll to position [1084, 0]
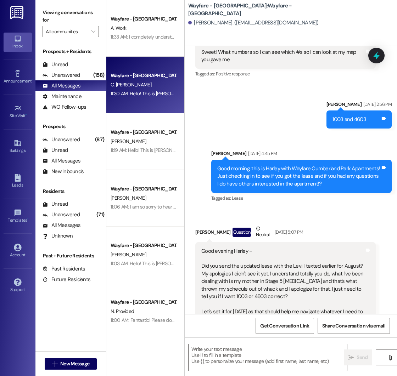
click at [287, 288] on div "Good evening Harley - Did you send the updated lease with the Levi I texted ear…" at bounding box center [282, 290] width 163 height 84
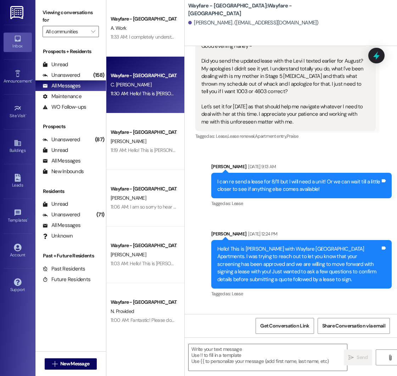
scroll to position [1324, 0]
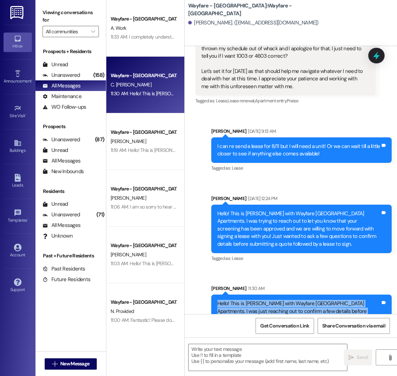
drag, startPoint x: 217, startPoint y: 265, endPoint x: 263, endPoint y: 287, distance: 50.6
click at [263, 300] on div "Hello! This is [PERSON_NAME] with Wayfare [GEOGRAPHIC_DATA] Apartments. I was j…" at bounding box center [298, 315] width 163 height 30
copy div "Hello! This is [PERSON_NAME] with Wayfare [GEOGRAPHIC_DATA] Apartments. I was j…"
click at [220, 210] on div "Hello! This is [PERSON_NAME] with Wayfare [GEOGRAPHIC_DATA] Apartments. I was t…" at bounding box center [298, 229] width 163 height 38
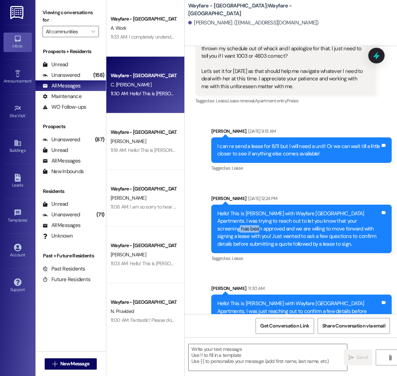
click at [220, 210] on div "Hello! This is [PERSON_NAME] with Wayfare [GEOGRAPHIC_DATA] Apartments. I was t…" at bounding box center [298, 229] width 163 height 38
click at [216, 210] on div "Hello! This is [PERSON_NAME] with Wayfare [GEOGRAPHIC_DATA] Apartments. I was t…" at bounding box center [298, 229] width 164 height 38
click at [76, 362] on span "New Message" at bounding box center [74, 363] width 29 height 7
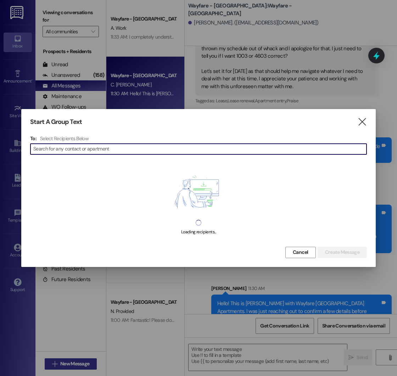
click at [76, 362] on div at bounding box center [198, 188] width 397 height 376
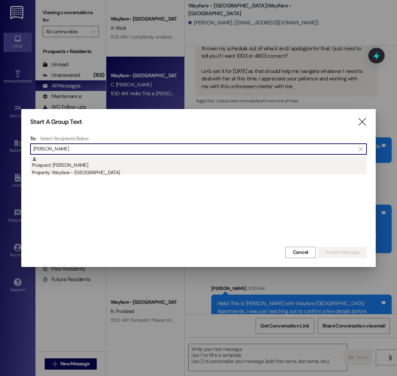
type input "[PERSON_NAME]"
click at [118, 162] on div "Prospect: [PERSON_NAME] Property: Wayfare - [GEOGRAPHIC_DATA]" at bounding box center [199, 167] width 335 height 20
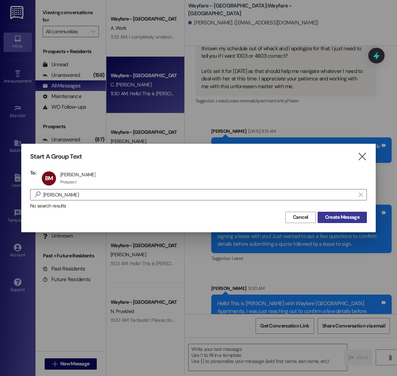
click at [348, 215] on span "Create Message" at bounding box center [342, 217] width 34 height 7
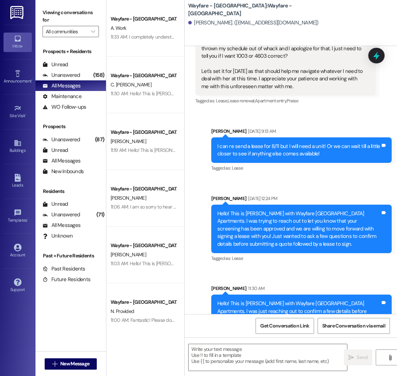
scroll to position [79, 0]
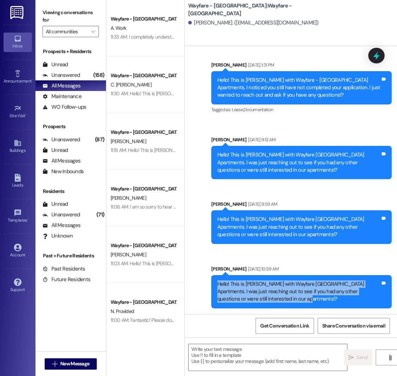
drag, startPoint x: 218, startPoint y: 284, endPoint x: 289, endPoint y: 305, distance: 74.5
click at [289, 305] on div "Hello! This is [PERSON_NAME] with Wayfare [GEOGRAPHIC_DATA] Apartments. I was j…" at bounding box center [301, 291] width 180 height 33
copy div "Hello! This is [PERSON_NAME] with Wayfare [GEOGRAPHIC_DATA] Apartments. I was j…"
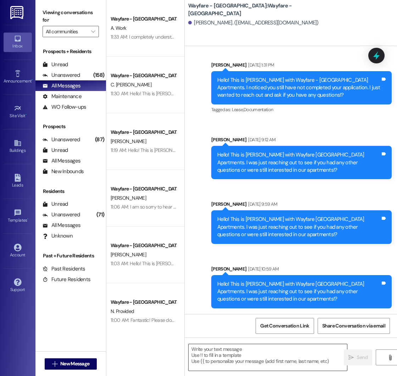
click at [219, 356] on textarea at bounding box center [267, 357] width 158 height 27
paste textarea "Hello! This is [PERSON_NAME] with Wayfare [GEOGRAPHIC_DATA] Apartments. I was j…"
type textarea "Hello! This is [PERSON_NAME] with Wayfare [GEOGRAPHIC_DATA] Apartments. I was j…"
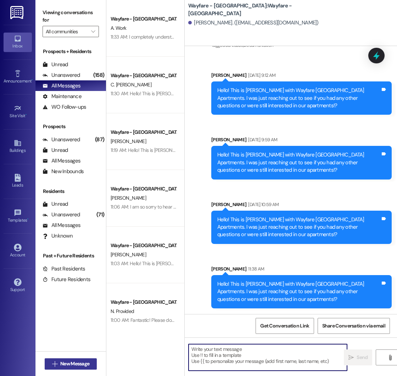
click at [63, 363] on span "New Message" at bounding box center [74, 363] width 29 height 7
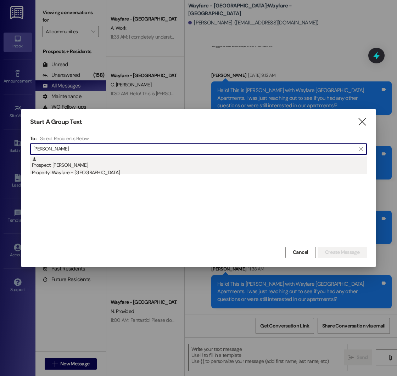
type input "[PERSON_NAME]"
click at [117, 164] on div "Prospect: [PERSON_NAME] Property: Wayfare - [GEOGRAPHIC_DATA]" at bounding box center [199, 167] width 335 height 20
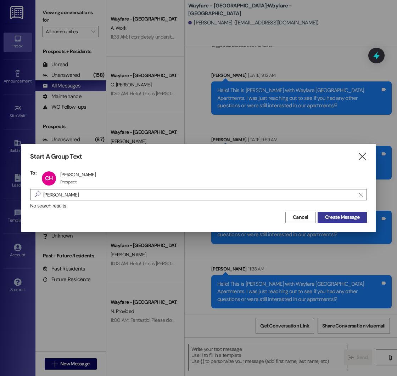
click at [335, 220] on span "Create Message" at bounding box center [342, 217] width 34 height 7
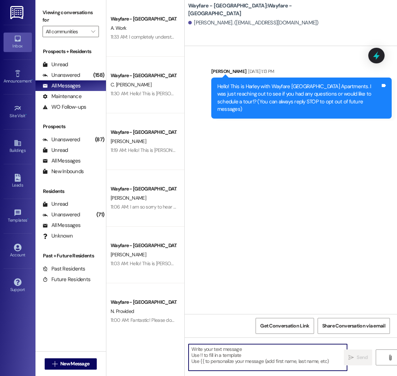
paste textarea "Hello! This is [PERSON_NAME] with Wayfare [GEOGRAPHIC_DATA] Apartments. I was j…"
type textarea "Hello! This is [PERSON_NAME] with Wayfare [GEOGRAPHIC_DATA] Apartments. I was j…"
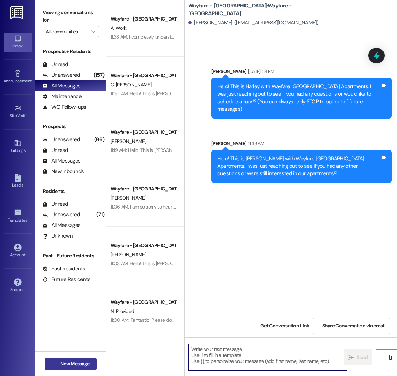
click at [66, 363] on span "New Message" at bounding box center [74, 363] width 29 height 7
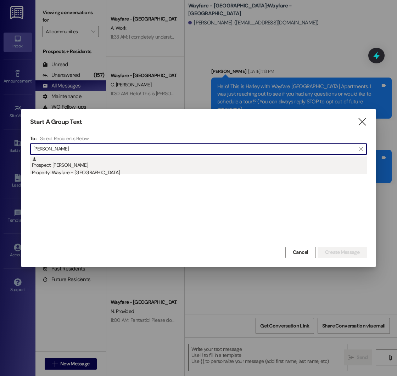
type input "[PERSON_NAME]"
click at [118, 169] on div "Property: Wayfare - [GEOGRAPHIC_DATA]" at bounding box center [199, 172] width 335 height 7
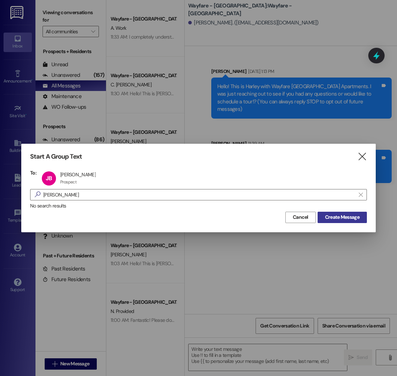
click at [335, 217] on span "Create Message" at bounding box center [342, 217] width 34 height 7
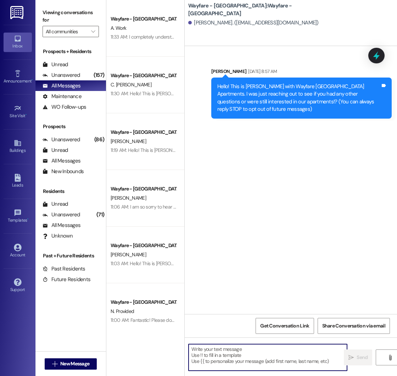
paste textarea "Hello! This is [PERSON_NAME] with Wayfare [GEOGRAPHIC_DATA] Apartments. I was j…"
type textarea "Hello! This is [PERSON_NAME] with Wayfare [GEOGRAPHIC_DATA] Apartments. I was j…"
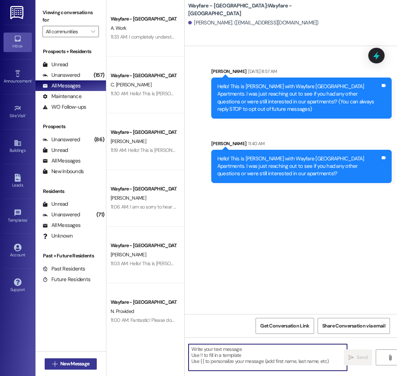
click at [67, 361] on span "New Message" at bounding box center [74, 363] width 29 height 7
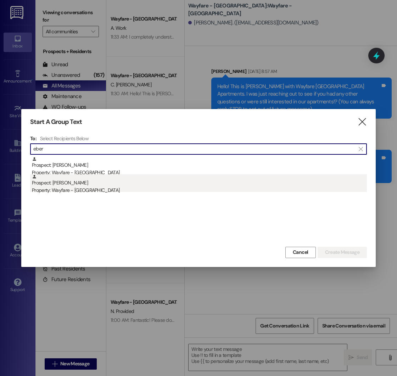
type input "eber"
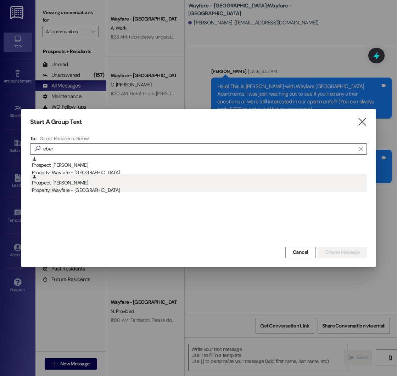
click at [96, 187] on div "Property: Wayfare - [GEOGRAPHIC_DATA]" at bounding box center [199, 190] width 335 height 7
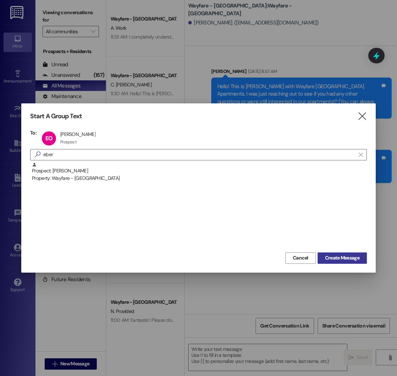
click at [337, 254] on span "Create Message" at bounding box center [342, 257] width 34 height 7
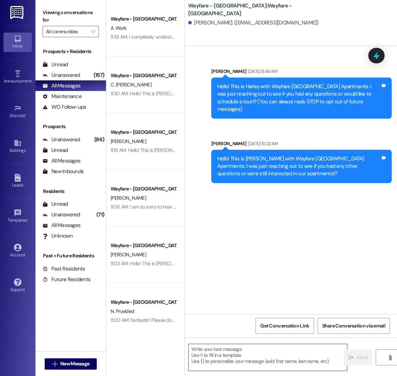
click at [228, 349] on textarea at bounding box center [267, 357] width 158 height 27
paste textarea "Hello! This is [PERSON_NAME] with Wayfare [GEOGRAPHIC_DATA] Apartments. I was j…"
type textarea "Hello! This is [PERSON_NAME] with Wayfare [GEOGRAPHIC_DATA] Apartments. I was j…"
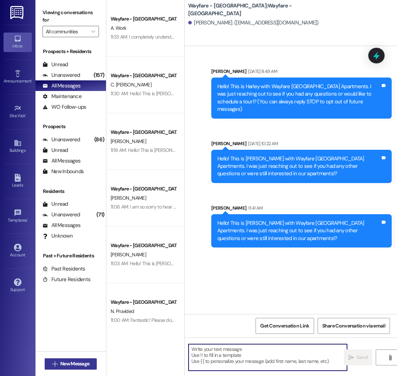
click at [58, 361] on span " New Message" at bounding box center [71, 363] width 40 height 7
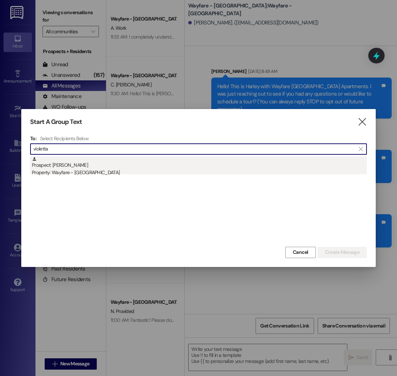
type input "violetta"
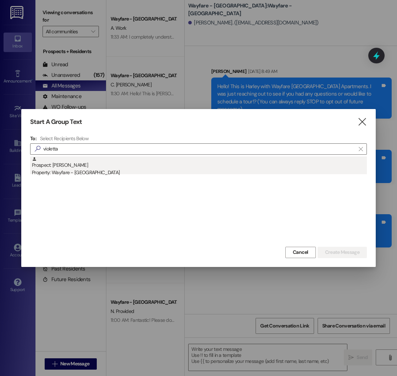
click at [81, 167] on div "Prospect: [PERSON_NAME] Property: Wayfare - [GEOGRAPHIC_DATA]" at bounding box center [199, 167] width 335 height 20
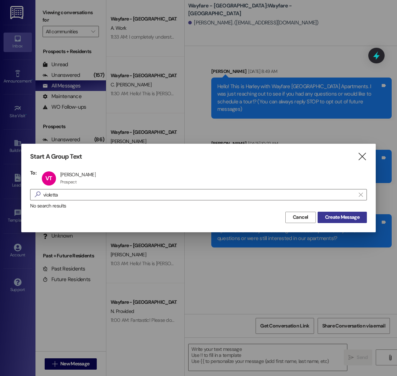
click at [331, 214] on span "Create Message" at bounding box center [342, 217] width 34 height 7
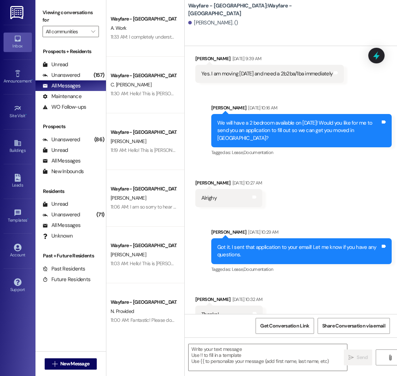
scroll to position [597, 0]
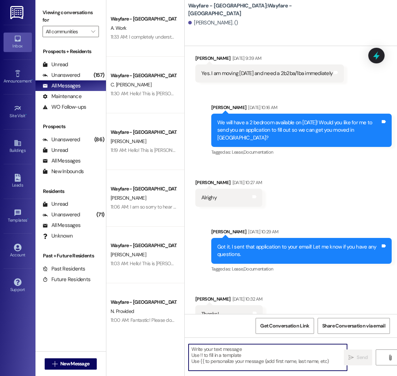
paste textarea "Hello! This is [PERSON_NAME] with Wayfare [GEOGRAPHIC_DATA] Apartments. I was j…"
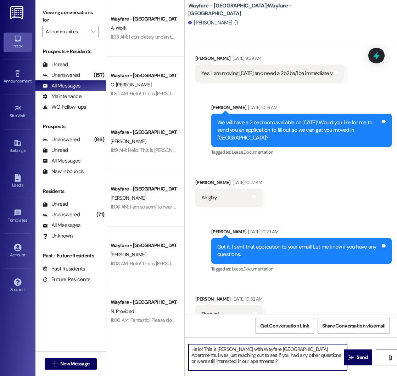
type textarea "Hello! This is [PERSON_NAME] with Wayfare [GEOGRAPHIC_DATA] Apartments. I was j…"
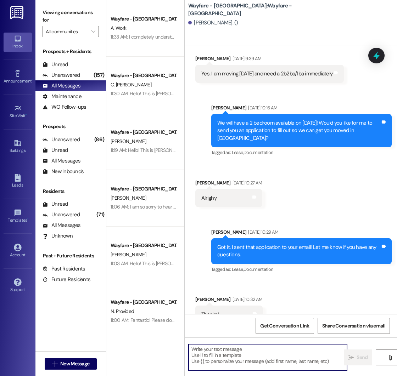
scroll to position [661, 0]
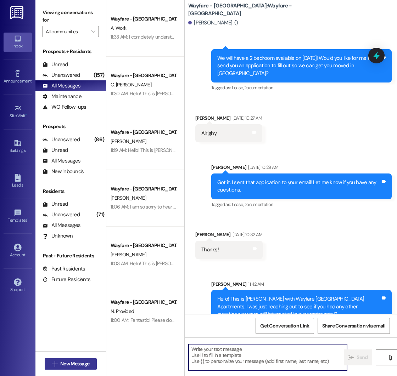
click at [73, 363] on span "New Message" at bounding box center [74, 363] width 29 height 7
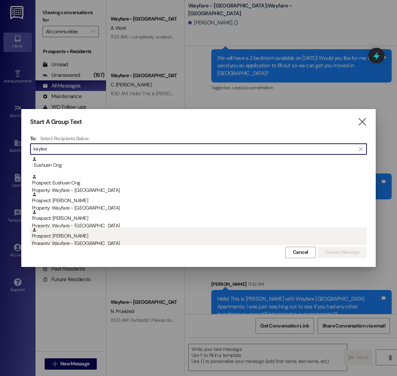
type input "kaylee"
click at [79, 238] on div "Prospect: [PERSON_NAME] Property: Wayfare - [GEOGRAPHIC_DATA]" at bounding box center [199, 237] width 335 height 20
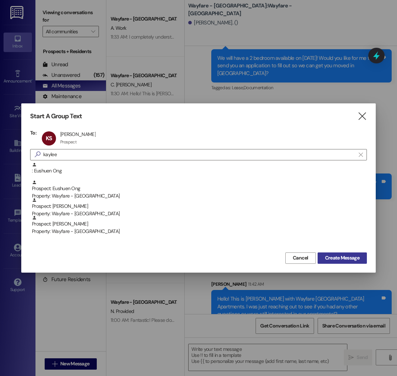
click at [339, 258] on span "Create Message" at bounding box center [342, 257] width 34 height 7
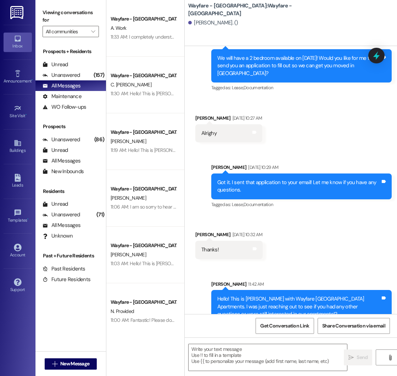
scroll to position [0, 0]
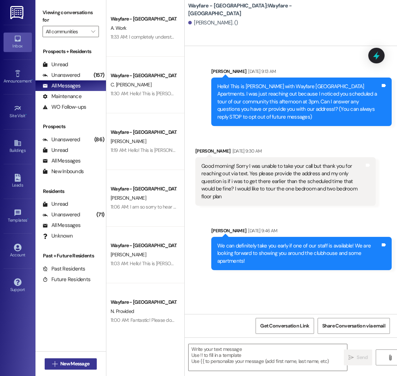
click at [74, 366] on span "New Message" at bounding box center [74, 363] width 29 height 7
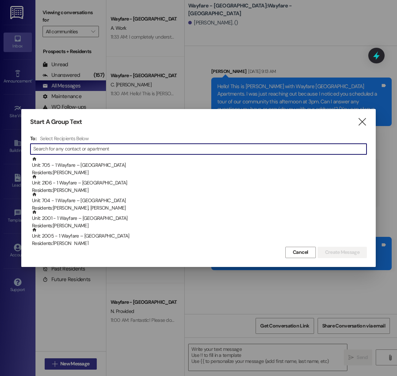
click at [74, 366] on div at bounding box center [198, 188] width 397 height 376
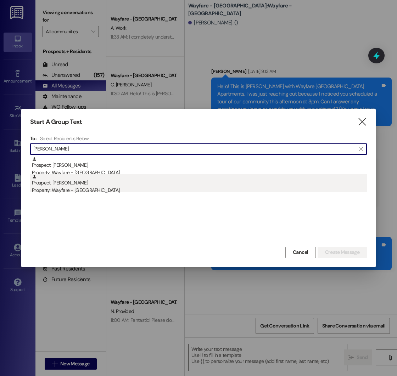
type input "[PERSON_NAME]"
click at [81, 186] on div "Prospect: [PERSON_NAME] Property: Wayfare - [GEOGRAPHIC_DATA]" at bounding box center [199, 184] width 335 height 20
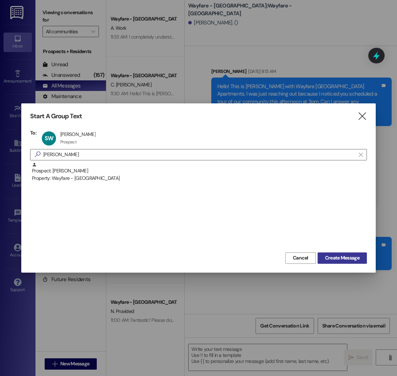
click at [345, 254] on span "Create Message" at bounding box center [342, 257] width 34 height 7
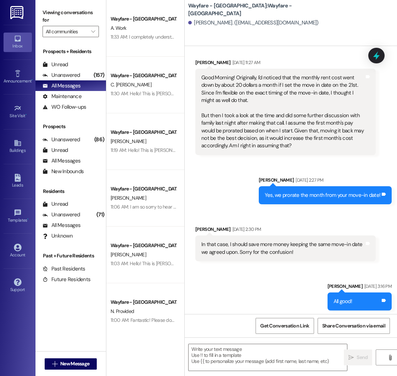
scroll to position [68, 0]
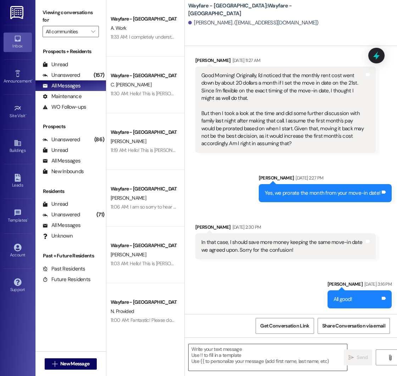
click at [224, 350] on textarea at bounding box center [267, 357] width 158 height 27
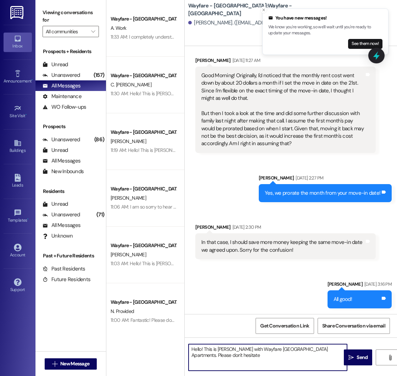
click at [233, 356] on textarea "Hello! This is [PERSON_NAME] with Wayfare [GEOGRAPHIC_DATA] Apartments. Please …" at bounding box center [267, 357] width 158 height 27
type textarea "Hello! This is [PERSON_NAME] with Wayfare [GEOGRAPHIC_DATA] Apartments. Please …"
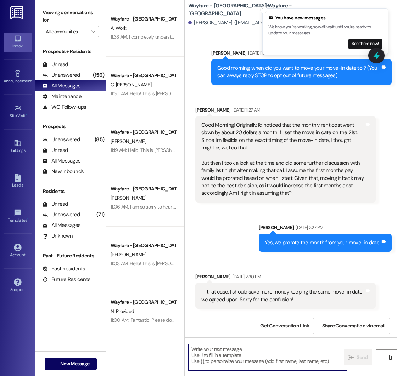
scroll to position [132, 0]
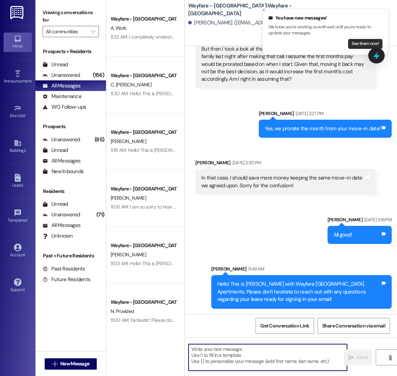
click at [362, 44] on button "See them now!" at bounding box center [365, 44] width 34 height 10
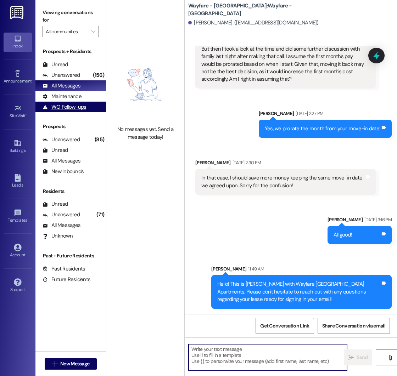
click at [71, 107] on div "WO Follow-ups" at bounding box center [65, 106] width 44 height 7
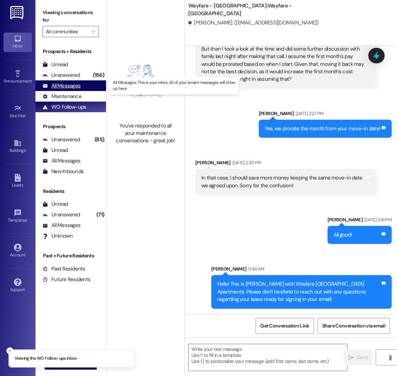
click at [70, 86] on div "All Messages" at bounding box center [62, 85] width 38 height 7
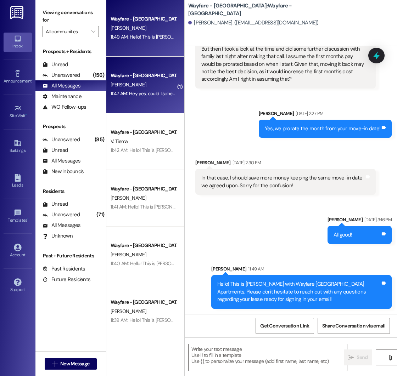
click at [133, 110] on div "Wayfare - [GEOGRAPHIC_DATA] [PERSON_NAME] 11:47 AM: Hey yes, could I schedule o…" at bounding box center [145, 85] width 78 height 57
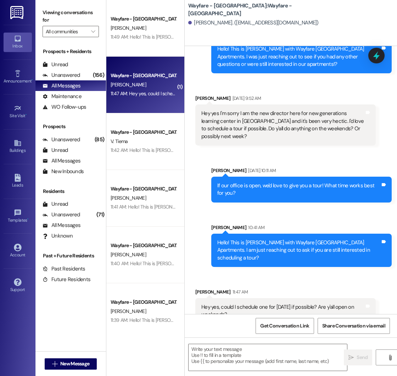
scroll to position [209, 0]
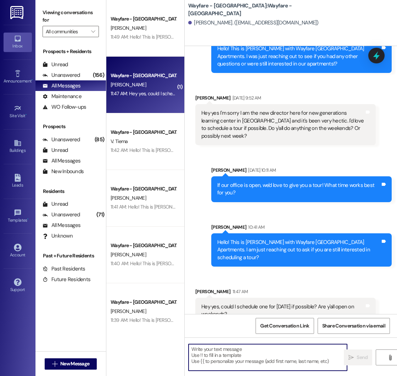
click at [214, 355] on textarea at bounding box center [267, 357] width 158 height 27
type textarea "Certainly! We are open from 10am-4pm on Saturdays. Is there a specific time tha…"
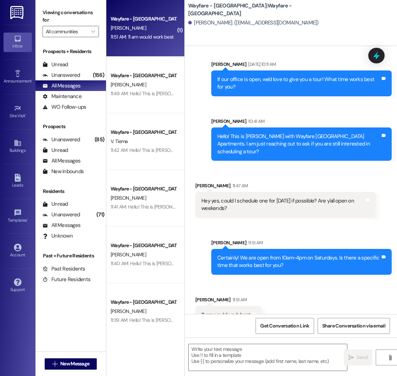
scroll to position [315, 0]
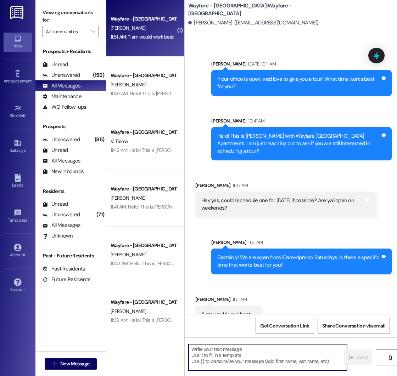
click at [236, 351] on textarea at bounding box center [267, 357] width 158 height 27
click at [231, 350] on textarea at bounding box center [267, 357] width 158 height 27
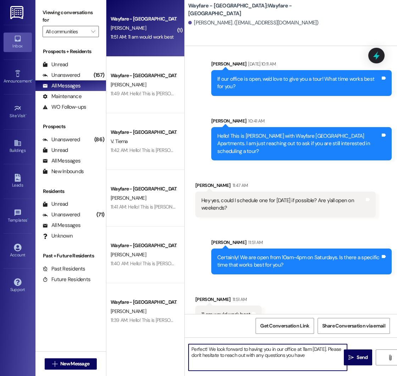
type textarea "Perfect! We look forward to having you in our office at 11am [DATE]. Please don…"
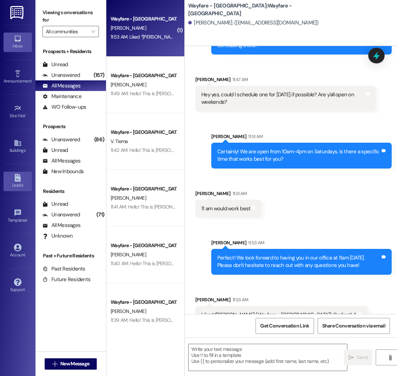
scroll to position [421, 0]
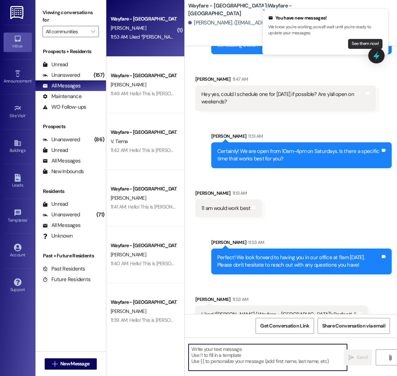
click at [358, 42] on button "See them now!" at bounding box center [365, 44] width 34 height 10
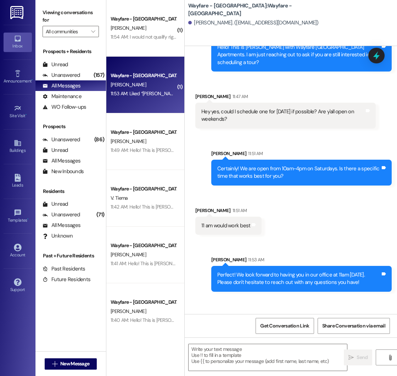
scroll to position [421, 0]
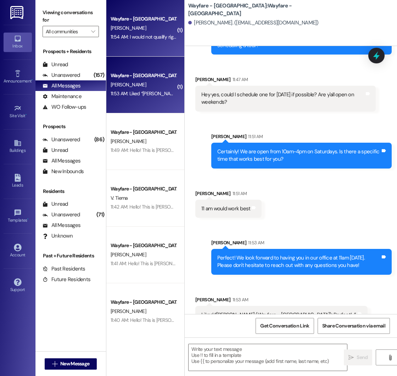
click at [151, 40] on div "11:54 AM: I would not qualify right now I just filed bankruptcy 11:54 AM: I wou…" at bounding box center [143, 37] width 67 height 9
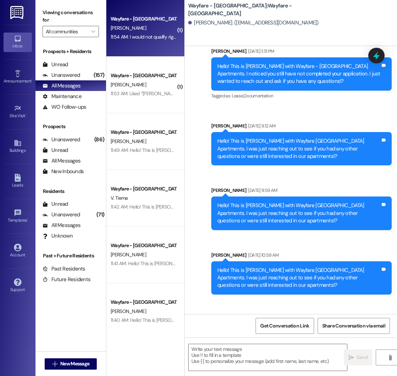
scroll to position [192, 0]
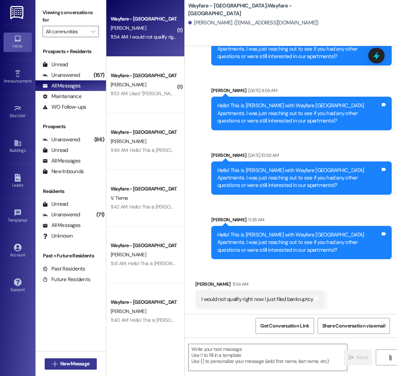
click at [64, 363] on span "New Message" at bounding box center [74, 363] width 29 height 7
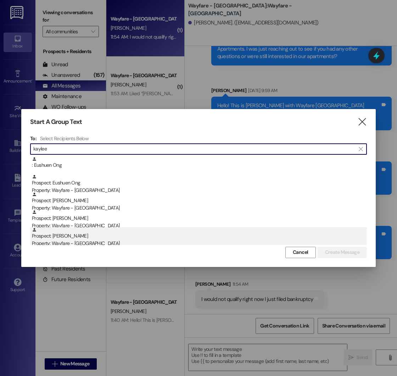
type input "kaylee"
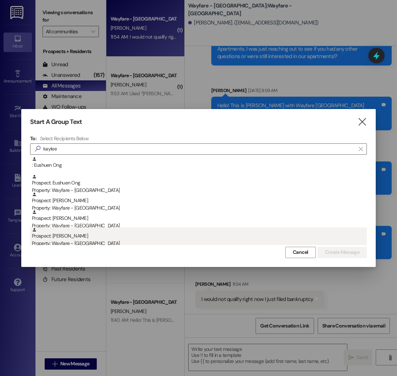
click at [56, 240] on div "Property: Wayfare - [GEOGRAPHIC_DATA]" at bounding box center [199, 243] width 335 height 7
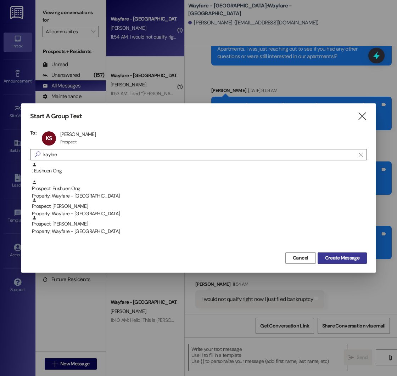
click at [347, 259] on span "Create Message" at bounding box center [342, 257] width 34 height 7
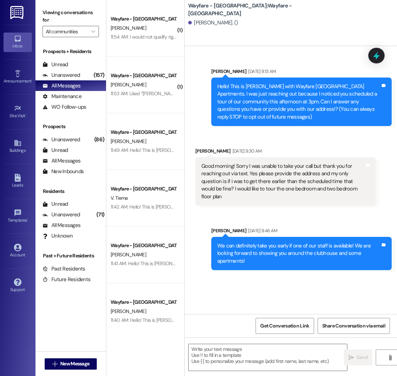
scroll to position [0, 0]
paste textarea "Hello! This is [PERSON_NAME] with Wayfare [GEOGRAPHIC_DATA] Apartments. I was j…"
type textarea "Hello! This is [PERSON_NAME] with Wayfare [GEOGRAPHIC_DATA] Apartments. I was j…"
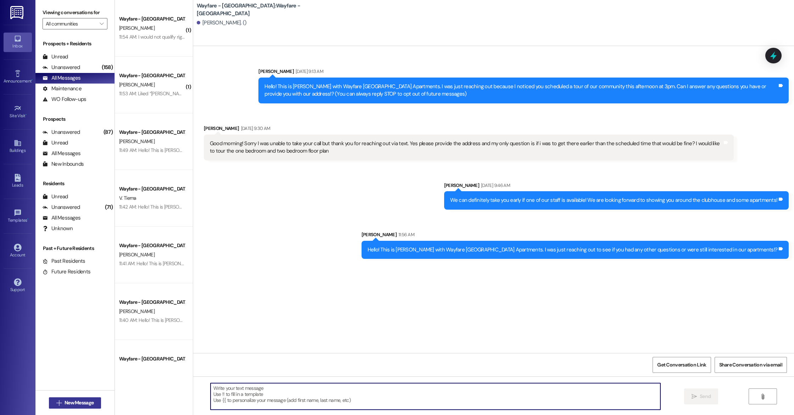
click at [64, 376] on span "New Message" at bounding box center [78, 402] width 29 height 7
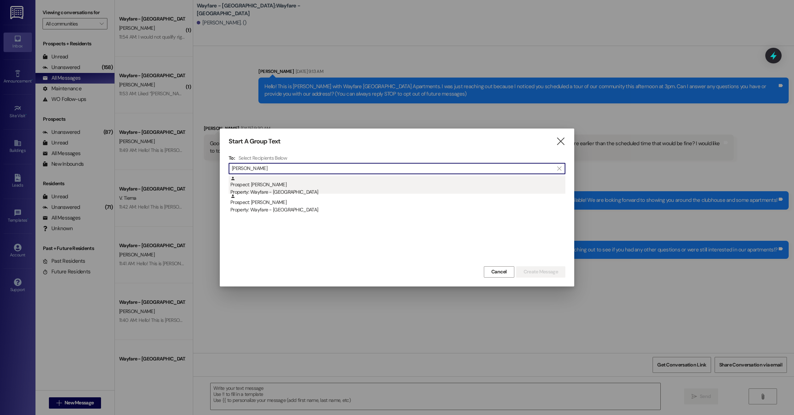
type input "[PERSON_NAME]"
click at [300, 187] on div "Prospect: [PERSON_NAME] Property: Wayfare - [GEOGRAPHIC_DATA]" at bounding box center [397, 186] width 335 height 20
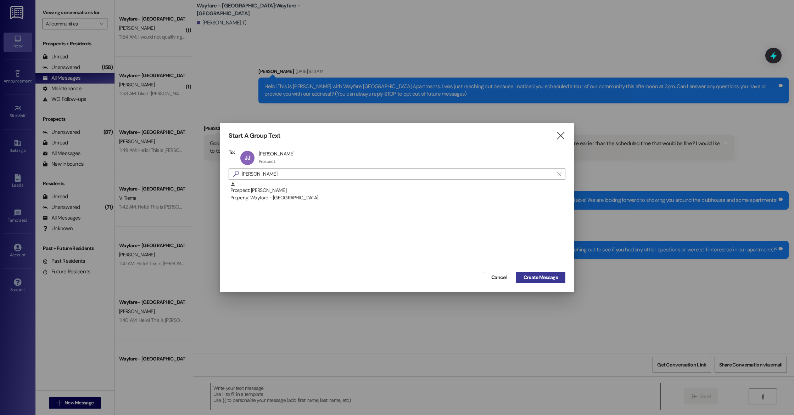
click at [396, 280] on span "Create Message" at bounding box center [540, 277] width 34 height 7
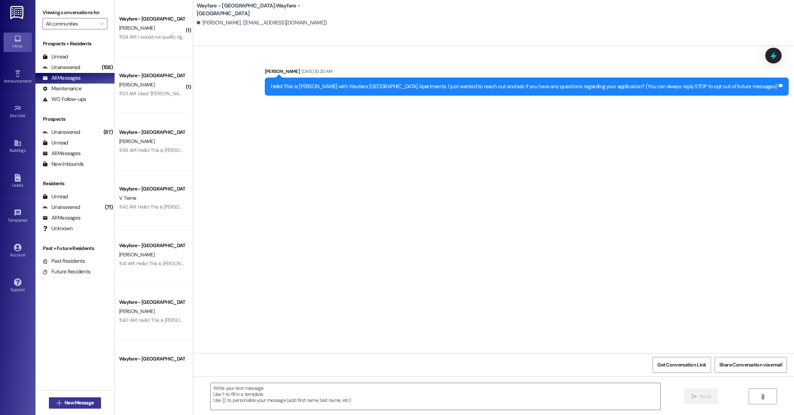
click at [71, 376] on span "New Message" at bounding box center [78, 402] width 29 height 7
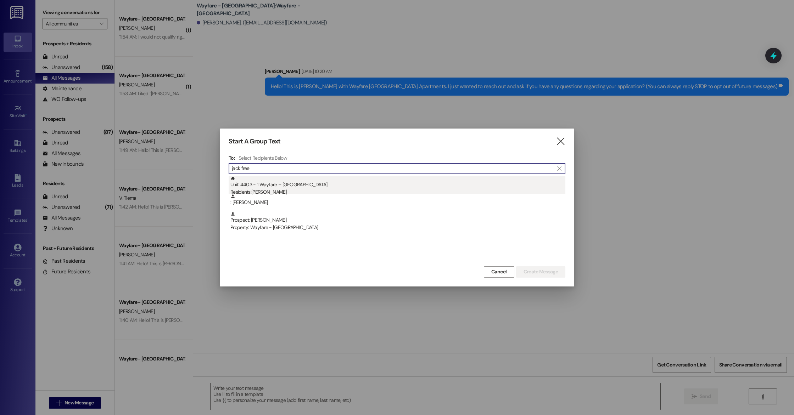
type input "jack free"
click at [278, 190] on div "Residents: [PERSON_NAME]" at bounding box center [397, 191] width 335 height 7
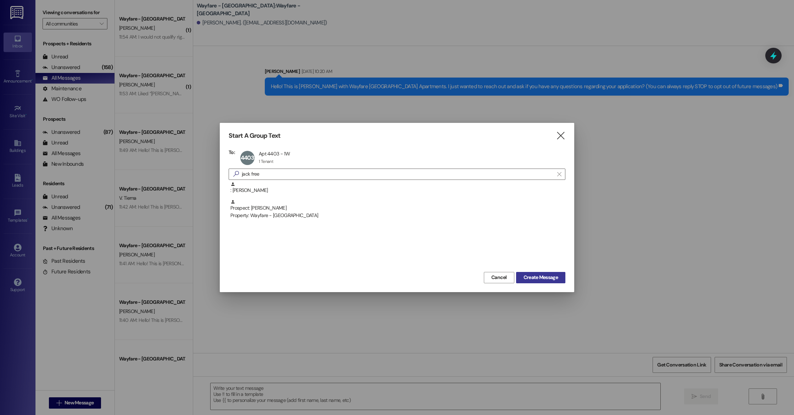
click at [396, 277] on span "Create Message" at bounding box center [540, 277] width 34 height 7
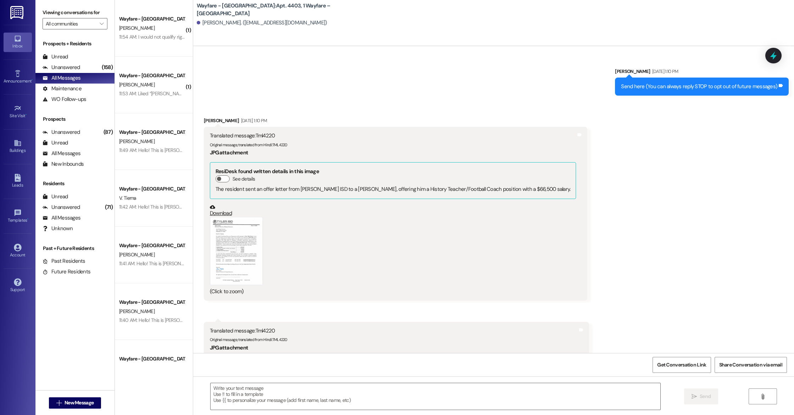
scroll to position [1909, 0]
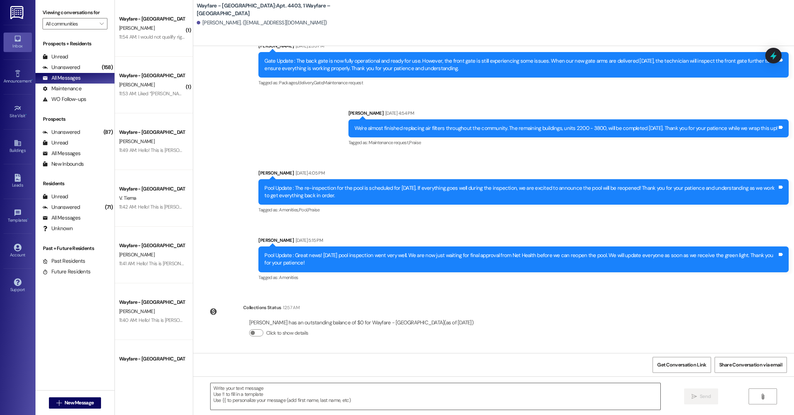
click at [267, 376] on textarea at bounding box center [435, 396] width 450 height 27
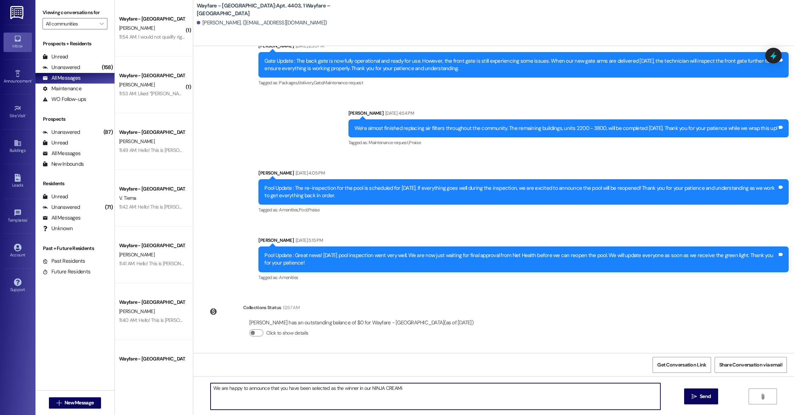
click at [396, 376] on textarea "We are happy to announce that you have been selected as the winner in our NINJA…" at bounding box center [435, 396] width 450 height 27
click at [391, 376] on textarea "We are happy to announce that you have been selected as the winner in our NINJA" at bounding box center [435, 396] width 450 height 27
drag, startPoint x: 391, startPoint y: 388, endPoint x: 246, endPoint y: 390, distance: 144.9
click at [246, 376] on textarea "We are happy to announce that you have been selected as the winner in our NINJA" at bounding box center [435, 396] width 450 height 27
type textarea "W"
